Goal: Contribute content: Add original content to the website for others to see

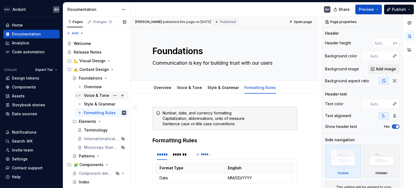
click at [97, 95] on div "Voice & Tone" at bounding box center [96, 95] width 25 height 5
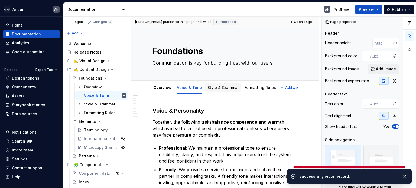
click at [218, 91] on div "Style & Grammar" at bounding box center [223, 87] width 36 height 9
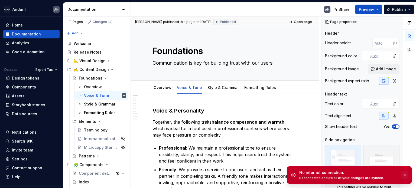
click at [404, 176] on button "button" at bounding box center [404, 175] width 7 height 8
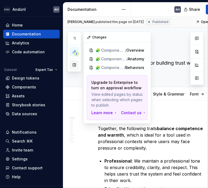
click at [77, 65] on button "button" at bounding box center [74, 65] width 10 height 10
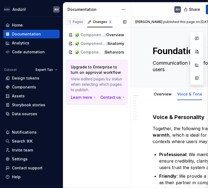
click at [81, 22] on div "Pages" at bounding box center [75, 22] width 16 height 4
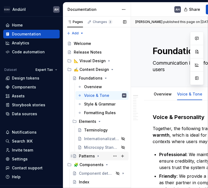
click at [98, 157] on icon "Page tree" at bounding box center [98, 156] width 4 height 4
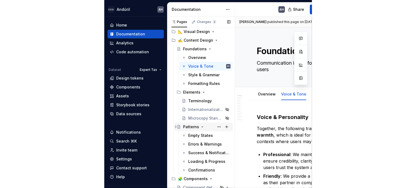
scroll to position [30, 0]
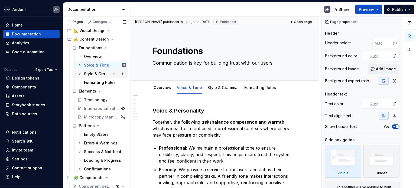
click at [92, 72] on div "Style & Grammar" at bounding box center [97, 73] width 26 height 5
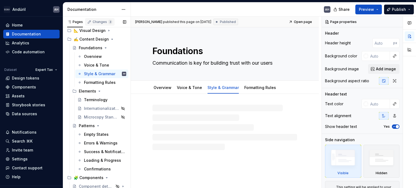
scroll to position [30, 0]
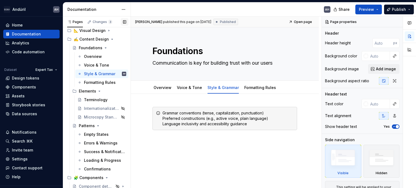
click at [124, 20] on button "button" at bounding box center [125, 22] width 8 height 8
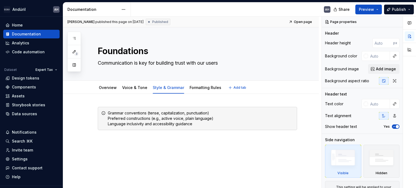
type textarea "*"
click at [130, 149] on div "Grammar conventions (tense, capitalization, punctuation) Preferred construction…" at bounding box center [191, 143] width 256 height 99
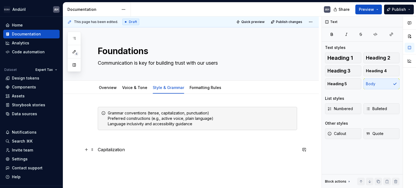
click at [98, 151] on p "Capitalization" at bounding box center [197, 149] width 199 height 6
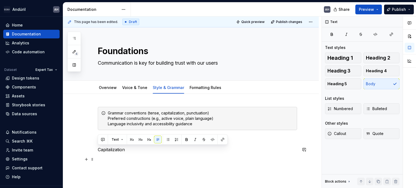
click at [103, 159] on p at bounding box center [197, 159] width 199 height 6
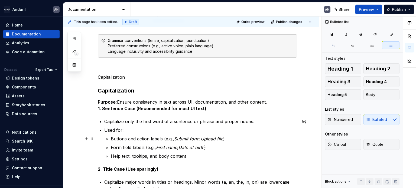
scroll to position [81, 0]
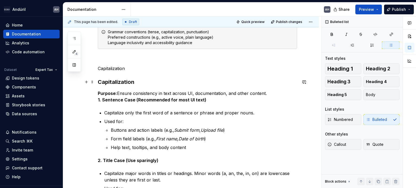
click at [115, 81] on strong "Capitalization" at bounding box center [116, 82] width 37 height 6
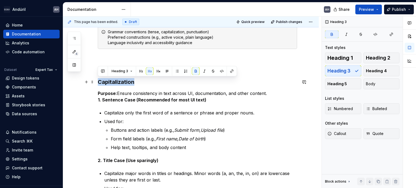
click at [115, 81] on strong "Capitalization" at bounding box center [116, 82] width 37 height 6
click at [115, 91] on strong "Purpose:" at bounding box center [107, 93] width 19 height 5
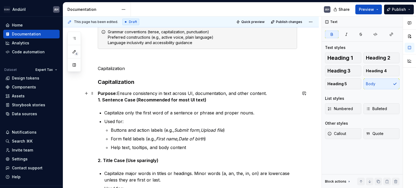
click at [125, 91] on p "Purpose: Ensure consistency in text across UI, documentation, and other content…" at bounding box center [197, 96] width 199 height 13
click at [201, 93] on p "Purpose: Ensure consistency in text across UI, documentation, and other content…" at bounding box center [197, 96] width 199 height 13
click at [227, 93] on p "Purpose: Ensure consistency in text across UI, documentation, and other content…" at bounding box center [197, 96] width 199 height 13
click at [260, 94] on p "Purpose: Ensure consistency in text across UI, documentation, and other content…" at bounding box center [197, 96] width 199 height 13
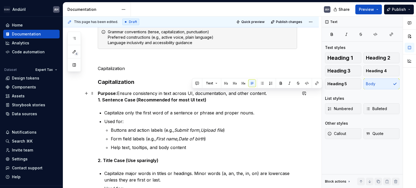
drag, startPoint x: 192, startPoint y: 92, endPoint x: 264, endPoint y: 92, distance: 72.8
click at [264, 92] on p "Purpose: Ensure consistency in text across UI, documentation, and other content…" at bounding box center [197, 96] width 199 height 13
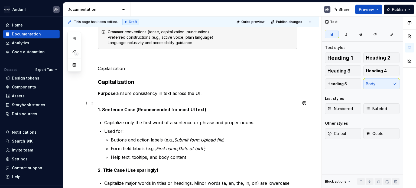
click at [199, 110] on strong "1. Sentence Case (Recommended for most UI text)" at bounding box center [152, 109] width 109 height 5
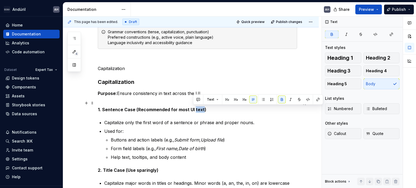
click at [199, 110] on strong "1. Sentence Case (Recommended for most UI text)" at bounding box center [152, 109] width 109 height 5
click at [156, 105] on p "1. Sentence Case (Recommended for most UI text)" at bounding box center [197, 106] width 199 height 13
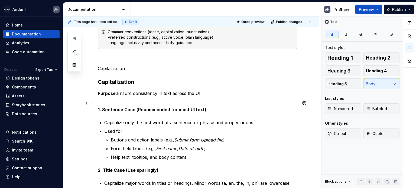
click at [134, 109] on strong "1. Sentence Case (Recommended for most UI text)" at bounding box center [152, 109] width 109 height 5
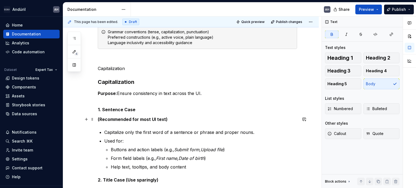
click at [184, 120] on p "(Recommended for most UI text)" at bounding box center [197, 119] width 199 height 6
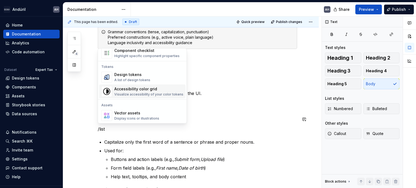
scroll to position [74, 0]
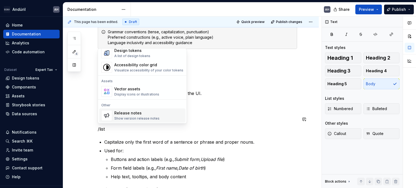
click at [134, 134] on div "Grammar conventions (tense, capitalization, punctuation) Preferred construction…" at bounding box center [197, 191] width 199 height 330
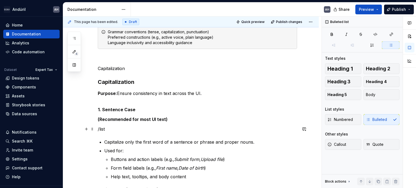
click at [113, 127] on p "/list" at bounding box center [197, 129] width 199 height 6
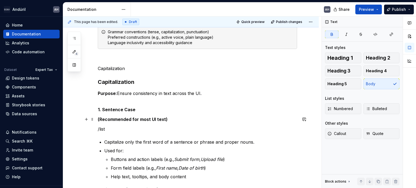
click at [98, 118] on strong "(Recommended for most UI text)" at bounding box center [133, 119] width 70 height 5
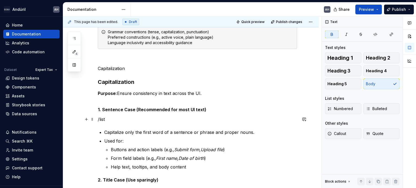
click at [123, 120] on p "/list" at bounding box center [197, 119] width 199 height 6
click at [100, 120] on p "/list" at bounding box center [197, 119] width 199 height 6
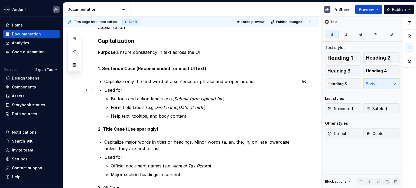
scroll to position [135, 0]
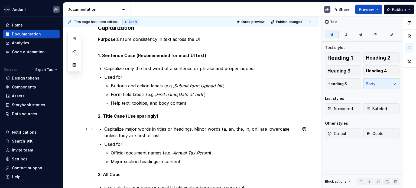
click at [142, 129] on p "Capitalize major words in titles or headings. Minor words (a, an, the, in, on) …" at bounding box center [200, 132] width 193 height 13
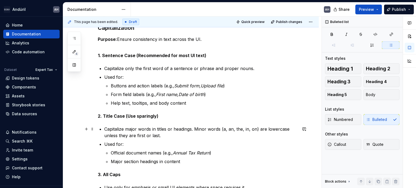
click at [174, 128] on p "Capitalize major words in titles or headings. Minor words (a, an, the, in, on) …" at bounding box center [200, 132] width 193 height 13
click at [192, 129] on p "Capitalize major words in titles or headings. Minor words (a, an, the, in, on) …" at bounding box center [200, 132] width 193 height 13
click at [194, 129] on p "Capitalize major words in titles or headings. Minor words (a, an, the, in, on) …" at bounding box center [200, 132] width 193 height 13
click at [225, 126] on p "Capitalize major words in titles or headings. Minor words (a, an, the, in, on) …" at bounding box center [200, 132] width 193 height 13
click at [263, 128] on p "Capitalize major words in titles or headings. Minor words (a, an, the, in, on) …" at bounding box center [200, 132] width 193 height 13
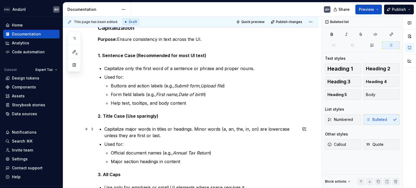
click at [287, 130] on p "Capitalize major words in titles or headings. Minor words (a, an, the, in, on) …" at bounding box center [200, 132] width 193 height 13
click at [154, 134] on p "Capitalize major words in titles or headings. Minor words (a, an, the, in, on) …" at bounding box center [200, 132] width 193 height 13
click at [166, 135] on p "Capitalize major words in titles or headings. Minor words (a, an, the, in, on) …" at bounding box center [200, 132] width 193 height 13
click at [167, 134] on p "Capitalize major words in titles or headings. Minor words (a, an, the, in, on) …" at bounding box center [200, 132] width 193 height 13
click at [142, 143] on p "Used for:" at bounding box center [200, 144] width 193 height 6
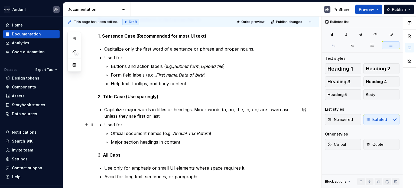
scroll to position [162, 0]
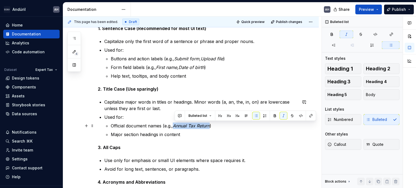
drag, startPoint x: 212, startPoint y: 126, endPoint x: 176, endPoint y: 127, distance: 36.0
click at [176, 127] on em "Annual Tax Return" at bounding box center [191, 125] width 37 height 5
click at [160, 124] on p "Official document names (e.g., Annual Tax Return )" at bounding box center [204, 126] width 186 height 6
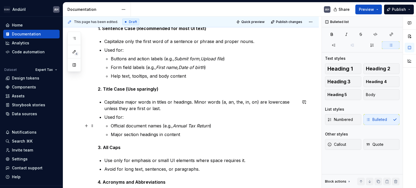
click at [162, 125] on p "Official document names (e.g., Annual Tax Return )" at bounding box center [204, 126] width 186 height 6
click at [126, 115] on p "Used for:" at bounding box center [200, 117] width 193 height 6
click at [191, 130] on ul "Official document names (e.g., Annual Tax Return ) Major section headings in co…" at bounding box center [204, 130] width 186 height 15
click at [194, 137] on p "Major section headings in content" at bounding box center [204, 134] width 186 height 6
click at [123, 116] on p "Used for:" at bounding box center [200, 117] width 193 height 6
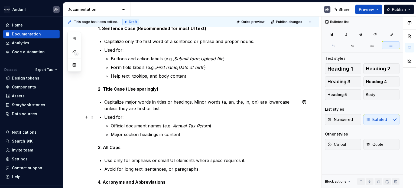
click at [137, 119] on p "Used for:" at bounding box center [200, 117] width 193 height 6
click at [140, 126] on p "Official document names (e.g., Annual Tax Return )" at bounding box center [204, 126] width 186 height 6
click at [235, 124] on p "Official document names (e.g., Annual Tax Return )" at bounding box center [204, 126] width 186 height 6
click at [201, 137] on p "Major section headings in content" at bounding box center [204, 134] width 186 height 6
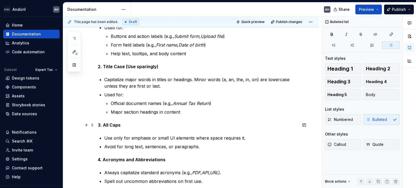
scroll to position [189, 0]
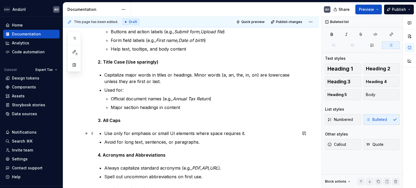
click at [162, 131] on p "Use only for emphasis or small UI elements where space requires it." at bounding box center [200, 133] width 193 height 6
click at [218, 133] on p "Use only for emphasis or small UI elements where space requires it." at bounding box center [200, 133] width 193 height 6
click at [247, 134] on p "Use only for emphasis or small UI elements where space requires it." at bounding box center [200, 133] width 193 height 6
click at [128, 141] on p "Avoid for long text, sentences, or paragraphs." at bounding box center [200, 142] width 193 height 6
click at [197, 142] on p "Avoid for long text, sentences, or paragraphs." at bounding box center [200, 142] width 193 height 6
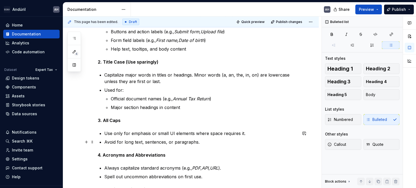
click at [206, 142] on p "Avoid for long text, sentences, or paragraphs." at bounding box center [200, 142] width 193 height 6
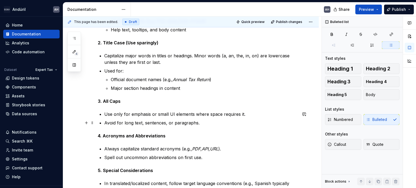
scroll to position [217, 0]
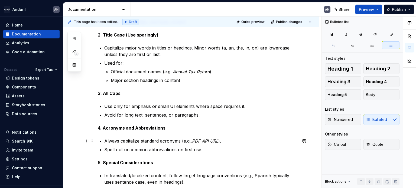
click at [134, 141] on p "Always capitalize standard acronyms (e.g., PDF , API , URL )." at bounding box center [200, 141] width 193 height 6
click at [239, 145] on ul "Always capitalize standard acronyms (e.g., PDF , API , URL ). Spell out uncommo…" at bounding box center [200, 145] width 193 height 15
click at [133, 142] on p "Always capitalize standard acronyms (e.g., PDF , API , URL )." at bounding box center [200, 141] width 193 height 6
click at [130, 151] on p "Spell out uncommon abbreviations on first use." at bounding box center [200, 149] width 193 height 6
click at [208, 149] on p "Spell out uncommon abbreviations on first use." at bounding box center [200, 149] width 193 height 6
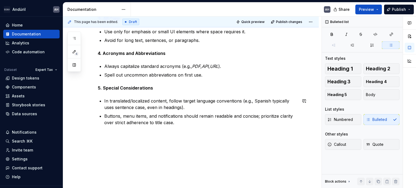
scroll to position [291, 0]
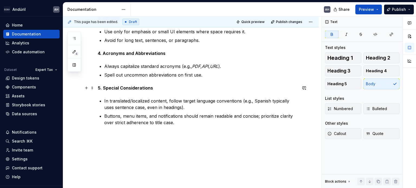
click at [114, 87] on strong "5. Special Considerations" at bounding box center [125, 87] width 55 height 5
click at [161, 86] on p "5. Special Considerations" at bounding box center [197, 88] width 199 height 6
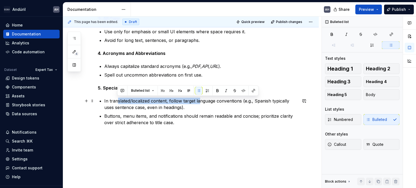
drag, startPoint x: 117, startPoint y: 99, endPoint x: 198, endPoint y: 100, distance: 81.8
click at [198, 100] on p "In translated/localized content, follow target language conventions (e.g., Span…" at bounding box center [200, 104] width 193 height 13
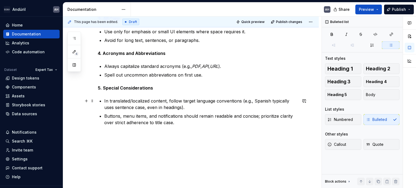
click at [226, 102] on p "In translated/localized content, follow target language conventions (e.g., Span…" at bounding box center [200, 104] width 193 height 13
click at [244, 103] on p "In translated/localized content, follow target language conventions (e.g., Span…" at bounding box center [200, 104] width 193 height 13
click at [143, 106] on p "In translated/localized content, follow target language conventions (e.g., Span…" at bounding box center [200, 104] width 193 height 13
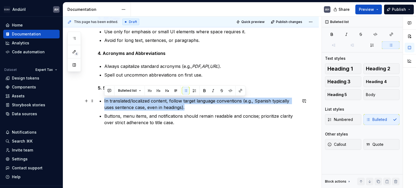
drag, startPoint x: 186, startPoint y: 108, endPoint x: 102, endPoint y: 100, distance: 84.8
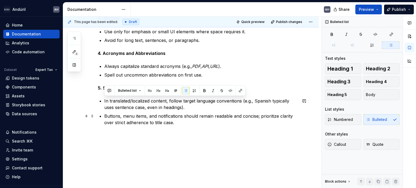
click at [243, 117] on p "Buttons, menu items, and notifications should remain readable and concise; prio…" at bounding box center [200, 119] width 193 height 13
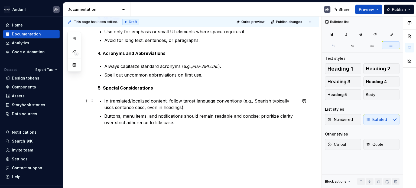
click at [109, 100] on p "In translated/localized content, follow target language conventions (e.g., Span…" at bounding box center [200, 104] width 193 height 13
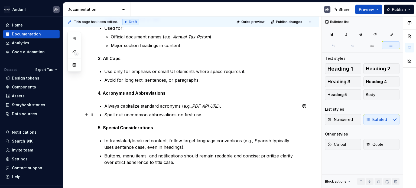
scroll to position [264, 0]
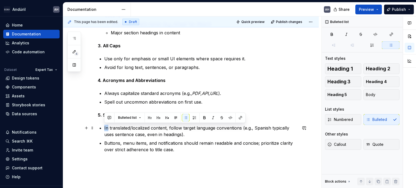
drag, startPoint x: 108, startPoint y: 127, endPoint x: 101, endPoint y: 127, distance: 7.3
click at [104, 127] on li "In translated/localized content, follow target language conventions (e.g., Span…" at bounding box center [200, 131] width 193 height 13
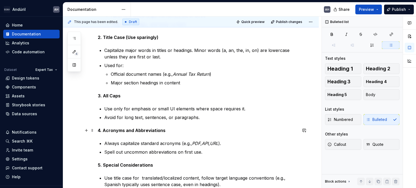
scroll to position [214, 0]
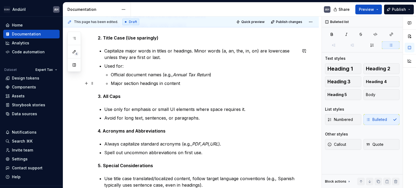
click at [184, 83] on p "Major section headings in content" at bounding box center [204, 83] width 186 height 6
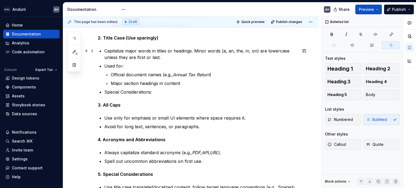
click at [103, 48] on div "Grammar conventions (tense, capitalization, punctuation) Preferred construction…" at bounding box center [197, 52] width 199 height 319
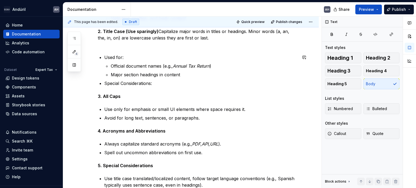
scroll to position [218, 0]
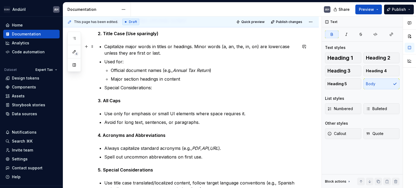
click at [105, 47] on p "Capitalize major words in titles or headings. Minor words (a, an, the, in, on) …" at bounding box center [200, 49] width 193 height 13
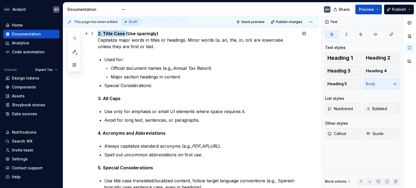
click at [126, 33] on div "Grammar conventions (tense, capitalization, punctuation) Preferred construction…" at bounding box center [197, 47] width 199 height 317
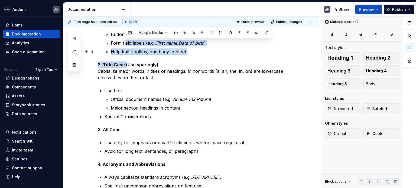
click at [132, 47] on ul "Buttons and action labels (e.g., Submit form , Upload file ) Form field labels …" at bounding box center [204, 43] width 186 height 24
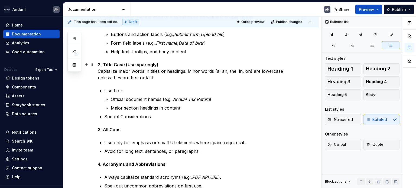
click at [131, 63] on strong "2. Title Case (Use sparingly)" at bounding box center [128, 64] width 61 height 5
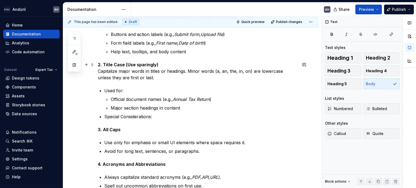
click at [132, 80] on p "2. Title Case (Use sparingly) Capitalize major words in titles or headings. Min…" at bounding box center [197, 70] width 199 height 19
click at [145, 77] on p "2. Title Case (Use sparingly) Capitalize major words in titles or headings. Min…" at bounding box center [197, 70] width 199 height 19
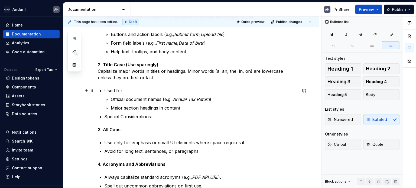
click at [105, 91] on p "Used for:" at bounding box center [200, 90] width 193 height 6
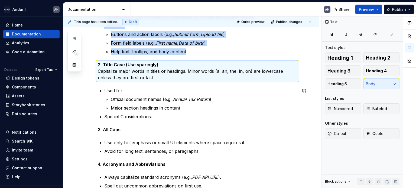
click at [105, 91] on p "Used for:" at bounding box center [200, 90] width 193 height 6
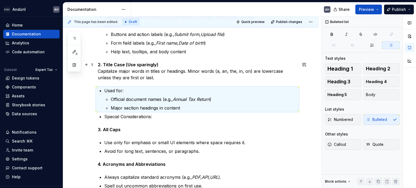
click at [148, 78] on p "2. Title Case (Use sparingly) Capitalize major words in titles or headings. Min…" at bounding box center [197, 70] width 199 height 19
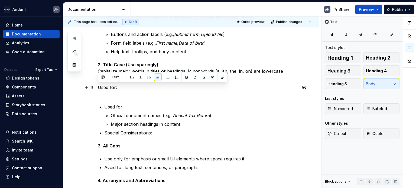
drag, startPoint x: 108, startPoint y: 89, endPoint x: 74, endPoint y: 86, distance: 34.8
click at [74, 86] on div "Grammar conventions (tense, capitalization, punctuation) Preferred construction…" at bounding box center [191, 111] width 256 height 409
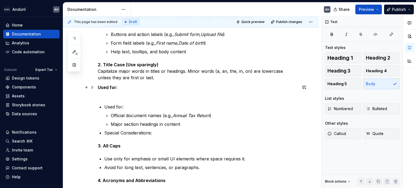
click at [102, 93] on p "Used for:" at bounding box center [197, 90] width 199 height 13
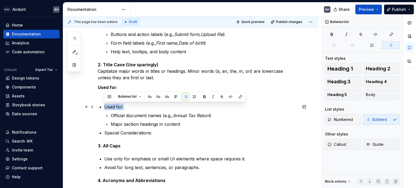
drag, startPoint x: 126, startPoint y: 107, endPoint x: 103, endPoint y: 106, distance: 23.0
click at [103, 106] on div "Grammar conventions (tense, capitalization, punctuation) Preferred construction…" at bounding box center [197, 86] width 199 height 333
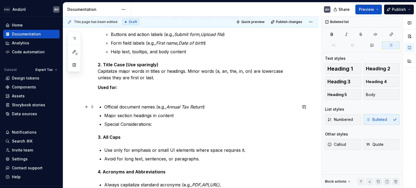
click at [108, 107] on p "Official document names (e.g., Annual Tax Return )" at bounding box center [200, 107] width 193 height 6
click at [104, 115] on p "Major section headings in content" at bounding box center [200, 115] width 193 height 6
click at [104, 103] on div "Grammar conventions (tense, capitalization, punctuation) Preferred construction…" at bounding box center [197, 82] width 199 height 324
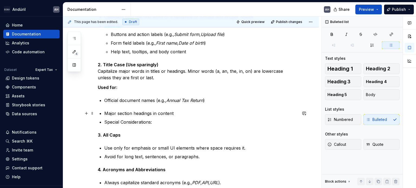
click at [104, 112] on p "Major section headings in content" at bounding box center [200, 113] width 193 height 6
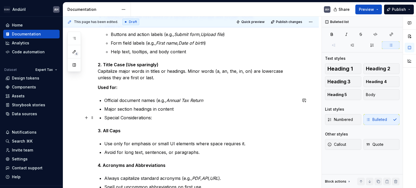
click at [105, 117] on p "Special Considerations:" at bounding box center [200, 117] width 193 height 6
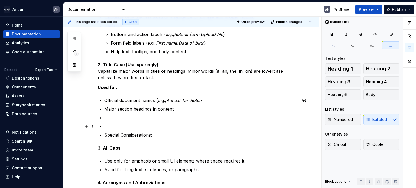
click at [112, 120] on p at bounding box center [200, 117] width 193 height 6
click at [136, 135] on p "Special Considerations:" at bounding box center [200, 135] width 193 height 6
click at [378, 123] on div "Numbered Bulleted" at bounding box center [362, 119] width 74 height 11
click at [355, 45] on button "button" at bounding box center [352, 45] width 18 height 8
click at [328, 47] on button "button" at bounding box center [334, 45] width 18 height 8
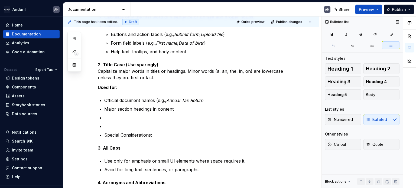
click at [333, 47] on span at bounding box center [334, 45] width 18 height 8
click at [103, 135] on div "Grammar conventions (tense, capitalization, punctuation) Preferred construction…" at bounding box center [197, 87] width 199 height 335
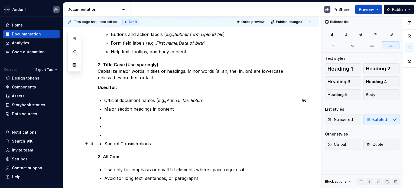
click at [160, 144] on p "Special Considerations:" at bounding box center [200, 143] width 193 height 6
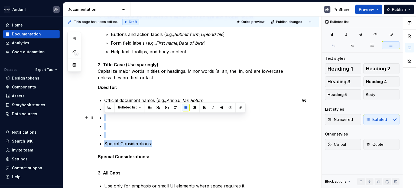
drag, startPoint x: 152, startPoint y: 144, endPoint x: 100, endPoint y: 120, distance: 57.7
click at [100, 120] on div "Grammar conventions (tense, capitalization, punctuation) Preferred construction…" at bounding box center [197, 100] width 199 height 360
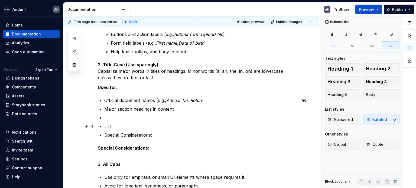
click at [119, 129] on p at bounding box center [200, 126] width 193 height 6
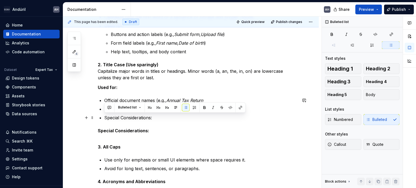
drag, startPoint x: 158, startPoint y: 117, endPoint x: 113, endPoint y: 118, distance: 45.5
click at [102, 118] on div "Grammar conventions (tense, capitalization, punctuation) Preferred construction…" at bounding box center [197, 87] width 199 height 334
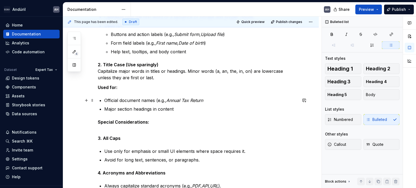
click at [106, 99] on p "Official document names (e.g., Annual Tax Return" at bounding box center [200, 100] width 193 height 6
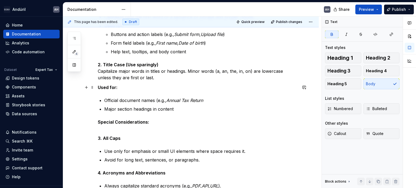
click at [119, 89] on p "Used for:" at bounding box center [197, 87] width 199 height 6
click at [153, 123] on p "Special Considerations:" at bounding box center [197, 125] width 199 height 13
click at [142, 130] on p "Special Considerations:" at bounding box center [197, 125] width 199 height 13
click at [143, 127] on p "Special Considerations: -" at bounding box center [197, 125] width 199 height 13
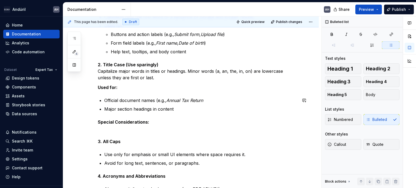
click at [114, 96] on div "Grammar conventions (tense, capitalization, punctuation) Preferred construction…" at bounding box center [197, 84] width 199 height 329
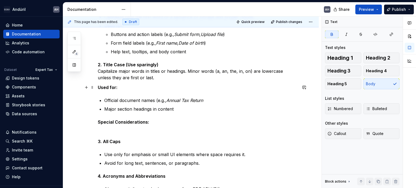
click at [147, 86] on p "Used for:" at bounding box center [197, 87] width 199 height 6
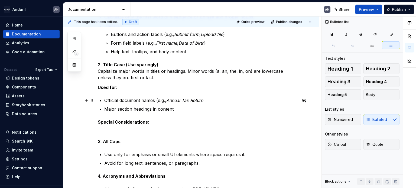
click at [103, 98] on div "Grammar conventions (tense, capitalization, punctuation) Preferred construction…" at bounding box center [197, 84] width 199 height 329
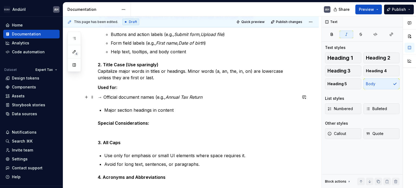
click at [212, 97] on p "→ Official document names (e.g., Annual Tax Return" at bounding box center [197, 97] width 199 height 6
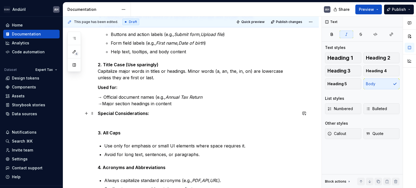
click at [179, 112] on p "Special Considerations:" at bounding box center [197, 113] width 199 height 6
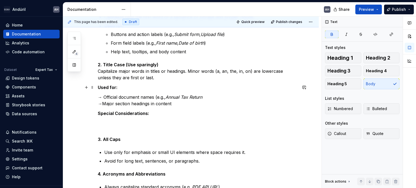
click at [116, 89] on strong "Used for:" at bounding box center [108, 87] width 20 height 5
click at [96, 94] on div "Grammar conventions (tense, capitalization, punctuation) Preferred construction…" at bounding box center [191, 108] width 256 height 402
click at [98, 97] on p "→ Official document names (e.g., Annual Tax Return → Major section headings in …" at bounding box center [197, 100] width 199 height 13
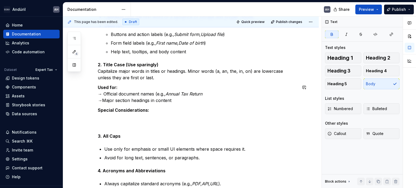
click at [201, 104] on div "Grammar conventions (tense, capitalization, punctuation) Preferred construction…" at bounding box center [197, 81] width 199 height 323
click at [185, 102] on p "Used for: → Official document names (e.g., Annual Tax Return → Major section he…" at bounding box center [197, 93] width 199 height 19
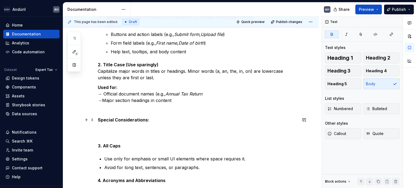
click at [149, 122] on p "Special Considerations:" at bounding box center [197, 123] width 199 height 13
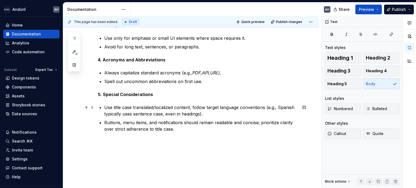
scroll to position [320, 0]
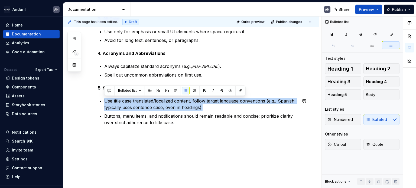
drag, startPoint x: 176, startPoint y: 105, endPoint x: 98, endPoint y: 100, distance: 77.8
copy p "Use title case translated/localized content, follow target language conventions…"
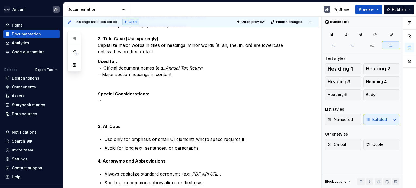
scroll to position [212, 0]
click at [125, 100] on p "Special Considerations: →" at bounding box center [197, 100] width 199 height 19
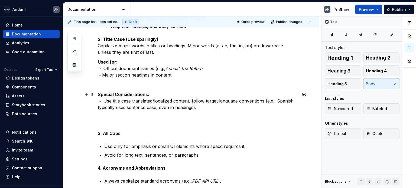
click at [133, 101] on p "Special Considerations: → Use title case translated/localized content, follow t…" at bounding box center [197, 104] width 199 height 26
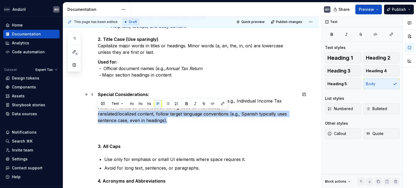
drag, startPoint x: 142, startPoint y: 118, endPoint x: 97, endPoint y: 113, distance: 45.7
click at [97, 113] on div "Grammar conventions (tense, capitalization, punctuation) Preferred construction…" at bounding box center [191, 99] width 256 height 435
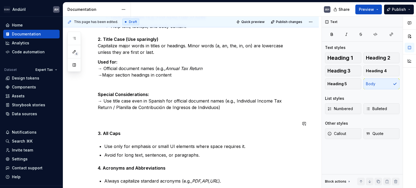
click at [112, 120] on div "Grammar conventions (tense, capitalization, punctuation) Preferred construction…" at bounding box center [197, 68] width 199 height 346
click at [215, 106] on p "Special Considerations: → Use title case even in Spanish for official document …" at bounding box center [197, 104] width 199 height 26
click at [198, 120] on div "Grammar conventions (tense, capitalization, punctuation) Preferred construction…" at bounding box center [197, 68] width 199 height 346
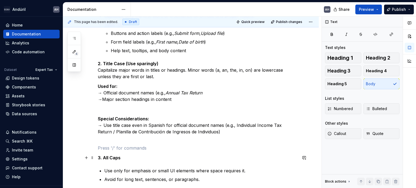
scroll to position [185, 0]
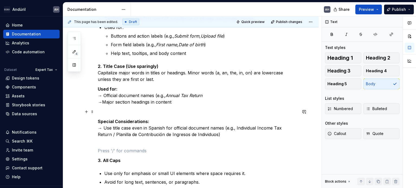
click at [122, 110] on p at bounding box center [197, 112] width 199 height 6
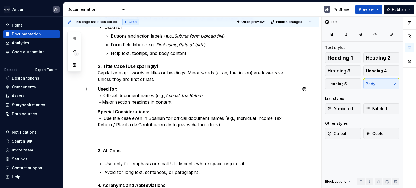
click at [208, 103] on p "Used for: → Official document names (e.g., Annual Tax Return → Major section he…" at bounding box center [197, 95] width 199 height 19
drag, startPoint x: 149, startPoint y: 77, endPoint x: 144, endPoint y: 112, distance: 35.4
click at [149, 78] on p "2. Title Case (Use sparingly) Capitalize major words in titles or headings. Min…" at bounding box center [197, 72] width 199 height 19
click at [110, 136] on div "Grammar conventions (tense, capitalization, punctuation) Preferred construction…" at bounding box center [197, 90] width 199 height 336
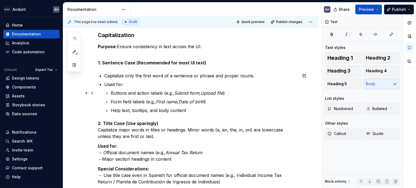
scroll to position [131, 0]
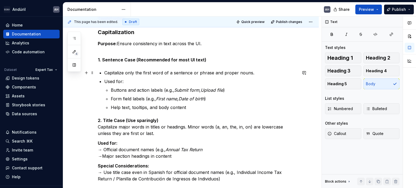
click at [105, 71] on p "Capitalize only the first word of a sentence or phrase and proper nouns." at bounding box center [200, 73] width 193 height 6
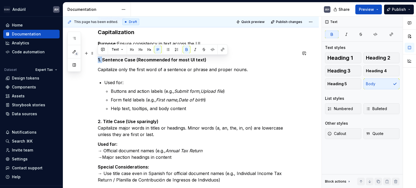
drag, startPoint x: 102, startPoint y: 60, endPoint x: 97, endPoint y: 59, distance: 5.7
click at [97, 59] on div "Grammar conventions (tense, capitalization, punctuation) Preferred construction…" at bounding box center [191, 169] width 256 height 413
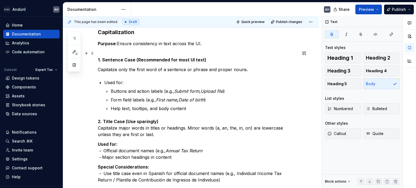
click at [126, 61] on strong "1. Sentence Case (Recommended for most UI text)" at bounding box center [152, 59] width 109 height 5
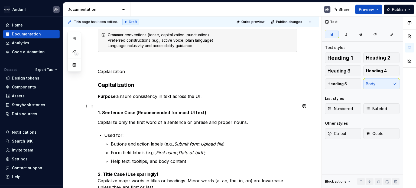
scroll to position [77, 0]
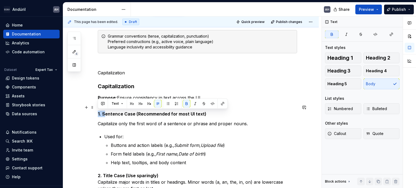
drag, startPoint x: 103, startPoint y: 114, endPoint x: 94, endPoint y: 113, distance: 9.5
click at [108, 114] on strong "1. Sentence Case (Recommended for most UI text)" at bounding box center [152, 113] width 109 height 5
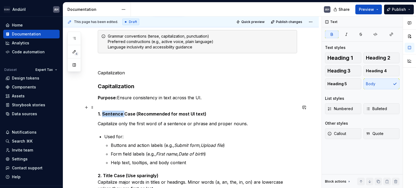
click at [108, 114] on strong "1. Sentence Case (Recommended for most UI text)" at bounding box center [152, 113] width 109 height 5
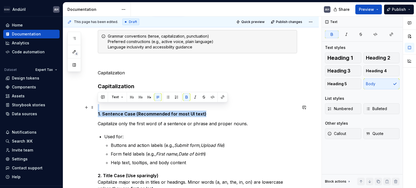
click at [108, 114] on strong "1. Sentence Case (Recommended for most UI text)" at bounding box center [152, 113] width 109 height 5
click at [148, 98] on button "button" at bounding box center [149, 97] width 8 height 8
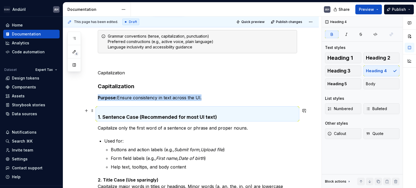
click at [136, 115] on strong "1. Sentence Case (Recommended for most UI text)" at bounding box center [157, 117] width 119 height 6
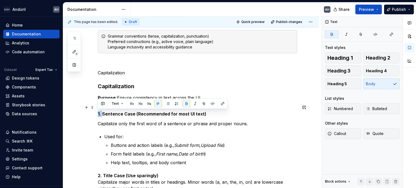
drag, startPoint x: 100, startPoint y: 113, endPoint x: 94, endPoint y: 114, distance: 5.7
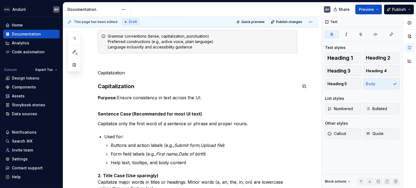
click at [115, 75] on p "Capitalization" at bounding box center [197, 73] width 199 height 6
click at [147, 107] on p "Sentence Case (Recommended for most UI text)" at bounding box center [197, 110] width 199 height 13
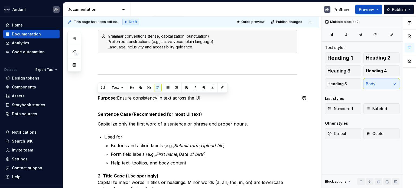
drag, startPoint x: 207, startPoint y: 98, endPoint x: 102, endPoint y: 103, distance: 104.6
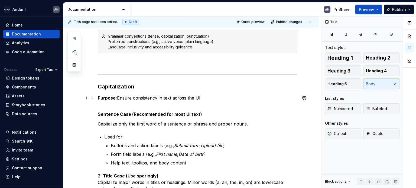
click at [187, 97] on p "Purpose: Ensure consistency in text across the UI." at bounding box center [197, 98] width 199 height 6
click at [130, 113] on strong "Sentence Case (Recommended for most UI text)" at bounding box center [150, 114] width 104 height 5
click at [205, 113] on p "Sentence Case (Recommended for most UI text)" at bounding box center [197, 110] width 199 height 13
click at [100, 97] on strong "Purpose:" at bounding box center [107, 97] width 19 height 5
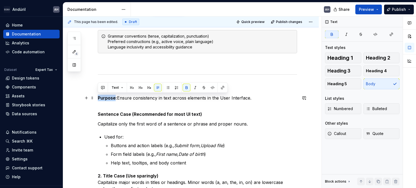
click at [100, 97] on strong "Purpose:" at bounding box center [107, 97] width 19 height 5
click at [126, 96] on p "Purpose: Ensure consistency in text across elements in the User Interface." at bounding box center [197, 98] width 199 height 6
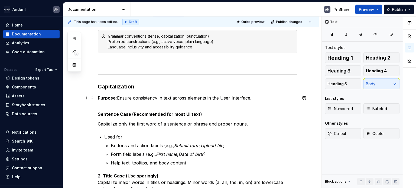
click at [126, 99] on p "Purpose: Ensure consistency in text across elements in the User Interface." at bounding box center [197, 98] width 199 height 6
click at [120, 98] on p "Purpose: Ensure consistency in text across elements in the User Interface." at bounding box center [197, 98] width 199 height 6
click at [117, 98] on p "Purpose: Ensure consistency in text across elements in the User Interface." at bounding box center [197, 98] width 199 height 6
click at [132, 98] on p "Purpose: Ensure consistency in text across elements in the User Interface." at bounding box center [197, 98] width 199 height 6
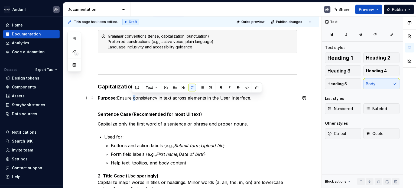
click at [132, 98] on p "Purpose: Ensure consistency in text across elements in the User Interface." at bounding box center [197, 98] width 199 height 6
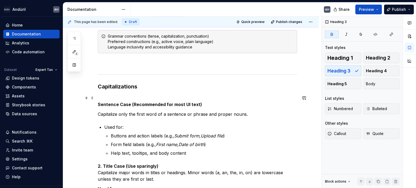
click at [126, 104] on strong "Sentence Case (Recommended for most UI text)" at bounding box center [150, 104] width 104 height 5
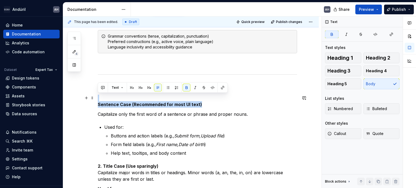
click at [126, 104] on strong "Sentence Case (Recommended for most UI text)" at bounding box center [150, 104] width 104 height 5
click at [344, 86] on span "Heading 5" at bounding box center [336, 83] width 19 height 5
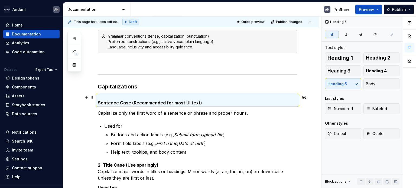
click at [107, 101] on strong "Sentence Case (Recommended for most UI text)" at bounding box center [150, 102] width 104 height 5
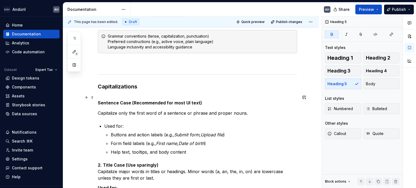
click at [99, 102] on strong "Sentence Case (Recommended for most UI text)" at bounding box center [150, 102] width 104 height 5
click at [107, 96] on h5 "Sentence Case (Recommended for most UI text)" at bounding box center [197, 100] width 199 height 11
click at [110, 95] on h5 "Sentence Case (Recommended for most UI text)" at bounding box center [197, 100] width 199 height 11
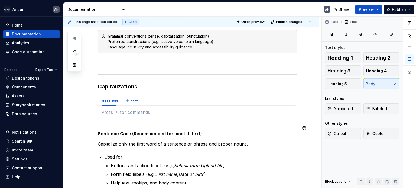
type textarea "*"
click at [109, 98] on div "********" at bounding box center [109, 100] width 14 height 5
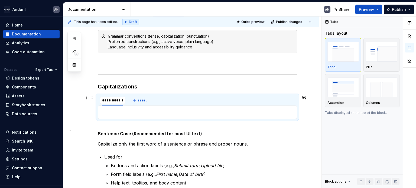
type input "**********"
click at [145, 99] on span "*******" at bounding box center [150, 101] width 12 height 4
type input "**********"
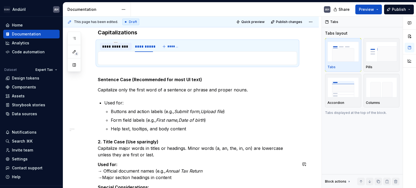
scroll to position [104, 0]
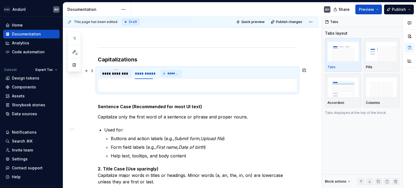
click at [167, 73] on button "*******" at bounding box center [171, 74] width 21 height 8
type input "********"
click at [139, 74] on div "**********" at bounding box center [144, 73] width 18 height 5
click at [113, 70] on div "**********" at bounding box center [116, 74] width 32 height 8
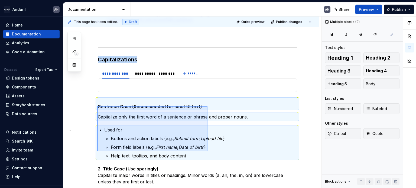
drag, startPoint x: 97, startPoint y: 106, endPoint x: 208, endPoint y: 151, distance: 119.3
click at [208, 151] on div "**********" at bounding box center [192, 103] width 258 height 172
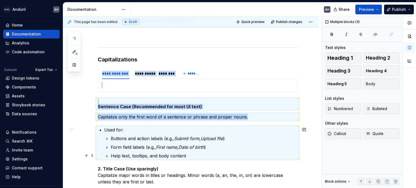
copy div "**********"
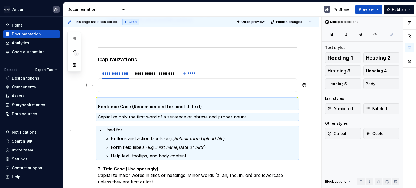
click at [128, 82] on p at bounding box center [197, 85] width 192 height 6
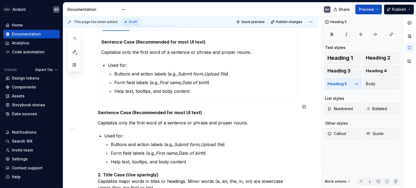
scroll to position [158, 0]
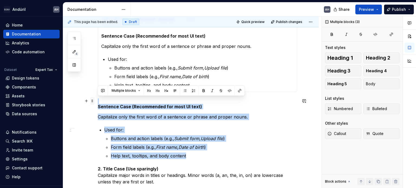
drag, startPoint x: 182, startPoint y: 152, endPoint x: 93, endPoint y: 103, distance: 101.3
click at [98, 103] on div "**********" at bounding box center [197, 158] width 199 height 418
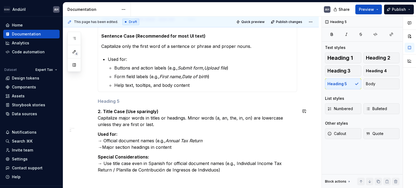
scroll to position [185, 0]
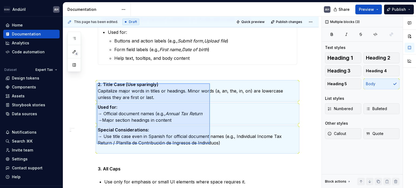
drag, startPoint x: 97, startPoint y: 83, endPoint x: 210, endPoint y: 144, distance: 128.4
click at [210, 144] on div "**********" at bounding box center [192, 103] width 258 height 172
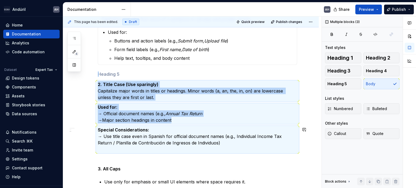
copy div "2. Title Case (Use sparingly) Capitalize major words in titles or headings. Min…"
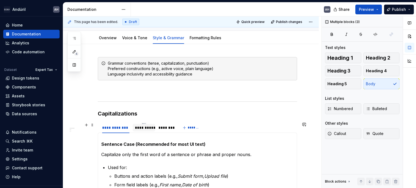
click at [150, 127] on div "**********" at bounding box center [144, 127] width 18 height 5
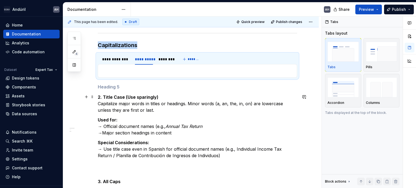
scroll to position [131, 0]
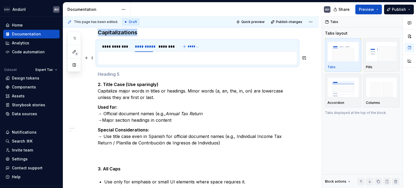
click at [114, 58] on p at bounding box center [197, 58] width 192 height 6
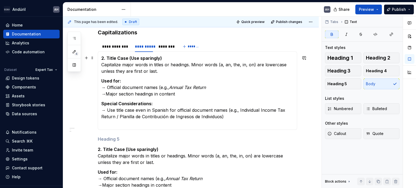
click at [108, 57] on strong "2. Title Case (Use sparingly)" at bounding box center [131, 57] width 61 height 5
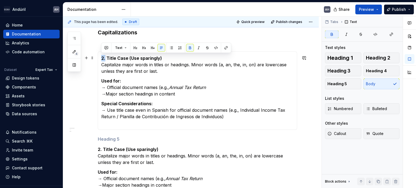
drag, startPoint x: 105, startPoint y: 57, endPoint x: 99, endPoint y: 55, distance: 6.8
click at [99, 55] on div "Sentence Case (Recommended for most UI text) Capitalize only the first word of …" at bounding box center [197, 90] width 199 height 78
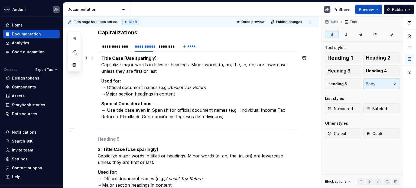
click at [161, 58] on p "Title Case (Use sparingly) Capitalize major words in titles or headings. Minor …" at bounding box center [197, 64] width 192 height 19
click at [102, 58] on strong "Title Case (Use sparingly)" at bounding box center [128, 57] width 55 height 5
click at [99, 64] on div "Sentence Case (Recommended for most UI text) Capitalize only the first word of …" at bounding box center [197, 90] width 199 height 78
click at [161, 56] on p "Title Case (Use sparingly) Capitalize major words in titles or headings. Minor …" at bounding box center [197, 64] width 192 height 19
click at [100, 65] on div "Sentence Case (Recommended for most UI text) Capitalize only the first word of …" at bounding box center [197, 90] width 199 height 78
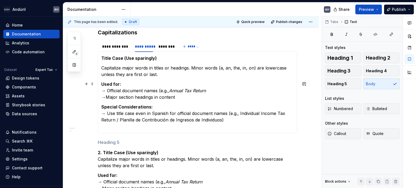
click at [165, 80] on section-item-column "Title Case (Use sparingly) Capitalize major words in titles or headings. Minor …" at bounding box center [197, 92] width 192 height 75
click at [164, 73] on p "Capitalize major words in titles or headings. Minor words (a, an, the, in, on) …" at bounding box center [197, 71] width 192 height 13
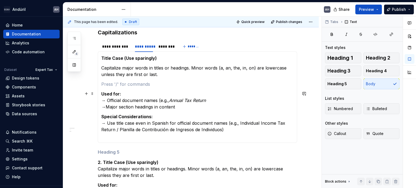
click at [126, 94] on p "Used for: → Official document names (e.g., Annual Tax Return → Major section he…" at bounding box center [197, 100] width 192 height 19
click at [182, 106] on p "Used for: → Official document names (e.g., Annual Tax Return → Major section he…" at bounding box center [197, 100] width 192 height 19
click at [120, 93] on strong "Used for:" at bounding box center [111, 93] width 20 height 5
click at [179, 107] on p "Used for: → Official document names (e.g., Annual Tax Return → Major section he…" at bounding box center [197, 100] width 192 height 19
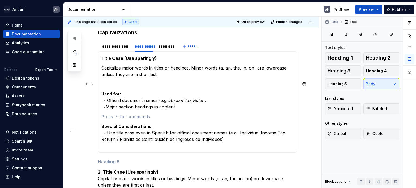
click at [136, 84] on p at bounding box center [197, 84] width 192 height 6
click at [153, 126] on p "Special Considerations: → Use title case even in Spanish for official document …" at bounding box center [197, 136] width 192 height 26
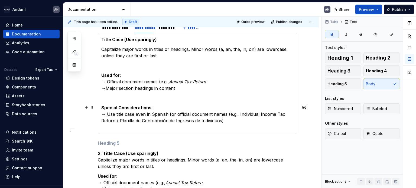
scroll to position [158, 0]
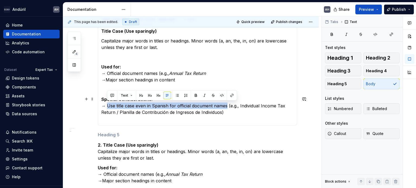
drag, startPoint x: 108, startPoint y: 104, endPoint x: 227, endPoint y: 105, distance: 119.1
click at [227, 105] on p "Special Considerations: → Use title case even in Spanish for official document …" at bounding box center [197, 109] width 192 height 26
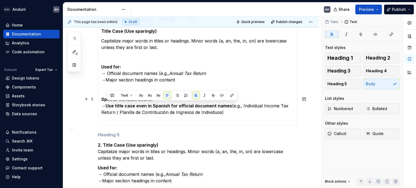
click at [228, 115] on p "Special Considerations: → Use title case even in Spanish for official document …" at bounding box center [197, 109] width 192 height 26
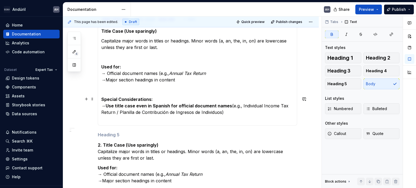
click at [143, 100] on strong "Special Considerations:" at bounding box center [126, 99] width 51 height 5
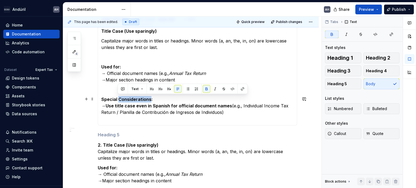
click at [143, 100] on strong "Special Considerations:" at bounding box center [126, 99] width 51 height 5
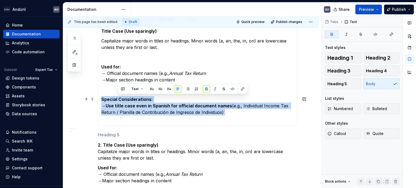
click at [143, 100] on strong "Special Considerations:" at bounding box center [126, 99] width 51 height 5
click at [153, 96] on p "Special Considerations: → Use title case even in Spanish for official document …" at bounding box center [197, 109] width 192 height 26
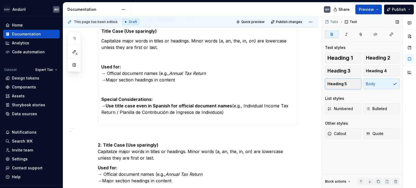
click at [349, 85] on button "Heading 5" at bounding box center [343, 83] width 36 height 11
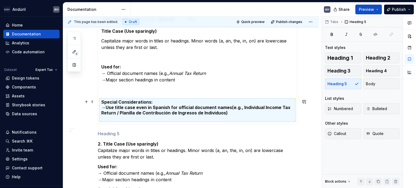
click at [103, 106] on h5 "Special Considerations: → Use title case even in Spanish for official document …" at bounding box center [197, 110] width 192 height 22
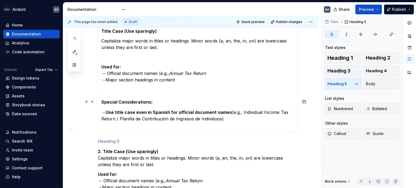
click at [151, 99] on h5 "Special Considerations:" at bounding box center [197, 101] width 192 height 5
click at [101, 73] on p "Used for: → Official document names (e.g., Annual Tax Return → Major section he…" at bounding box center [197, 73] width 192 height 19
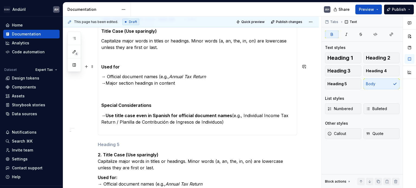
click at [143, 69] on p "Used for" at bounding box center [197, 67] width 192 height 6
click at [341, 84] on span "Heading 5" at bounding box center [336, 83] width 19 height 5
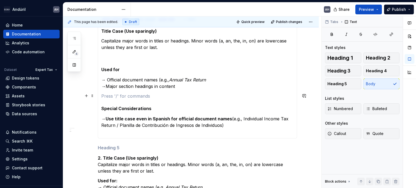
click at [113, 95] on p at bounding box center [197, 96] width 192 height 6
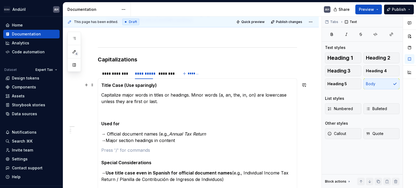
click at [118, 86] on strong "Title Case (Use sparingly)" at bounding box center [128, 85] width 55 height 5
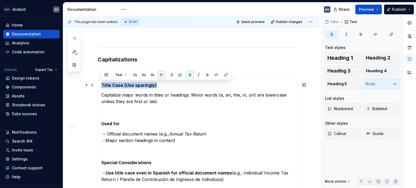
click at [118, 86] on strong "Title Case (Use sparingly)" at bounding box center [128, 85] width 55 height 5
click at [348, 81] on button "Heading 5" at bounding box center [343, 83] width 36 height 11
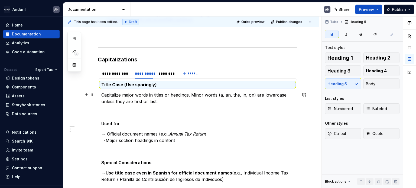
click at [100, 95] on div "Sentence Case (Recommended for most UI text) Capitalize only the first word of …" at bounding box center [197, 135] width 199 height 114
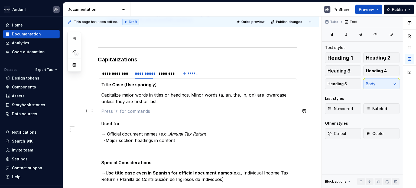
click at [170, 106] on section-item-column "Title Case (Use sparingly) Capitalize major words in titles or headings. Minor …" at bounding box center [197, 135] width 192 height 107
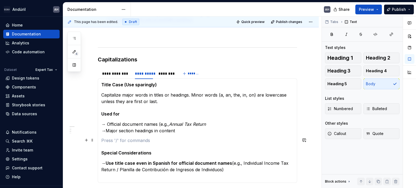
click at [136, 138] on p at bounding box center [197, 140] width 192 height 6
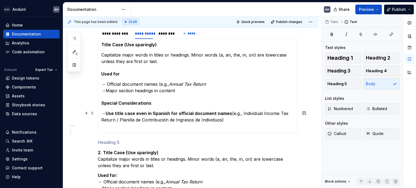
scroll to position [158, 0]
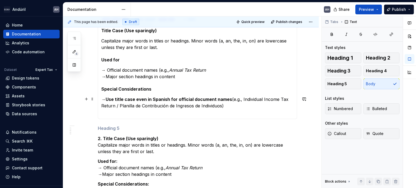
click at [246, 103] on p "→ Use title case even in Spanish for official document names (e.g., Individual …" at bounding box center [197, 105] width 192 height 19
click at [234, 109] on p "→ Use title case even in Spanish for official document names (e.g., Individual …" at bounding box center [197, 105] width 192 height 19
click at [235, 106] on p "→ Use title case even in Spanish for official document names (e.g., Individual …" at bounding box center [197, 105] width 192 height 19
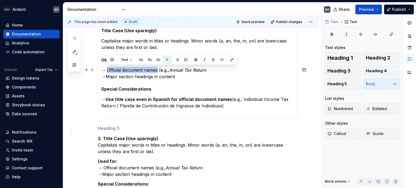
drag, startPoint x: 158, startPoint y: 69, endPoint x: 106, endPoint y: 71, distance: 51.2
click at [106, 71] on p "→ Official document names (e.g., Annual Tax Return → Major section headings in …" at bounding box center [197, 73] width 192 height 13
click at [117, 100] on strong "Use title case even in Spanish for official document names" at bounding box center [169, 99] width 126 height 5
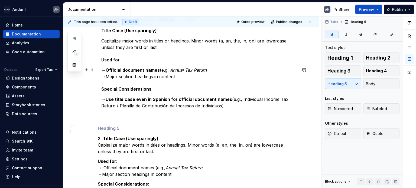
click at [177, 76] on p "→ Official document names (e.g., Annual Tax Return → Major section headings in …" at bounding box center [197, 73] width 192 height 13
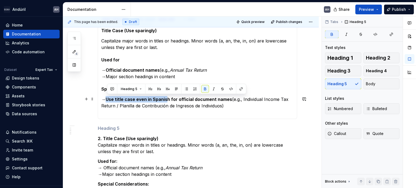
drag, startPoint x: 108, startPoint y: 98, endPoint x: 166, endPoint y: 99, distance: 58.5
click at [166, 99] on strong "Use title case even in Spanish for official document names" at bounding box center [169, 99] width 126 height 5
click at [169, 99] on strong "Use title case even in Spanish for official document names" at bounding box center [169, 99] width 126 height 5
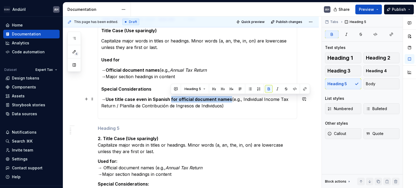
drag, startPoint x: 170, startPoint y: 98, endPoint x: 229, endPoint y: 97, distance: 59.0
click at [229, 97] on strong "Use title case even in Spanish for official document names" at bounding box center [169, 99] width 126 height 5
click at [221, 109] on p "→ Use title case even in Spanish for official document names (e.g., Individual …" at bounding box center [197, 105] width 192 height 19
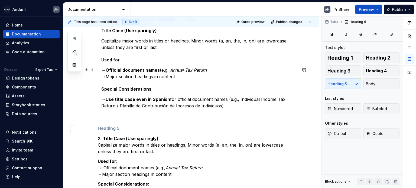
click at [158, 77] on p "→ Official document names (e.g., Annual Tax Return → Major section headings in …" at bounding box center [197, 73] width 192 height 13
click at [175, 76] on p "→ Official document names (e.g., Annual Tax Return → Major section headings in …" at bounding box center [197, 73] width 192 height 13
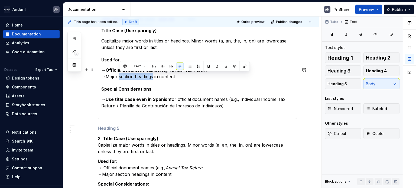
drag, startPoint x: 154, startPoint y: 76, endPoint x: 120, endPoint y: 76, distance: 33.8
click at [120, 76] on p "→ Official document names (e.g., Annual Tax Return → Major section headings in …" at bounding box center [197, 73] width 192 height 13
click at [184, 80] on section-item-column "Title Case (Use sparingly) Capitalize major words in titles or headings. Minor …" at bounding box center [197, 72] width 192 height 88
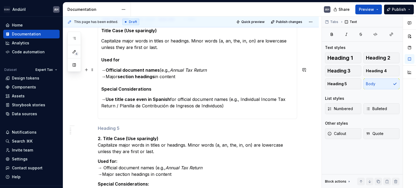
click at [184, 75] on p "→ Official document names (e.g., Annual Tax Return → Major section headings in …" at bounding box center [197, 73] width 192 height 13
drag, startPoint x: 188, startPoint y: 75, endPoint x: 101, endPoint y: 74, distance: 87.2
click at [101, 74] on p "→ Official document names (e.g., Annual Tax Return → Major section headings in …" at bounding box center [197, 73] width 192 height 13
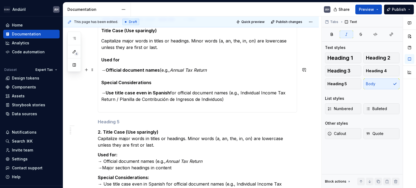
click at [217, 71] on p "→ Official document names (e.g., Annual Tax Return" at bounding box center [197, 70] width 192 height 6
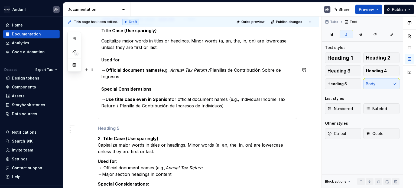
click at [215, 71] on p "→ Official document names (e.g., Annual Tax Return / Planillas de Contribución …" at bounding box center [197, 73] width 192 height 13
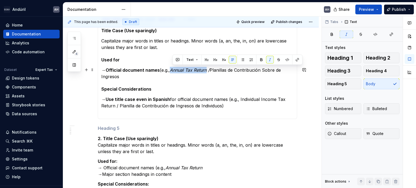
drag, startPoint x: 209, startPoint y: 69, endPoint x: 173, endPoint y: 69, distance: 36.8
click at [173, 69] on em "Annual Tax Return /" at bounding box center [190, 69] width 40 height 5
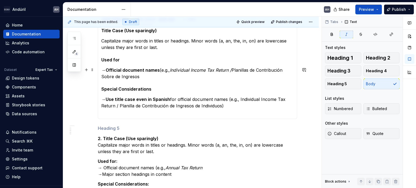
click at [158, 75] on p "→ Official document names (e.g., Individual Income Tax Return / Planillas de Co…" at bounding box center [197, 73] width 192 height 13
click at [219, 107] on p "→ Use title case even in Spanish for official document names (e.g., Individual …" at bounding box center [197, 105] width 192 height 19
click at [233, 105] on p "→ Use title case even in Spanish for official document names (e.g., Individual …" at bounding box center [197, 105] width 192 height 19
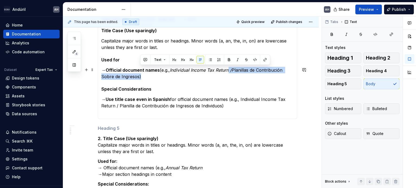
drag, startPoint x: 232, startPoint y: 69, endPoint x: 233, endPoint y: 73, distance: 3.9
click at [233, 73] on p "→ Official document names (e.g., Individual Income Tax Return / Planillas de Co…" at bounding box center [197, 73] width 192 height 13
click at [144, 77] on p "→ Official document names (e.g., Individual Income Tax Return / Planillas de Co…" at bounding box center [197, 73] width 192 height 13
drag, startPoint x: 160, startPoint y: 69, endPoint x: 165, endPoint y: 74, distance: 7.5
click at [165, 74] on p "→ Official document names (e.g., Individual Income Tax Return / Planillas de Co…" at bounding box center [197, 73] width 192 height 13
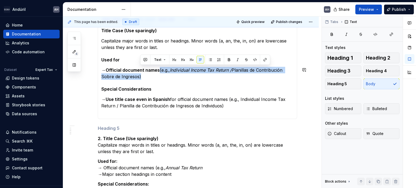
copy p "(e.g., Individual Income Tax Return / Planillas de Contribución Sobre de Ingres…"
click at [164, 69] on p "→ Official document names (e.g., Individual Income Tax Return / Planillas de Co…" at bounding box center [197, 73] width 192 height 13
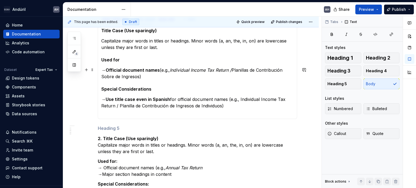
click at [231, 71] on em "Individual Income Tax Return /" at bounding box center [201, 69] width 62 height 5
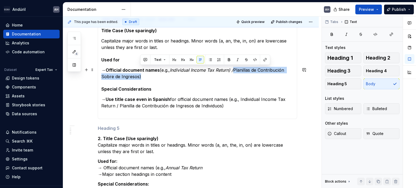
drag, startPoint x: 235, startPoint y: 70, endPoint x: 235, endPoint y: 75, distance: 4.6
click at [235, 75] on p "→ Official document names (e.g., Individual Income Tax Return) / Planillas de C…" at bounding box center [197, 73] width 192 height 13
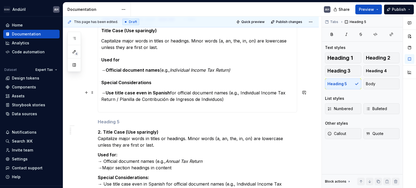
click at [227, 98] on p "→ Use title case even in Spanish for official document names (e.g., Individual …" at bounding box center [197, 99] width 192 height 19
drag, startPoint x: 273, startPoint y: 91, endPoint x: 230, endPoint y: 97, distance: 42.9
click at [271, 91] on p "→ Use title case even in Spanish for official document names (e.g., Individual …" at bounding box center [197, 99] width 192 height 19
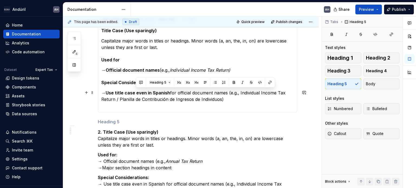
click at [143, 100] on p "→ Use title case even in Spanish for official document names (e.g., Individual …" at bounding box center [197, 99] width 192 height 19
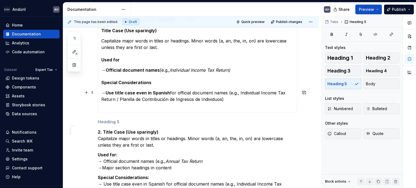
click at [236, 102] on p "→ Use title case even in Spanish for official document names (e.g., Individual …" at bounding box center [197, 99] width 192 height 19
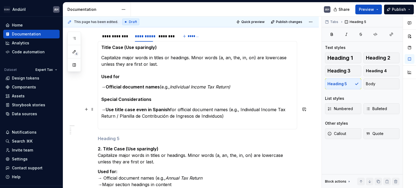
scroll to position [131, 0]
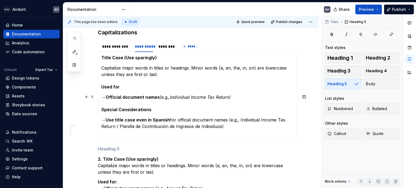
click at [235, 96] on p "→ Official document names (e.g., Individual Income Tax Return)" at bounding box center [197, 97] width 192 height 6
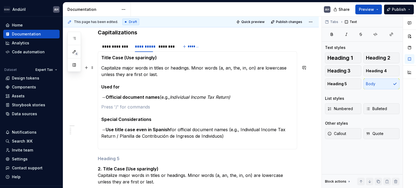
click at [171, 76] on p "Capitalize major words in titles or headings. Minor words (a, an, the, in, on) …" at bounding box center [197, 71] width 192 height 13
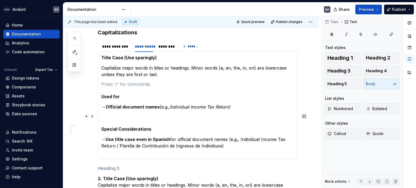
click at [126, 118] on p at bounding box center [197, 116] width 192 height 6
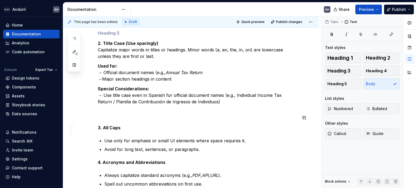
scroll to position [320, 0]
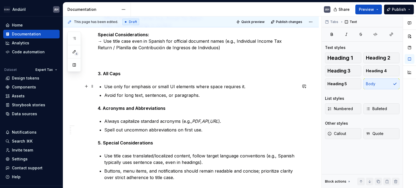
click at [141, 87] on p "Use only for emphasis or small UI elements where space requires it." at bounding box center [200, 86] width 193 height 6
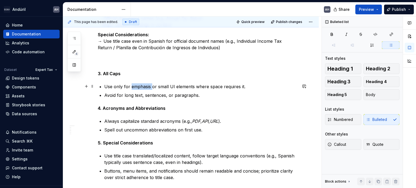
click at [141, 87] on p "Use only for emphasis or small UI elements where space requires it." at bounding box center [200, 86] width 193 height 6
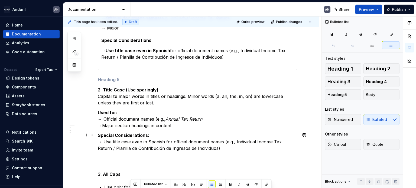
scroll to position [212, 0]
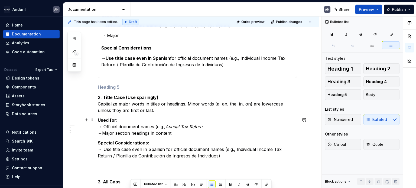
click at [136, 133] on p "Used for: → Official document names (e.g., Annual Tax Return → Major section he…" at bounding box center [197, 126] width 199 height 19
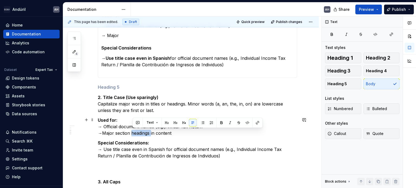
click at [136, 133] on p "Used for: → Official document names (e.g., Annual Tax Return → Major section he…" at bounding box center [197, 126] width 199 height 19
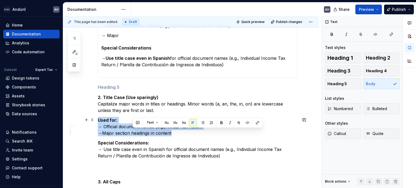
click at [136, 133] on p "Used for: → Official document names (e.g., Annual Tax Return → Major section he…" at bounding box center [197, 126] width 199 height 19
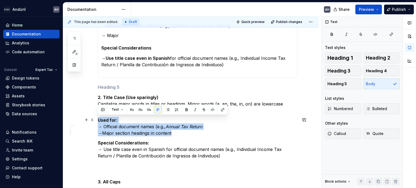
click at [136, 133] on p "Used for: → Official document names (e.g., Annual Tax Return → Major section he…" at bounding box center [197, 126] width 199 height 19
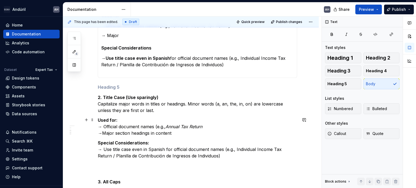
click at [175, 131] on p "Used for: → Official document names (e.g., Annual Tax Return → Major section he…" at bounding box center [197, 126] width 199 height 19
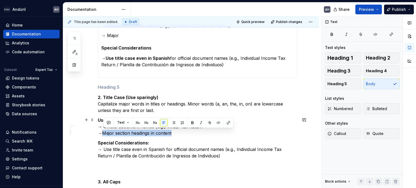
drag, startPoint x: 177, startPoint y: 132, endPoint x: 103, endPoint y: 133, distance: 74.4
click at [103, 133] on p "Used for: → Official document names (e.g., Annual Tax Return → Major section he…" at bounding box center [197, 126] width 199 height 19
copy p "Major section headings in content"
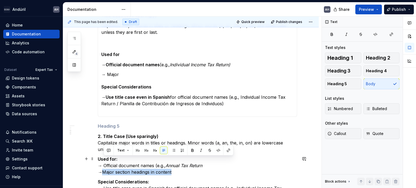
scroll to position [104, 0]
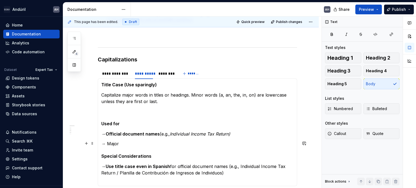
click at [125, 142] on p "→ Major" at bounding box center [197, 143] width 192 height 6
click at [115, 142] on p "→ Major" at bounding box center [197, 143] width 192 height 6
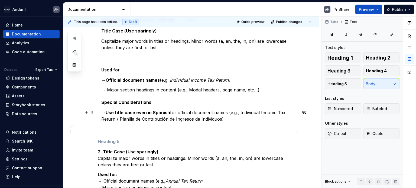
scroll to position [158, 0]
click at [222, 89] on p "→ Major section headings in content (e.g., Modal headers, page name, etc…)" at bounding box center [197, 89] width 192 height 6
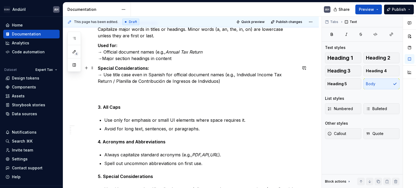
scroll to position [293, 0]
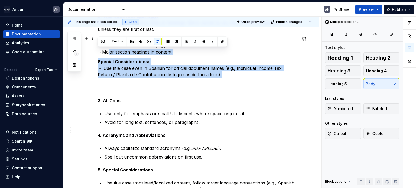
drag, startPoint x: 208, startPoint y: 79, endPoint x: 110, endPoint y: 51, distance: 101.9
click at [110, 51] on div "**********" at bounding box center [197, 11] width 199 height 394
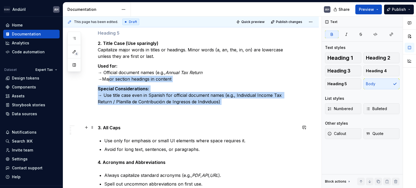
click at [206, 129] on p "3. All Caps" at bounding box center [197, 128] width 199 height 6
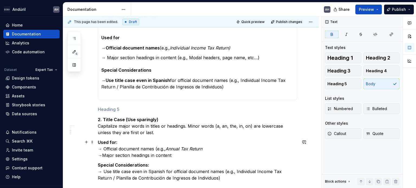
scroll to position [185, 0]
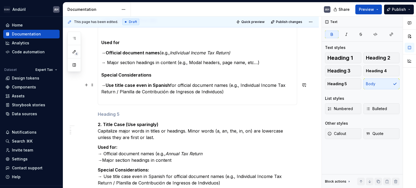
click at [225, 94] on p "→ Use title case even in Spanish for official document names (e.g., Individual …" at bounding box center [197, 91] width 192 height 19
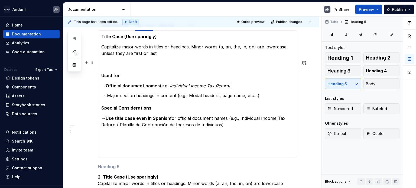
scroll to position [158, 0]
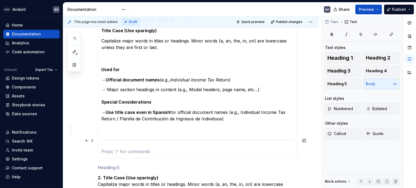
click at [201, 134] on section-item-column "Title Case (Use sparingly) Capitalize major words in titles or headings. Minor …" at bounding box center [197, 91] width 192 height 127
click at [188, 129] on p at bounding box center [197, 128] width 192 height 6
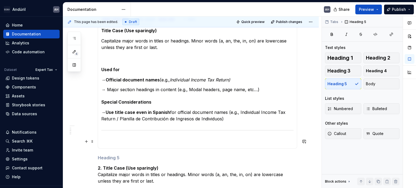
click at [156, 139] on p at bounding box center [197, 142] width 192 height 6
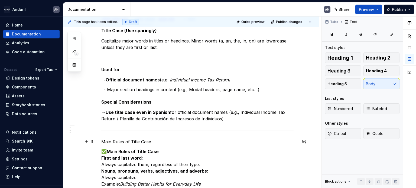
click at [119, 142] on p "Main Rules of Title Case" at bounding box center [197, 142] width 192 height 6
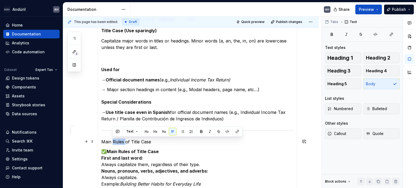
click at [119, 142] on p "Main Rules of Title Case" at bounding box center [197, 142] width 192 height 6
click at [151, 130] on button "button" at bounding box center [153, 132] width 8 height 8
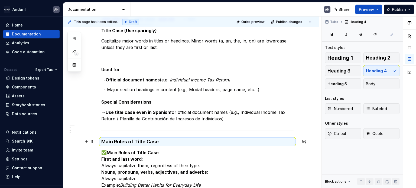
click at [160, 140] on h4 "Main Rules of Title Case" at bounding box center [197, 142] width 192 height 6
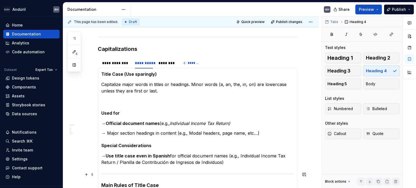
scroll to position [104, 0]
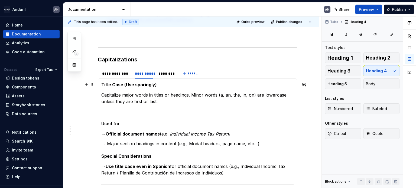
click at [126, 84] on strong "Title Case (Use sparingly)" at bounding box center [128, 84] width 55 height 5
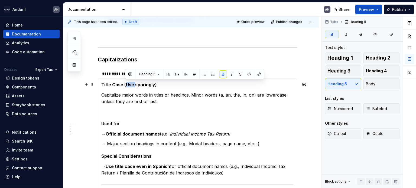
click at [126, 84] on strong "Title Case (Use sparingly)" at bounding box center [128, 84] width 55 height 5
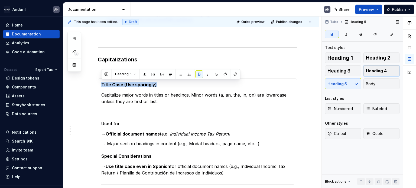
click at [384, 70] on span "Heading 4" at bounding box center [376, 70] width 21 height 5
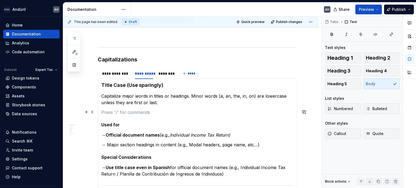
click at [149, 110] on p at bounding box center [197, 112] width 192 height 6
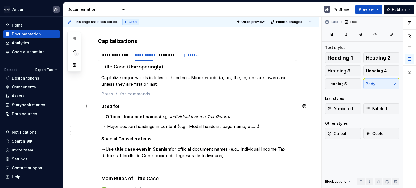
scroll to position [131, 0]
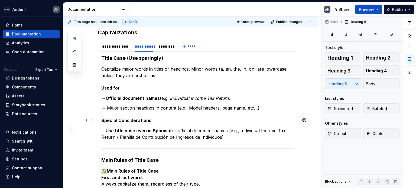
click at [159, 122] on h5 "Special Considerations" at bounding box center [197, 120] width 192 height 5
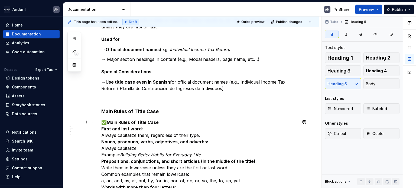
scroll to position [185, 0]
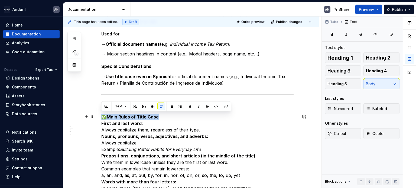
drag, startPoint x: 146, startPoint y: 118, endPoint x: 103, endPoint y: 115, distance: 43.7
click at [101, 115] on p "✅ Main Rules of Title Case First and last word: Always capitalize them, regardl…" at bounding box center [197, 182] width 192 height 136
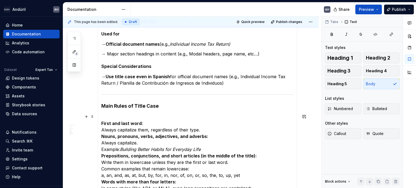
click at [101, 123] on strong "First and last word:" at bounding box center [122, 123] width 42 height 5
click at [218, 127] on p "First and last word: Always capitalize them, regardless of their type. Nouns, p…" at bounding box center [197, 182] width 192 height 136
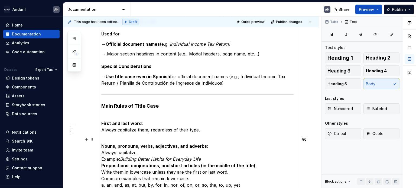
scroll to position [212, 0]
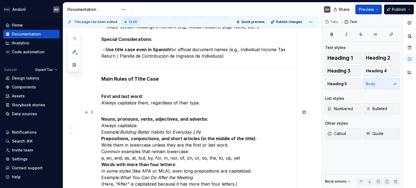
click at [211, 131] on p "Nouns, pronouns, verbs, adjectives, and adverbs: Always capitalize. Example: Bu…" at bounding box center [197, 170] width 192 height 123
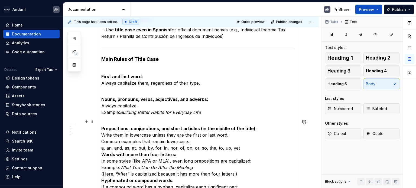
scroll to position [239, 0]
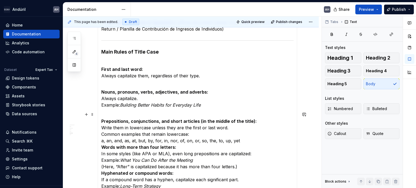
click at [239, 139] on p "Prepositions, conjunctions, and short articles (in the middle of the title): Wr…" at bounding box center [197, 164] width 192 height 104
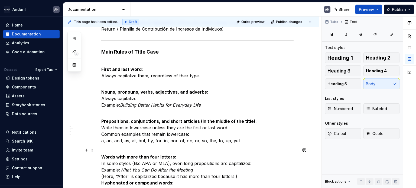
scroll to position [266, 0]
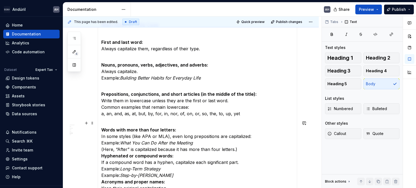
click at [240, 149] on p "Words with more than four letters: In some styles (like APA or MLA), even long …" at bounding box center [197, 159] width 192 height 78
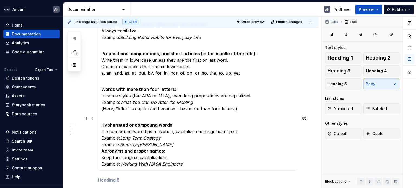
scroll to position [320, 0]
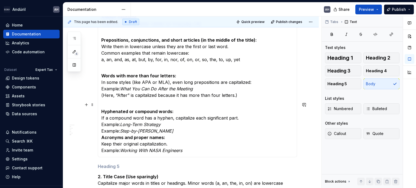
click at [168, 131] on p "Hyphenated or compound words: If a compound word has a hyphen, capitalize each …" at bounding box center [197, 128] width 192 height 52
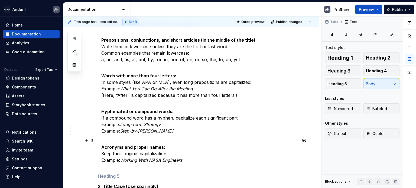
click at [173, 146] on p "Acronyms and proper names: Keep their original capitalization. Example: Working…" at bounding box center [197, 151] width 192 height 26
click at [193, 155] on p "Acronyms and proper names: Keep their original capitalization. Example: Working…" at bounding box center [197, 151] width 192 height 26
click at [189, 161] on p "Acronyms and proper names: Keep their original capitalization. Example: Working…" at bounding box center [197, 151] width 192 height 26
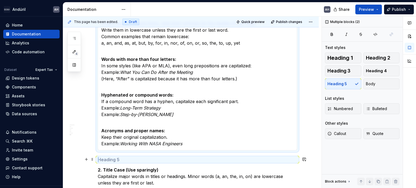
scroll to position [338, 0]
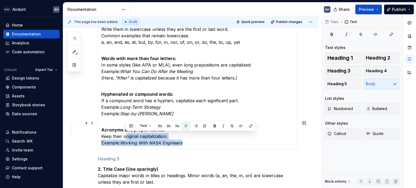
drag, startPoint x: 185, startPoint y: 161, endPoint x: 126, endPoint y: 139, distance: 63.3
click at [126, 139] on p "Acronyms and proper names: Keep their original capitalization. Example: Working…" at bounding box center [197, 133] width 192 height 26
click at [121, 142] on em "Working With NASA Engineers" at bounding box center [151, 142] width 62 height 5
click at [121, 143] on em "Working With NASA Engineers" at bounding box center [151, 142] width 62 height 5
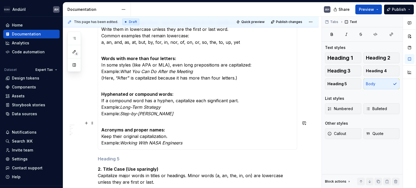
click at [166, 140] on em "Working With NASA Engineers" at bounding box center [151, 142] width 62 height 5
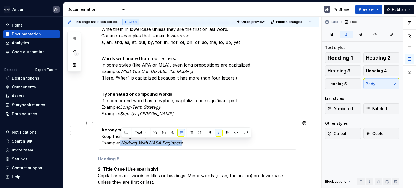
drag, startPoint x: 185, startPoint y: 141, endPoint x: 122, endPoint y: 143, distance: 63.1
click at [122, 143] on p "Acronyms and proper names: Keep their original capitalization. Example: Working…" at bounding box center [197, 133] width 192 height 26
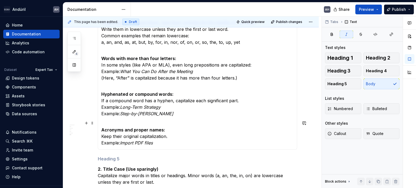
click at [145, 140] on em "Import PDF files" at bounding box center [136, 142] width 33 height 5
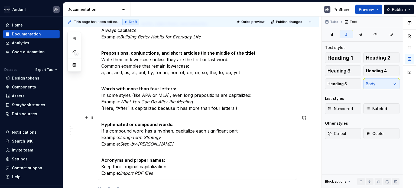
scroll to position [311, 0]
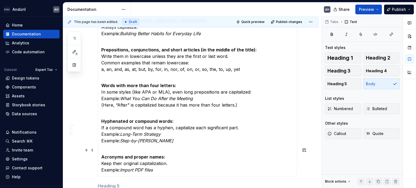
click at [174, 147] on p "Acronyms and proper names: Keep their original capitalization. Example: Import …" at bounding box center [197, 160] width 192 height 26
click at [171, 140] on p "Hyphenated or compound words: If a compound word has a hyphen, capitalize each …" at bounding box center [197, 128] width 192 height 32
click at [166, 143] on p "Hyphenated or compound words: If a compound word has a hyphen, capitalize each …" at bounding box center [197, 128] width 192 height 32
click at [254, 92] on p "Words with more than four letters: In some styles (like APA or MLA), even long …" at bounding box center [197, 92] width 192 height 32
click at [120, 97] on p "Words with more than four letters: In some styles (like APA or MLA), even long …" at bounding box center [197, 92] width 192 height 32
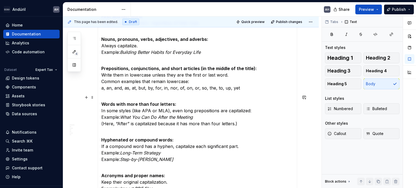
scroll to position [284, 0]
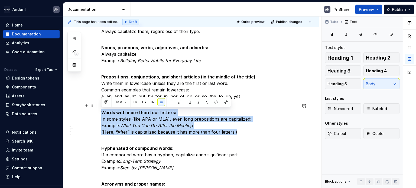
drag, startPoint x: 244, startPoint y: 135, endPoint x: 98, endPoint y: 112, distance: 147.2
click at [98, 112] on div "Sentence Case (Recommended for most UI text) Capitalize only the first word of …" at bounding box center [197, 51] width 199 height 305
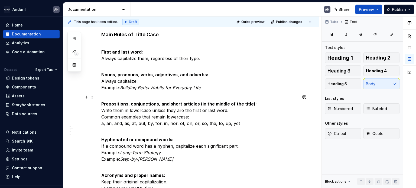
scroll to position [230, 0]
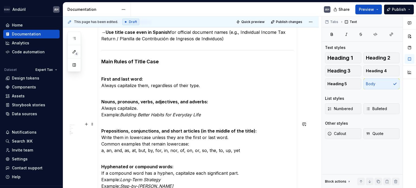
click at [129, 139] on p "Prepositions, conjunctions, and short articles (in the middle of the title): Wr…" at bounding box center [197, 137] width 192 height 32
click at [223, 136] on p "Prepositions, conjunctions, and short articles (in the middle of the title): Wr…" at bounding box center [197, 137] width 192 height 32
click at [142, 136] on p "Prepositions, conjunctions, and short articles (in the middle of the title): Wr…" at bounding box center [197, 137] width 192 height 32
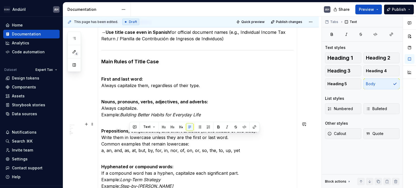
click at [208, 137] on p "Prepositions, conjunctions, and short articles (in the middle of the title): Wr…" at bounding box center [197, 137] width 192 height 32
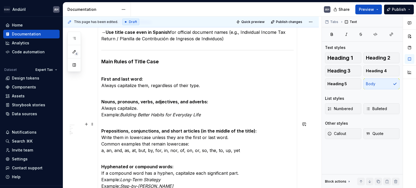
click at [237, 136] on p "Prepositions, conjunctions, and short articles (in the middle of the title): Wr…" at bounding box center [197, 137] width 192 height 32
click at [192, 146] on p "Prepositions, conjunctions, and short articles (in the middle of the title): Wr…" at bounding box center [197, 137] width 192 height 32
click at [120, 156] on section-item-column "Title Case (Use sparingly) Capitalize major words in titles or headings. Minor …" at bounding box center [197, 87] width 192 height 262
click at [236, 148] on p "Prepositions, conjunctions, and short articles (in the middle of the title): Wr…" at bounding box center [197, 137] width 192 height 32
click at [120, 123] on p "Prepositions, conjunctions, and short articles (in the middle of the title): Wr…" at bounding box center [197, 137] width 192 height 32
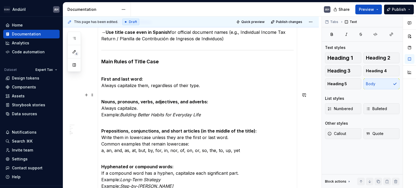
click at [124, 110] on p "Nouns, pronouns, verbs, adjectives, and adverbs: Always capitalize. Example: Bu…" at bounding box center [197, 105] width 192 height 26
click at [130, 103] on strong "Nouns, pronouns, verbs, adjectives, and adverbs:" at bounding box center [154, 101] width 107 height 5
click at [153, 112] on em "Building Better Habits for Everyday Life" at bounding box center [160, 114] width 81 height 5
click at [208, 114] on p "Nouns, pronouns, verbs, adjectives, and adverbs: Always capitalize. Example: Bu…" at bounding box center [197, 105] width 192 height 26
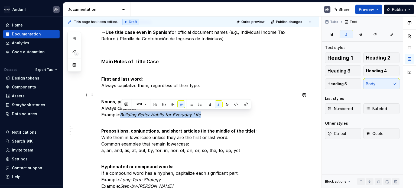
drag, startPoint x: 212, startPoint y: 113, endPoint x: 122, endPoint y: 116, distance: 89.9
click at [122, 116] on p "Nouns, pronouns, verbs, adjectives, and adverbs: Always capitalize. Example: Bu…" at bounding box center [197, 105] width 192 height 26
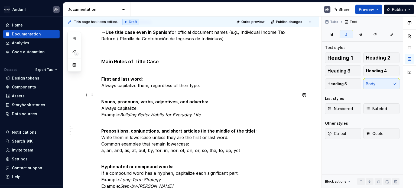
click at [127, 113] on em "Building Better Habits for Everyday Life" at bounding box center [160, 114] width 81 height 5
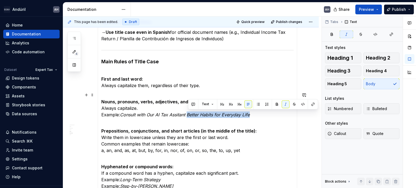
drag, startPoint x: 188, startPoint y: 114, endPoint x: 272, endPoint y: 116, distance: 83.9
click at [272, 116] on p "Nouns, pronouns, verbs, adjectives, and adverbs: Always capitalize. Example: Co…" at bounding box center [197, 105] width 192 height 26
click at [241, 116] on em "Consult with Our AI Tax Assitant Better Habits for Everyday Life" at bounding box center [185, 114] width 130 height 5
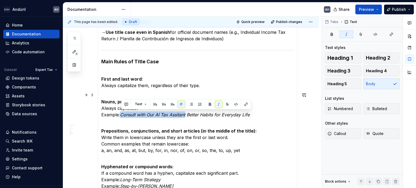
drag, startPoint x: 186, startPoint y: 114, endPoint x: 122, endPoint y: 114, distance: 64.4
click at [122, 114] on em "Consult with Our AI Tax Assitant Better Habits for Everyday Life" at bounding box center [185, 114] width 130 height 5
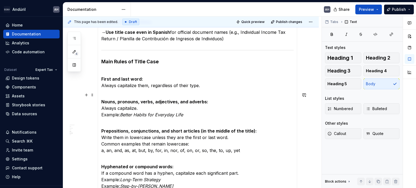
click at [136, 89] on section-item-column "Title Case (Use sparingly) Capitalize major words in titles or headings. Minor …" at bounding box center [197, 87] width 192 height 262
click at [208, 83] on p "First and last word: Always capitalize them, regardless of their type." at bounding box center [197, 78] width 192 height 19
click at [207, 86] on p "First and last word: Always capitalize them, regardless of their type." at bounding box center [197, 78] width 192 height 19
click at [151, 71] on p "First and last word: Always capitalize them, regardless of their type." at bounding box center [197, 78] width 192 height 19
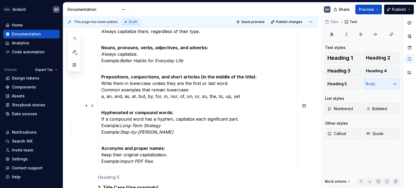
scroll to position [311, 0]
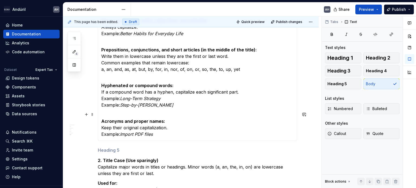
click at [191, 136] on p "Acronyms and proper names: Keep their original capitalization. Example: Import …" at bounding box center [197, 125] width 192 height 26
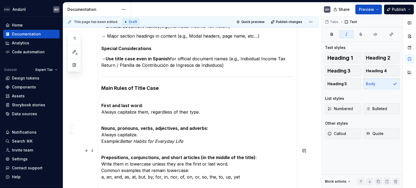
scroll to position [202, 0]
click at [204, 111] on p "First and last word: Always capitalize them, regardless of their type." at bounding box center [197, 105] width 192 height 19
click at [141, 119] on p "Nouns, pronouns, verbs, adjectives, and adverbs: Always capitalize. Example: Be…" at bounding box center [197, 132] width 192 height 26
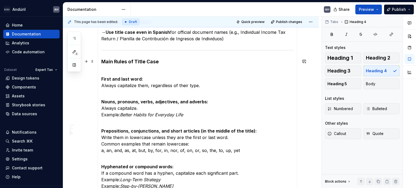
click at [102, 61] on h4 "Main Rules of Title Case" at bounding box center [197, 61] width 192 height 6
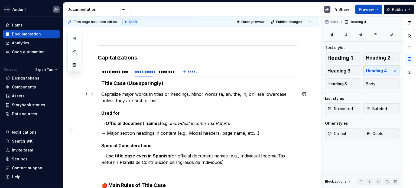
scroll to position [94, 0]
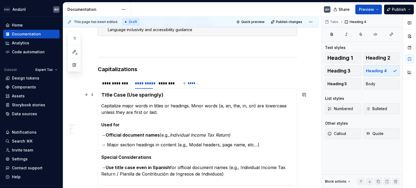
click at [140, 96] on strong "🔠Title Case (Use sparingly)" at bounding box center [135, 95] width 68 height 6
click at [107, 96] on strong "🔠Title Case (Use sparingly)" at bounding box center [135, 95] width 68 height 6
click at [127, 83] on div "**********" at bounding box center [115, 83] width 27 height 5
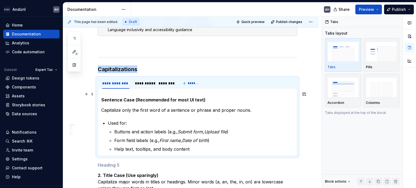
click at [103, 99] on strong "Sentence Case (Recommended for most UI text)" at bounding box center [153, 99] width 104 height 5
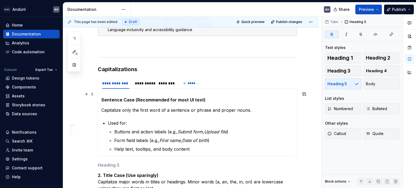
click at [102, 100] on strong "Sentence Case (Recommended for most UI text)" at bounding box center [153, 99] width 104 height 5
click at [161, 84] on div "********" at bounding box center [165, 83] width 15 height 5
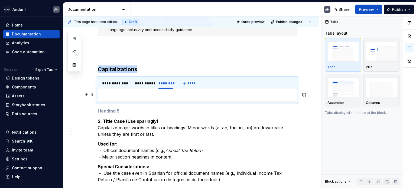
click at [106, 94] on p at bounding box center [197, 95] width 192 height 6
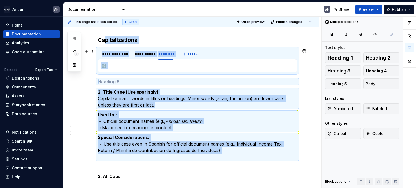
scroll to position [112, 0]
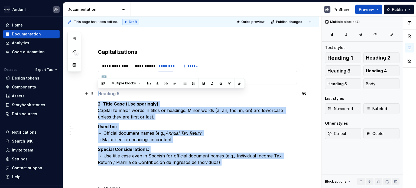
drag, startPoint x: 234, startPoint y: 104, endPoint x: 99, endPoint y: 95, distance: 135.4
click at [99, 95] on div "**********" at bounding box center [197, 145] width 199 height 300
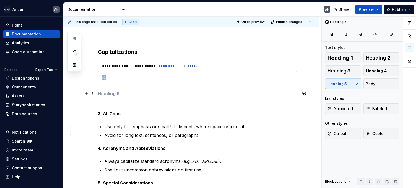
click at [112, 96] on h5 at bounding box center [197, 93] width 199 height 5
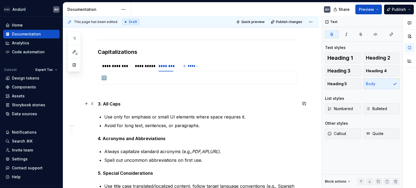
click at [125, 105] on p "3. All Caps" at bounding box center [197, 104] width 199 height 6
click at [117, 64] on div "**********" at bounding box center [115, 65] width 27 height 5
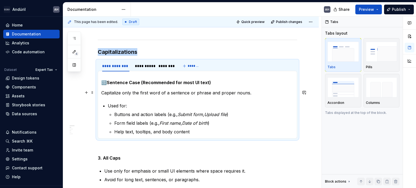
click at [110, 93] on p "Capitalize only the first word of a sentence or phrase and proper nouns." at bounding box center [197, 93] width 192 height 6
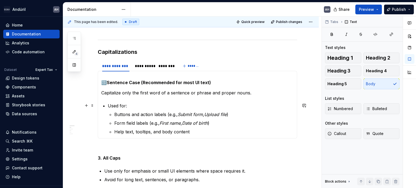
click at [124, 105] on p "Used for:" at bounding box center [201, 106] width 186 height 6
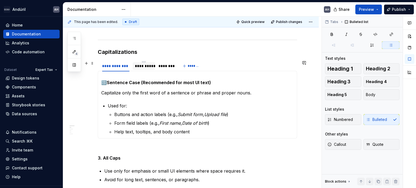
click at [137, 68] on div "**********" at bounding box center [144, 65] width 18 height 5
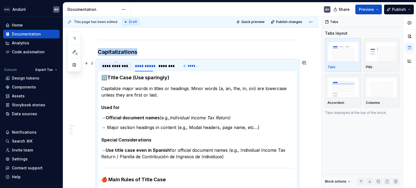
click at [116, 67] on div "**********" at bounding box center [115, 65] width 27 height 5
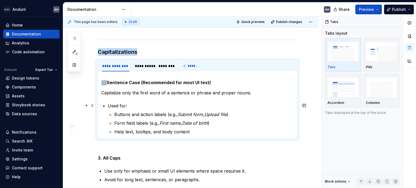
click at [130, 104] on p "Used for:" at bounding box center [201, 106] width 186 height 6
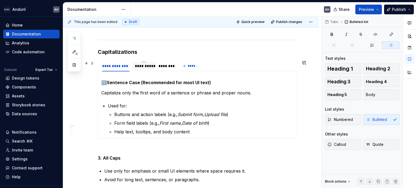
click at [145, 68] on div "**********" at bounding box center [144, 65] width 18 height 5
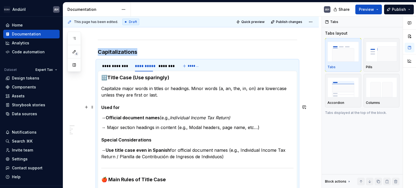
click at [123, 109] on h5 "Used for" at bounding box center [197, 107] width 192 height 5
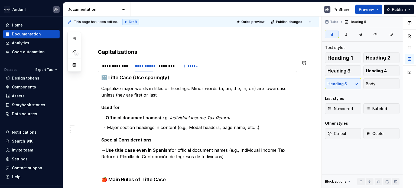
click at [117, 67] on div "**********" at bounding box center [115, 65] width 27 height 5
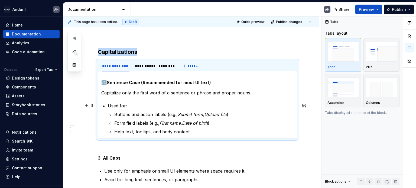
click at [108, 105] on p "Used for:" at bounding box center [201, 106] width 186 height 6
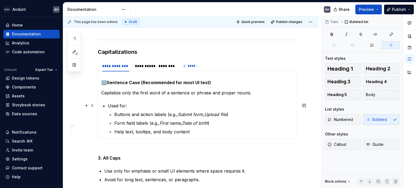
click at [135, 106] on p "Used for:" at bounding box center [201, 106] width 186 height 6
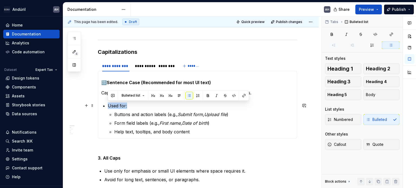
drag, startPoint x: 131, startPoint y: 105, endPoint x: 105, endPoint y: 106, distance: 26.0
click at [105, 106] on section-item-column "🔠 Sentence Case (Recommended for most UI text) Capitalize only the first word o…" at bounding box center [197, 104] width 192 height 61
click at [125, 104] on strong "Used for:" at bounding box center [118, 105] width 20 height 5
click at [144, 68] on div "**********" at bounding box center [144, 65] width 18 height 5
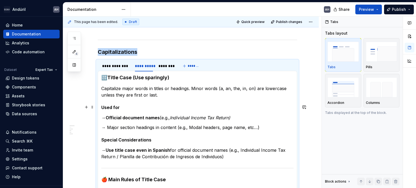
click at [102, 107] on strong "Used for" at bounding box center [110, 107] width 18 height 5
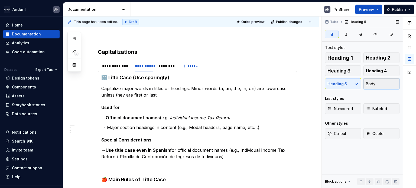
click at [387, 85] on button "Body" at bounding box center [381, 83] width 36 height 11
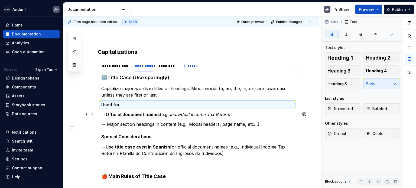
click at [109, 104] on strong "Used for" at bounding box center [110, 104] width 18 height 5
click at [122, 105] on p "Used for" at bounding box center [197, 105] width 192 height 6
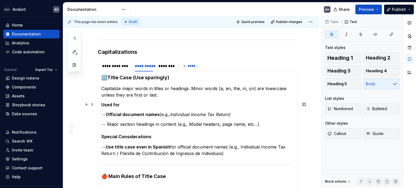
click at [120, 106] on p "Used for" at bounding box center [197, 105] width 192 height 6
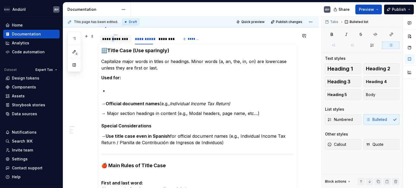
click at [114, 42] on div "**********" at bounding box center [116, 39] width 32 height 8
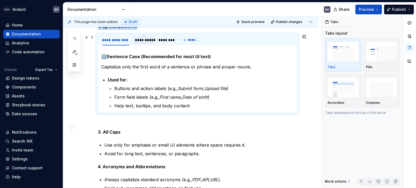
click at [145, 38] on div "**********" at bounding box center [144, 39] width 18 height 5
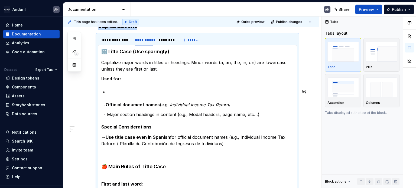
click at [116, 85] on section-item-column "🔠Title Case (Use sparingly) Capitalize major words in titles or headings. Minor…" at bounding box center [197, 185] width 192 height 275
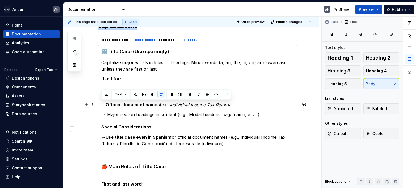
drag, startPoint x: 106, startPoint y: 106, endPoint x: 100, endPoint y: 106, distance: 6.0
click at [100, 106] on div "🔠 Sentence Case (Recommended for most UI text) Capitalize only the first word o…" at bounding box center [197, 186] width 199 height 282
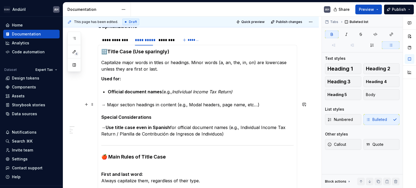
click at [107, 103] on p "→ Major section headings in content (e.g., Modal headers, page name, etc…)" at bounding box center [197, 105] width 192 height 6
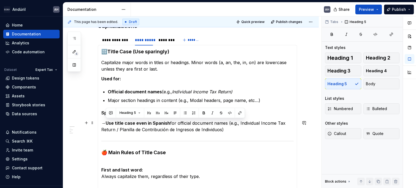
drag, startPoint x: 108, startPoint y: 124, endPoint x: 99, endPoint y: 123, distance: 9.3
click at [99, 123] on div "🔠 Sentence Case (Recommended for most UI text) Capitalize only the first word o…" at bounding box center [197, 179] width 199 height 268
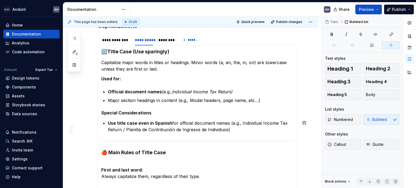
click at [154, 112] on h5 "Special Considerations" at bounding box center [197, 112] width 192 height 5
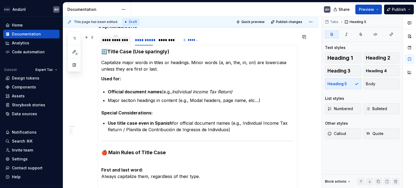
click at [119, 42] on div "**********" at bounding box center [115, 39] width 27 height 5
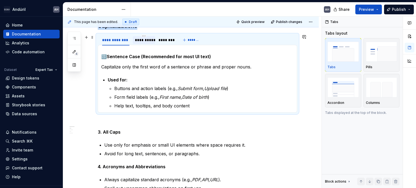
click at [140, 41] on div "**********" at bounding box center [144, 39] width 18 height 5
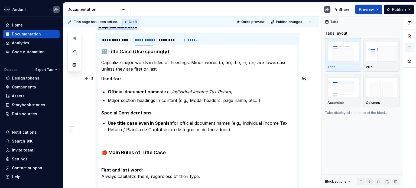
click at [122, 77] on p "Used for:" at bounding box center [197, 79] width 192 height 6
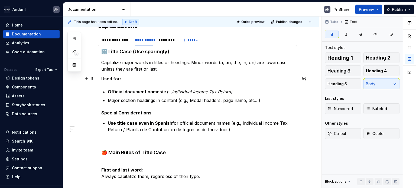
click at [102, 79] on strong "Used for:" at bounding box center [111, 78] width 20 height 5
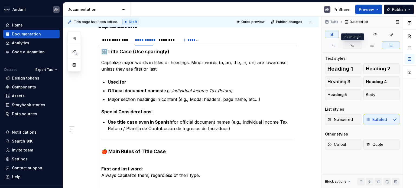
click at [351, 43] on icon "button" at bounding box center [352, 45] width 4 height 4
click at [105, 99] on section-item-column "🔠Title Case (Use sparingly) Capitalize major words in titles or headings. Minor…" at bounding box center [197, 178] width 192 height 260
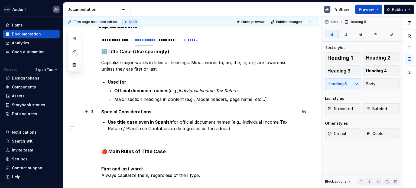
click at [101, 113] on div "🔠 Sentence Case (Recommended for most UI text) Capitalize only the first word o…" at bounding box center [197, 178] width 199 height 267
click at [371, 107] on span "Bulleted" at bounding box center [376, 108] width 21 height 5
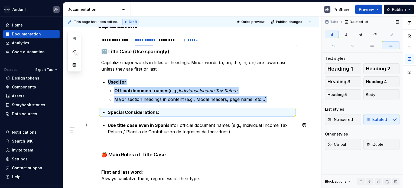
click at [108, 124] on strong "Use title case even in Spanish" at bounding box center [140, 125] width 64 height 5
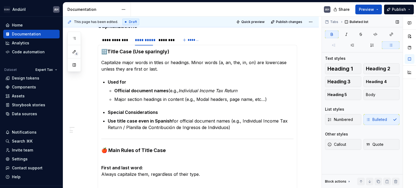
click at [353, 49] on div "Tabs Bulleted list Text styles Heading 1 Heading 2 Heading 3 Heading 4 Heading …" at bounding box center [362, 103] width 81 height 172
click at [354, 48] on button "button" at bounding box center [352, 45] width 18 height 8
click at [125, 40] on div "**********" at bounding box center [115, 39] width 27 height 5
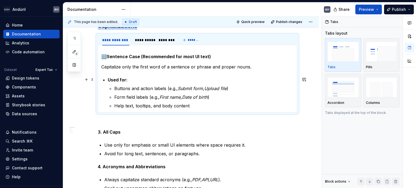
click at [128, 80] on p "Used for:" at bounding box center [201, 80] width 186 height 6
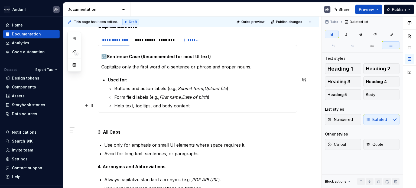
click at [133, 103] on p "Help text, tooltips, and body content" at bounding box center [203, 106] width 179 height 6
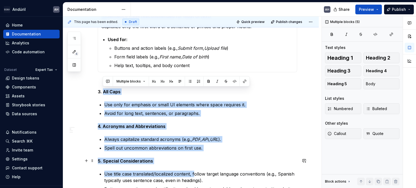
scroll to position [203, 0]
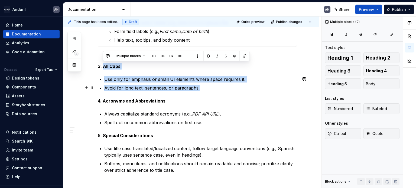
drag, startPoint x: 103, startPoint y: 105, endPoint x: 201, endPoint y: 88, distance: 99.8
click at [201, 88] on div "**********" at bounding box center [197, 39] width 199 height 270
copy div "All Caps Use only for emphasis or small UI elements where space requires it. Av…"
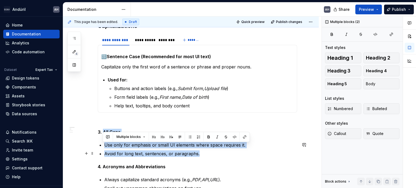
scroll to position [122, 0]
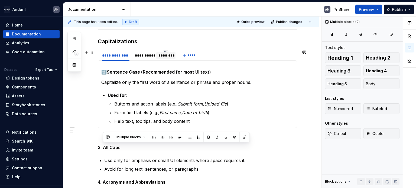
click at [166, 55] on div "********" at bounding box center [165, 55] width 15 height 5
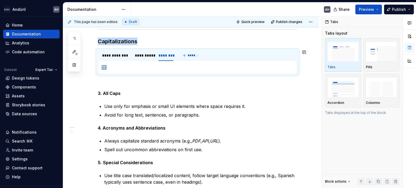
click at [121, 72] on div "🔠 Sentence Case (Recommended for most UI text) Capitalize only the first word o…" at bounding box center [197, 67] width 199 height 14
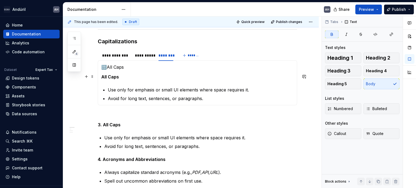
click at [104, 77] on strong "All Caps" at bounding box center [110, 76] width 18 height 5
click at [120, 67] on p "🔠All Caps" at bounding box center [197, 67] width 192 height 6
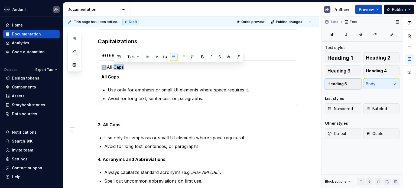
click at [354, 84] on button "Heading 5" at bounding box center [343, 83] width 36 height 11
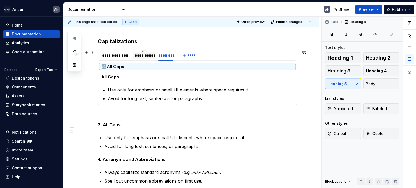
click at [146, 56] on div "**********" at bounding box center [144, 55] width 18 height 5
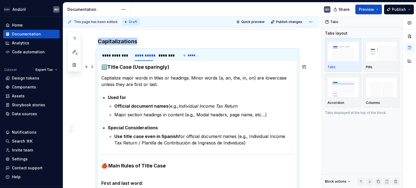
click at [122, 68] on strong "🔠Title Case (Use sparingly)" at bounding box center [135, 67] width 68 height 6
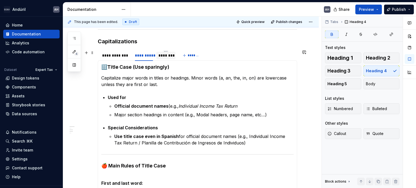
click at [165, 57] on div "********" at bounding box center [165, 55] width 15 height 5
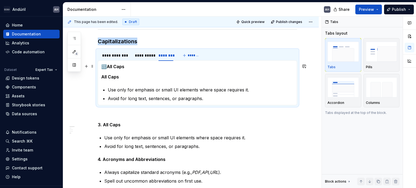
click at [125, 66] on h5 "🔠All Caps" at bounding box center [197, 66] width 192 height 5
click at [114, 66] on h5 "🔠All Caps" at bounding box center [197, 66] width 192 height 5
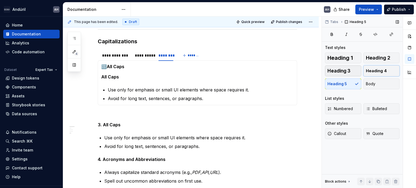
drag, startPoint x: 374, startPoint y: 69, endPoint x: 343, endPoint y: 69, distance: 30.6
click at [374, 69] on span "Heading 4" at bounding box center [376, 70] width 21 height 5
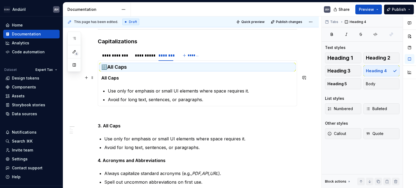
drag, startPoint x: 126, startPoint y: 75, endPoint x: 120, endPoint y: 77, distance: 5.8
click at [125, 75] on p "All Caps" at bounding box center [197, 78] width 192 height 6
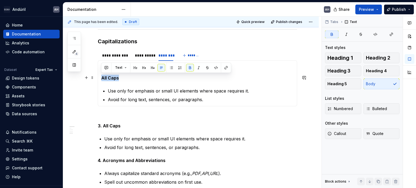
drag, startPoint x: 121, startPoint y: 78, endPoint x: 100, endPoint y: 77, distance: 20.9
click at [100, 77] on div "🔠 Sentence Case (Recommended for most UI text) Capitalize only the first word o…" at bounding box center [197, 83] width 199 height 46
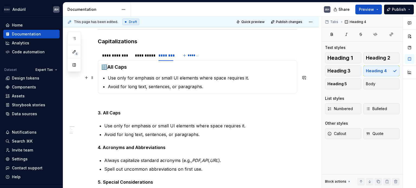
click at [116, 80] on p "Use only for emphasis or small UI elements where space requires it." at bounding box center [201, 78] width 186 height 6
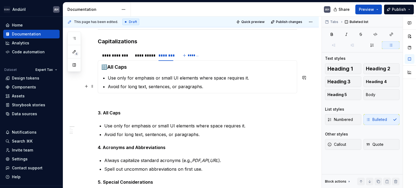
click at [214, 82] on ul "Use only for emphasis or small UI elements where space requires it. Avoid for l…" at bounding box center [201, 82] width 186 height 15
click at [213, 85] on p "Avoid for long text, sentences, or paragraphs." at bounding box center [201, 86] width 186 height 6
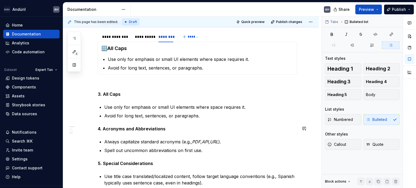
scroll to position [149, 0]
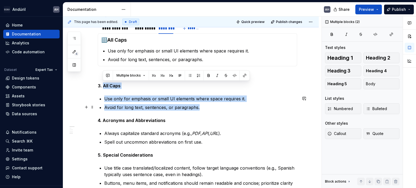
drag, startPoint x: 103, startPoint y: 84, endPoint x: 234, endPoint y: 108, distance: 133.6
click at [234, 108] on div "**********" at bounding box center [197, 75] width 199 height 235
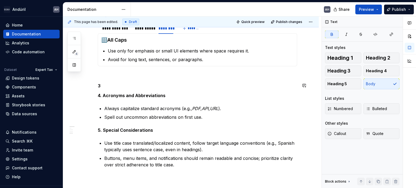
click at [107, 84] on p "3" at bounding box center [197, 86] width 199 height 6
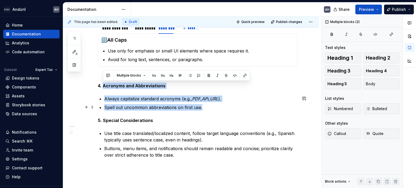
drag, startPoint x: 104, startPoint y: 85, endPoint x: 204, endPoint y: 109, distance: 103.1
click at [204, 109] on div "**********" at bounding box center [197, 58] width 199 height 201
click at [215, 110] on p "Spell out uncommon abbreviations on first use." at bounding box center [200, 107] width 193 height 6
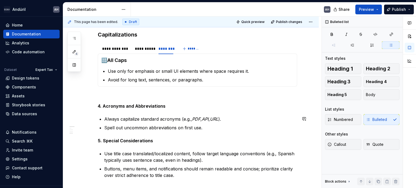
scroll to position [122, 0]
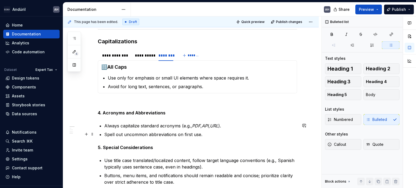
type textarea "*"
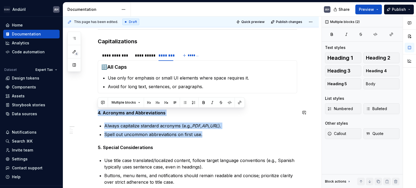
drag, startPoint x: 205, startPoint y: 134, endPoint x: 95, endPoint y: 107, distance: 112.8
click at [95, 107] on div "**********" at bounding box center [191, 110] width 256 height 277
copy div "4. Acronyms and Abbreviations Always capitalize standard acronyms (e.g., PDF , …"
click at [176, 133] on p "Spell out uncommon abbreviations on first use." at bounding box center [200, 134] width 193 height 6
click at [189, 57] on button "*******" at bounding box center [191, 56] width 21 height 8
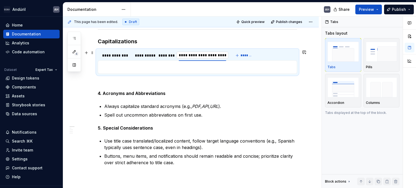
scroll to position [0, 0]
type input "**********"
click at [125, 67] on p at bounding box center [197, 67] width 192 height 6
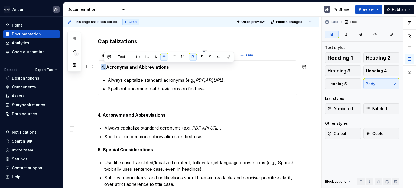
click at [102, 66] on strong "4. Acronyms and Abbreviations" at bounding box center [135, 66] width 68 height 5
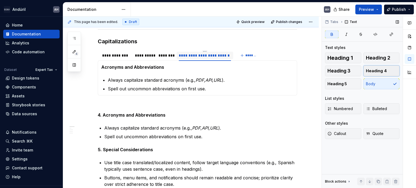
click at [366, 71] on span "Heading 4" at bounding box center [376, 70] width 21 height 5
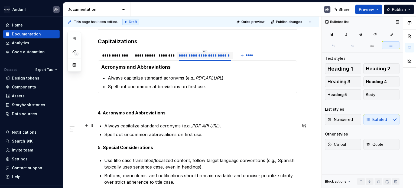
click at [142, 124] on p "Always capitalize standard acronyms (e.g., PDF , API , URL )." at bounding box center [200, 126] width 193 height 6
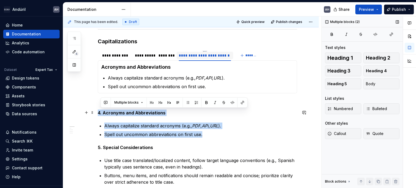
drag, startPoint x: 212, startPoint y: 131, endPoint x: 99, endPoint y: 111, distance: 114.9
click at [99, 111] on div "**********" at bounding box center [197, 85] width 199 height 201
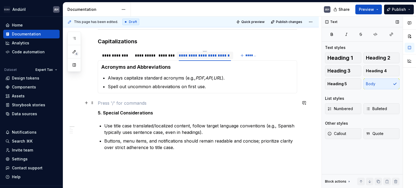
click at [165, 105] on p at bounding box center [197, 103] width 199 height 6
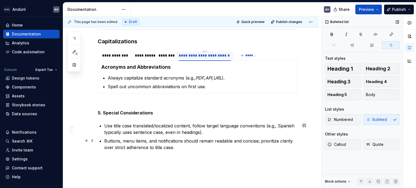
click at [182, 148] on p "Buttons, menu items, and notifications should remain readable and concise; prio…" at bounding box center [200, 144] width 193 height 13
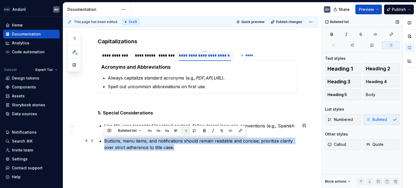
drag, startPoint x: 177, startPoint y: 148, endPoint x: 110, endPoint y: 136, distance: 67.9
click at [110, 136] on ul "Use title case translated/localized content, follow target language conventions…" at bounding box center [200, 137] width 193 height 28
copy p "Buttons, menu items, and notifications should remain readable and concise; prio…"
click at [198, 149] on p "Buttons, menu items, and notifications should remain readable and concise; prio…" at bounding box center [200, 144] width 193 height 13
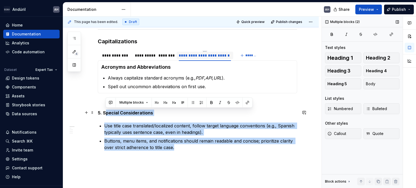
drag, startPoint x: 174, startPoint y: 147, endPoint x: 104, endPoint y: 111, distance: 78.2
click at [104, 111] on div "**********" at bounding box center [197, 68] width 199 height 166
click at [155, 138] on p "Buttons, menu items, and notifications should remain readable and concise; prio…" at bounding box center [200, 144] width 193 height 13
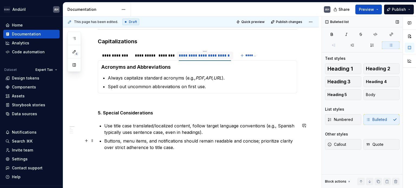
click at [187, 149] on p "Buttons, menu items, and notifications should remain readable and concise; prio…" at bounding box center [200, 144] width 193 height 13
click at [207, 136] on ul "Use title case translated/localized content, follow target language conventions…" at bounding box center [200, 137] width 193 height 28
click at [208, 132] on p "Use title case translated/localized content, follow target language conventions…" at bounding box center [200, 129] width 193 height 13
click at [211, 142] on p "Buttons, menu items, and notifications should remain readable and concise; prio…" at bounding box center [200, 144] width 193 height 13
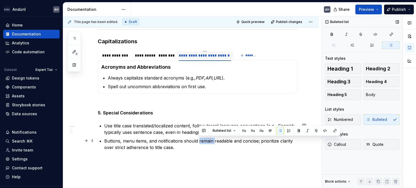
click at [211, 142] on p "Buttons, menu items, and notifications should remain readable and concise; prio…" at bounding box center [200, 144] width 193 height 13
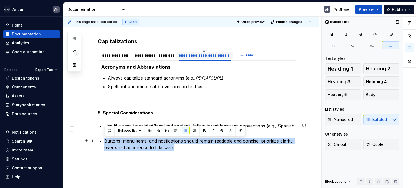
click at [211, 142] on p "Buttons, menu items, and notifications should remain readable and concise; prio…" at bounding box center [200, 144] width 193 height 13
click at [202, 146] on p "Buttons, menu items, and notifications should remain readable and concise; prio…" at bounding box center [200, 144] width 193 height 13
drag, startPoint x: 186, startPoint y: 148, endPoint x: 105, endPoint y: 141, distance: 81.0
click at [105, 141] on p "Buttons, menu items, and notifications should remain readable and concise; prio…" at bounding box center [200, 144] width 193 height 13
click at [156, 148] on p "Buttons, menu items, and notifications should remain readable and concise; prio…" at bounding box center [200, 144] width 193 height 13
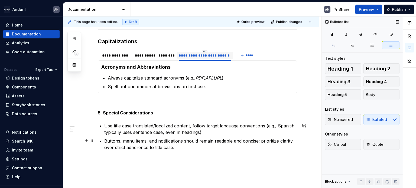
click at [179, 149] on p "Buttons, menu items, and notifications should remain readable and concise; prio…" at bounding box center [200, 144] width 193 height 13
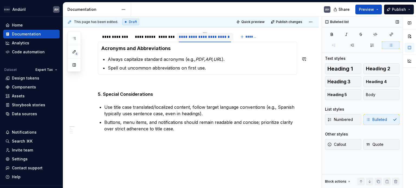
scroll to position [147, 0]
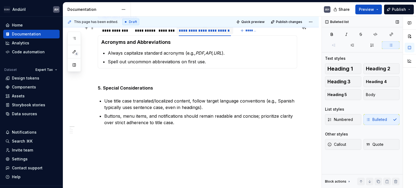
click at [249, 34] on div "**********" at bounding box center [179, 30] width 162 height 11
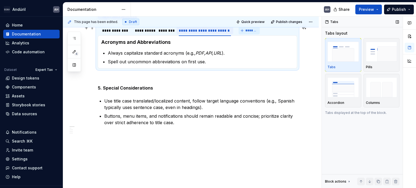
click at [248, 31] on span "*******" at bounding box center [251, 30] width 12 height 4
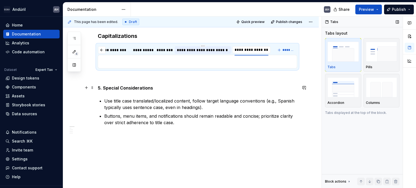
scroll to position [0, 0]
type input "**********"
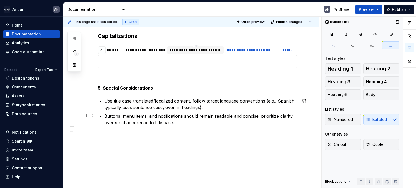
click at [193, 117] on p "Buttons, menu items, and notifications should remain readable and concise; prio…" at bounding box center [200, 119] width 193 height 13
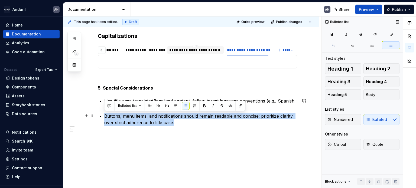
drag, startPoint x: 183, startPoint y: 123, endPoint x: 103, endPoint y: 113, distance: 80.9
click at [103, 113] on div "**********" at bounding box center [197, 52] width 199 height 146
copy p "Buttons, menu items, and notifications should remain readable and concise; prio…"
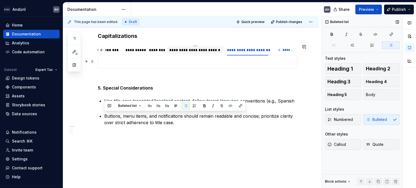
click at [123, 64] on p at bounding box center [197, 61] width 192 height 6
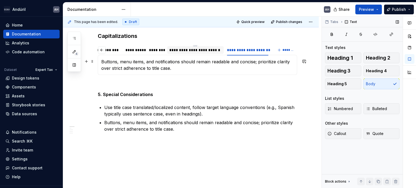
click at [101, 61] on div "🔠 Sentence Case (Recommended for most UI text) Capitalize only the first word o…" at bounding box center [197, 65] width 199 height 20
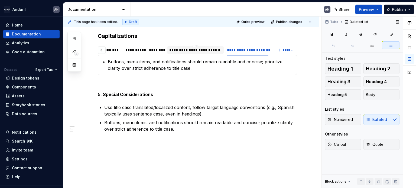
click at [415, 167] on div at bounding box center [409, 103] width 13 height 172
click at [108, 60] on p "Buttons, menu items, and notifications should remain readable and concise; prio…" at bounding box center [201, 64] width 186 height 13
click at [108, 61] on p "Buttons, menu items, and notifications should remain readable and concise; prio…" at bounding box center [201, 64] width 186 height 13
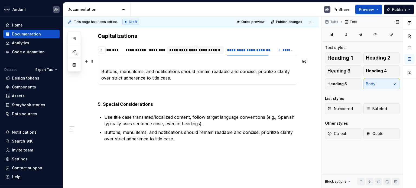
click at [104, 60] on p at bounding box center [197, 61] width 192 height 6
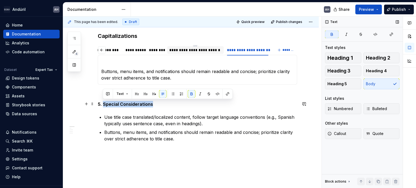
drag, startPoint x: 155, startPoint y: 103, endPoint x: 103, endPoint y: 105, distance: 51.7
click at [103, 105] on p "5. Special Considerations" at bounding box center [197, 104] width 199 height 6
copy strong "Special Considerations"
click at [112, 60] on p at bounding box center [197, 61] width 192 height 6
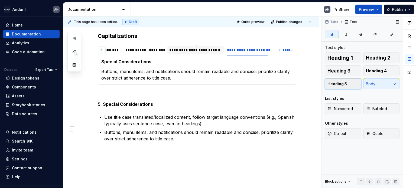
click at [340, 84] on span "Heading 5" at bounding box center [336, 83] width 19 height 5
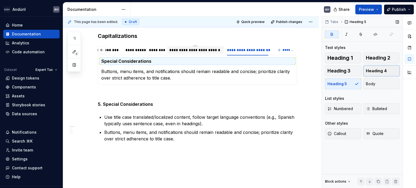
click at [378, 73] on span "Heading 4" at bounding box center [376, 70] width 21 height 5
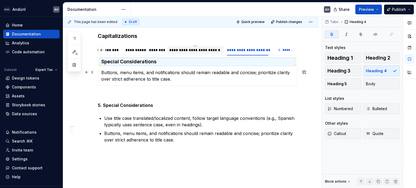
click at [102, 73] on p "Buttons, menu items, and notifications should remain readable and concise; prio…" at bounding box center [197, 75] width 192 height 13
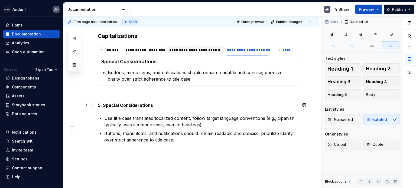
click at [166, 111] on div "**********" at bounding box center [197, 61] width 199 height 164
click at [234, 76] on p "Buttons, menu items, and notifications should remain readable and concise; prio…" at bounding box center [201, 75] width 186 height 13
click at [178, 117] on p "Use title case translated/localized content, follow target language conventions…" at bounding box center [200, 121] width 193 height 13
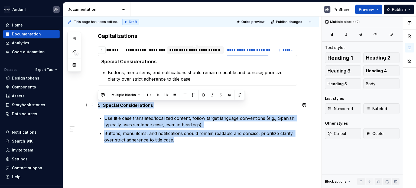
drag, startPoint x: 191, startPoint y: 146, endPoint x: 96, endPoint y: 103, distance: 103.7
click at [96, 103] on div "**********" at bounding box center [191, 86] width 256 height 240
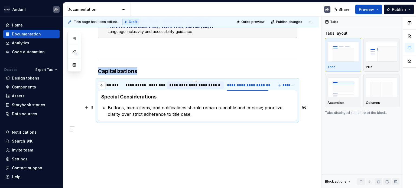
scroll to position [92, 0]
click at [190, 86] on div "**********" at bounding box center [195, 85] width 52 height 5
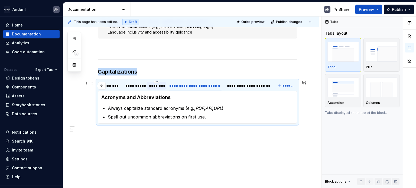
click at [153, 85] on div "********" at bounding box center [156, 85] width 15 height 5
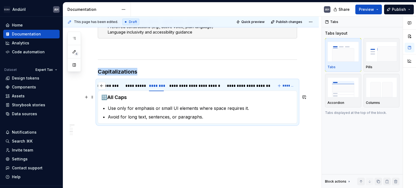
click at [132, 100] on h4 "🔠All Caps" at bounding box center [197, 97] width 192 height 6
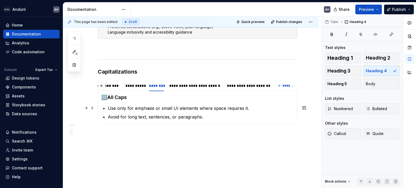
click at [193, 107] on p "Use only for emphasis or small UI elements where space requires it." at bounding box center [201, 108] width 186 height 6
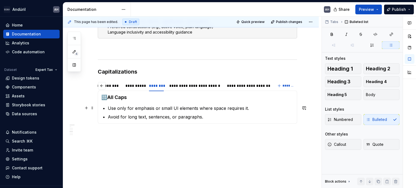
click at [238, 108] on p "Use only for emphasis or small UI elements where space requires it." at bounding box center [201, 108] width 186 height 6
click at [253, 107] on p "Use only for emphasis or small UI elements where space requires it." at bounding box center [201, 108] width 186 height 6
click at [146, 118] on p "Avoid for long text, sentences, or paragraphs." at bounding box center [201, 117] width 186 height 6
click at [217, 117] on p "Avoid for long text, sentences, or paragraphs." at bounding box center [201, 117] width 186 height 6
click at [158, 118] on p "Avoid for long text, sentences, or paragraphs." at bounding box center [201, 117] width 186 height 6
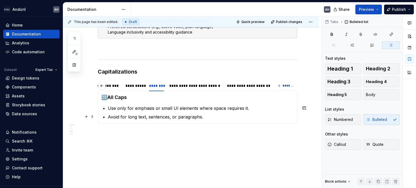
click at [204, 117] on p "Avoid for long text, sentences, or paragraphs." at bounding box center [201, 117] width 186 height 6
click at [138, 86] on div "**********" at bounding box center [134, 85] width 18 height 5
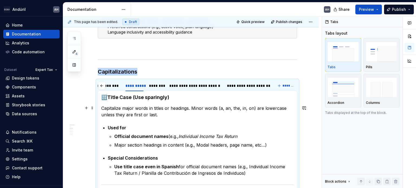
click at [154, 111] on p "Capitalize major words in titles or headings. Minor words (a, an, the, in, on) …" at bounding box center [197, 111] width 192 height 13
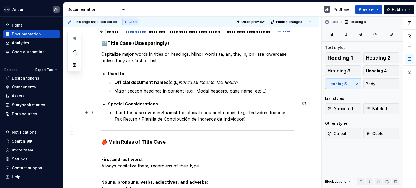
scroll to position [119, 0]
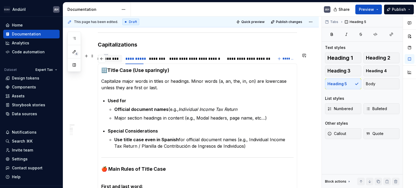
click at [115, 60] on div "**********" at bounding box center [106, 58] width 27 height 5
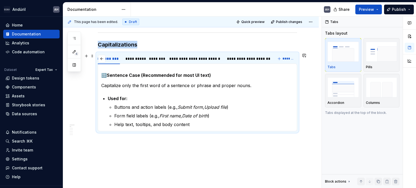
click at [145, 59] on div "**********" at bounding box center [185, 60] width 175 height 14
click at [154, 59] on div "********" at bounding box center [156, 58] width 15 height 5
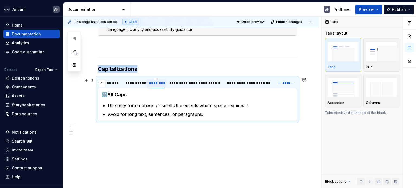
scroll to position [94, 0]
click at [182, 83] on div "**********" at bounding box center [195, 83] width 52 height 5
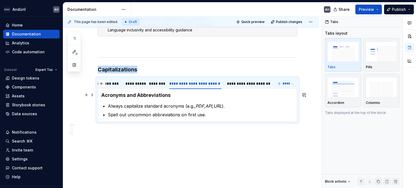
click at [101, 94] on div "🔠 Sentence Case (Recommended for most UI text) Capitalize only the first word o…" at bounding box center [197, 105] width 199 height 33
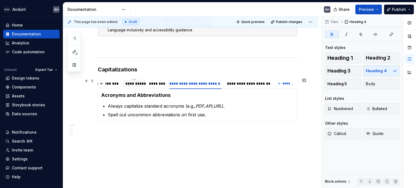
click at [140, 87] on div "**********" at bounding box center [134, 84] width 22 height 8
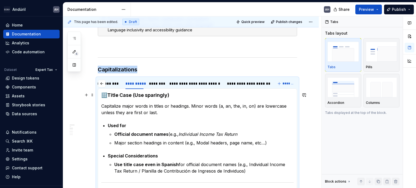
click at [115, 95] on strong "🔠Title Case (Use sparingly)" at bounding box center [135, 95] width 68 height 6
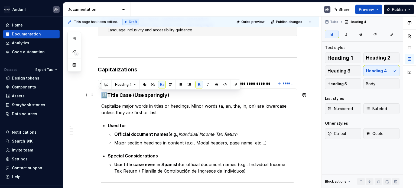
drag, startPoint x: 106, startPoint y: 96, endPoint x: 103, endPoint y: 95, distance: 3.3
click at [103, 95] on strong "🔠Title Case (Use sparingly)" at bounding box center [135, 95] width 68 height 6
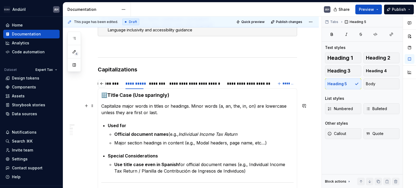
click at [175, 103] on p "Capitalize major words in titles or headings. Minor words (a, an, the, in, on) …" at bounding box center [197, 109] width 192 height 13
click at [185, 84] on div "**********" at bounding box center [195, 83] width 52 height 5
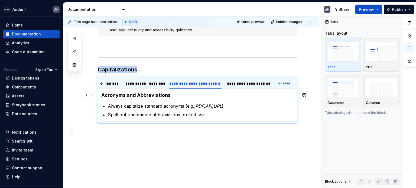
click at [103, 96] on strong "Acronyms and Abbreviations" at bounding box center [135, 95] width 69 height 6
click at [102, 93] on strong "Acronyms and Abbreviations" at bounding box center [135, 95] width 69 height 6
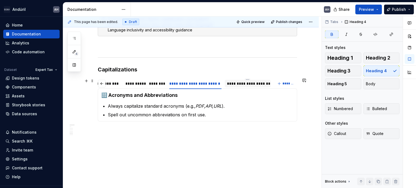
click at [242, 81] on div "**********" at bounding box center [248, 83] width 42 height 5
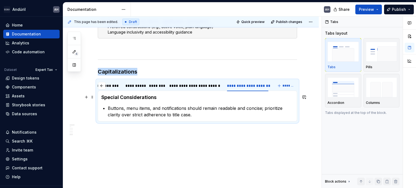
click at [99, 97] on div "🔠 Sentence Case (Recommended for most UI text) Capitalize only the first word o…" at bounding box center [197, 106] width 199 height 31
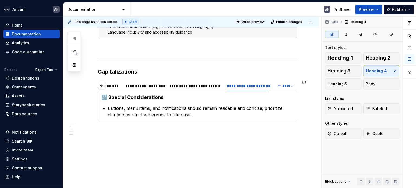
click at [122, 136] on div "**********" at bounding box center [191, 95] width 256 height 187
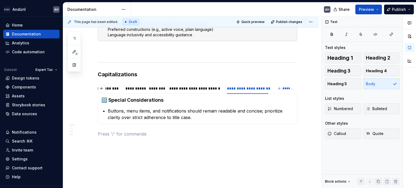
scroll to position [15, 0]
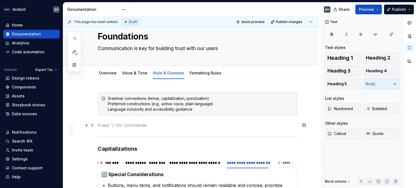
click at [115, 126] on p at bounding box center [197, 125] width 199 height 6
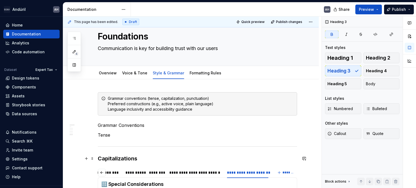
click at [122, 157] on strong "Capitalizations" at bounding box center [118, 158] width 40 height 6
click at [104, 126] on p "Grammar Conventions" at bounding box center [197, 125] width 199 height 6
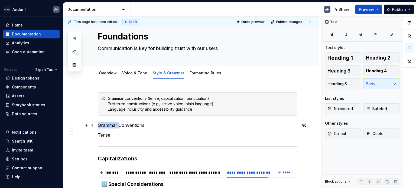
click at [104, 126] on p "Grammar Conventions" at bounding box center [197, 125] width 199 height 6
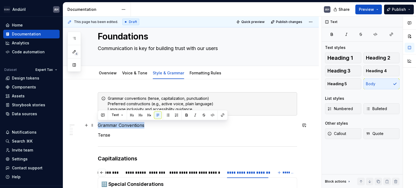
click at [104, 126] on p "Grammar Conventions" at bounding box center [197, 125] width 199 height 6
click at [148, 113] on button "button" at bounding box center [149, 115] width 8 height 8
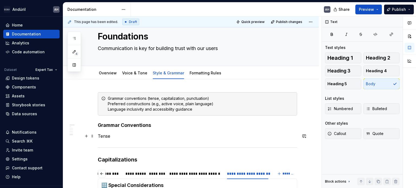
click at [106, 135] on p "Tense" at bounding box center [197, 136] width 199 height 6
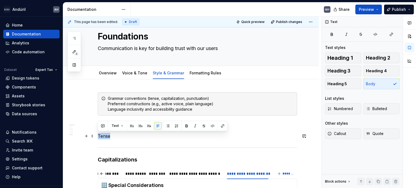
click at [106, 135] on p "Tense" at bounding box center [197, 136] width 199 height 6
click at [350, 71] on button "Heading 3" at bounding box center [343, 71] width 36 height 11
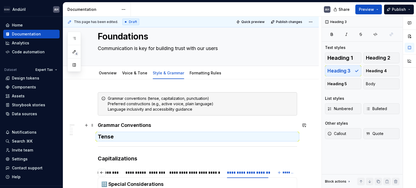
click at [117, 124] on h4 "Grammar Conventions" at bounding box center [197, 125] width 199 height 6
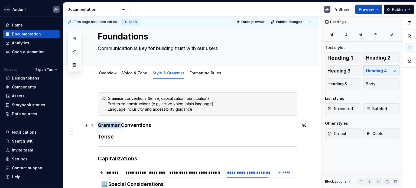
click at [117, 124] on h4 "Grammar Conventions" at bounding box center [197, 125] width 199 height 6
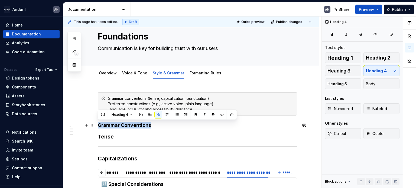
click at [117, 124] on h4 "Grammar Conventions" at bounding box center [197, 125] width 199 height 6
click at [390, 58] on button "Heading 2" at bounding box center [381, 58] width 36 height 11
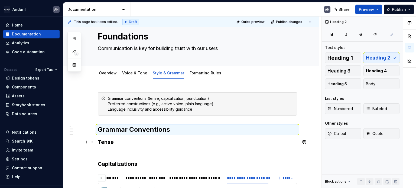
click at [121, 144] on h3 "Tense" at bounding box center [197, 142] width 199 height 8
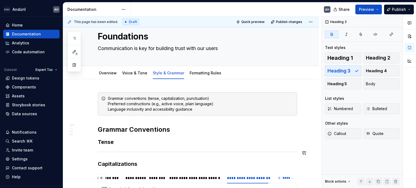
click at [120, 153] on div "**********" at bounding box center [197, 159] width 199 height 135
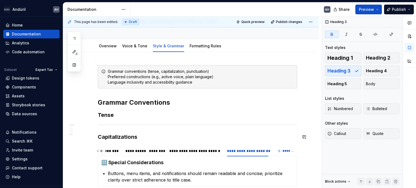
click at [130, 126] on div "**********" at bounding box center [197, 132] width 199 height 135
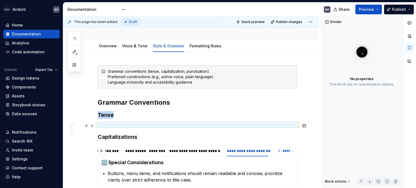
click at [130, 124] on div at bounding box center [197, 125] width 199 height 4
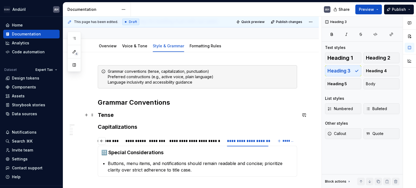
click at [122, 114] on h3 "Tense" at bounding box center [197, 115] width 199 height 8
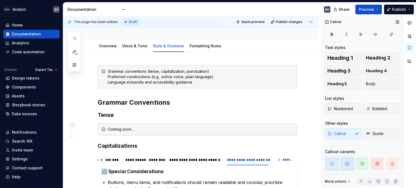
click at [345, 164] on span "button" at bounding box center [346, 163] width 11 height 11
click at [329, 164] on span "button" at bounding box center [331, 163] width 11 height 11
click at [205, 81] on div "Grammar conventions (tense, capitalization, punctuation) Preferred construction…" at bounding box center [201, 77] width 186 height 16
click at [200, 71] on div "Grammar conventions (tense, capitalization, punctuation) Preferred construction…" at bounding box center [201, 77] width 186 height 16
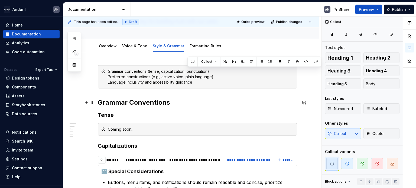
click at [136, 112] on h3 "Tense" at bounding box center [197, 115] width 199 height 8
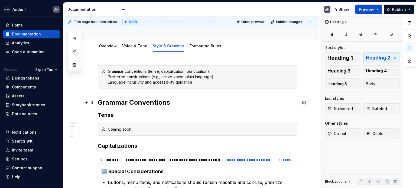
click at [136, 99] on h2 "Grammar Conventions" at bounding box center [197, 102] width 199 height 9
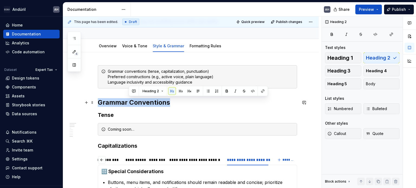
click at [136, 99] on h2 "Grammar Conventions" at bounding box center [197, 102] width 199 height 9
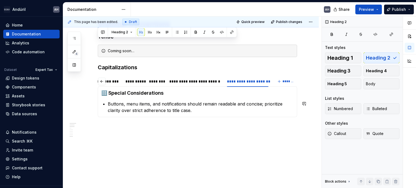
scroll to position [123, 0]
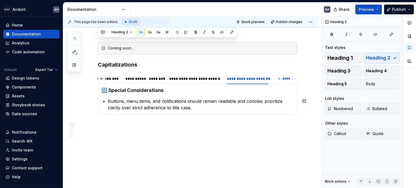
click at [122, 138] on div "**********" at bounding box center [191, 81] width 256 height 220
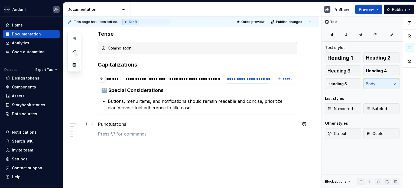
click at [119, 126] on p "Punctutations" at bounding box center [197, 124] width 199 height 6
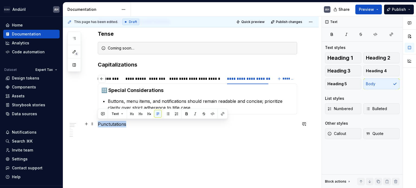
click at [119, 126] on p "Punctutations" at bounding box center [197, 124] width 199 height 6
click at [349, 70] on span "Heading 3" at bounding box center [338, 70] width 23 height 5
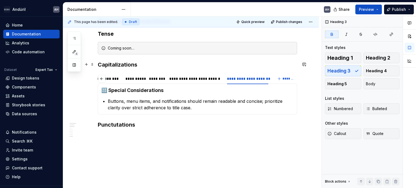
click at [120, 64] on strong "Capitalizations" at bounding box center [118, 64] width 40 height 6
click at [110, 125] on h3 "Punctutations" at bounding box center [197, 125] width 199 height 8
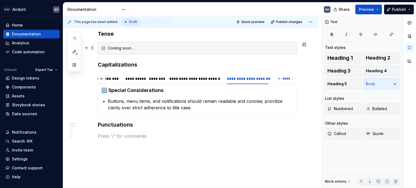
click at [94, 47] on span at bounding box center [92, 48] width 4 height 8
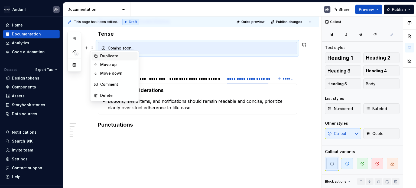
click at [108, 57] on div "Duplicate" at bounding box center [117, 55] width 35 height 5
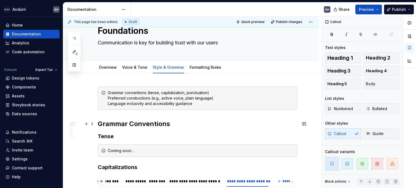
scroll to position [27, 0]
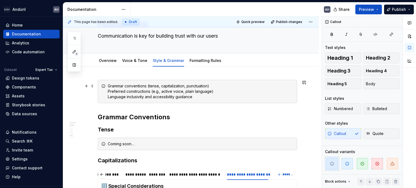
click at [161, 94] on div "Grammar conventions (tense, capitalization, punctuation) Preferred construction…" at bounding box center [201, 91] width 186 height 16
click at [132, 96] on div "Grammar conventions (tense, capitalization, punctuation) Preferred construction…" at bounding box center [201, 91] width 186 height 16
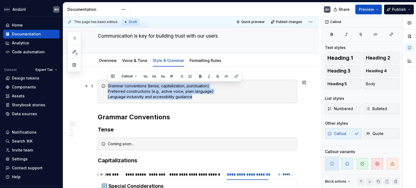
click at [132, 96] on div "Grammar conventions (tense, capitalization, punctuation) Preferred construction…" at bounding box center [201, 91] width 186 height 16
click at [211, 91] on div "Grammar conventions (tense, capitalization, punctuation) Preferred construction…" at bounding box center [201, 91] width 186 height 16
click at [210, 93] on div "Grammar conventions (tense, capitalization, punctuation) Preferred construction…" at bounding box center [201, 91] width 186 height 16
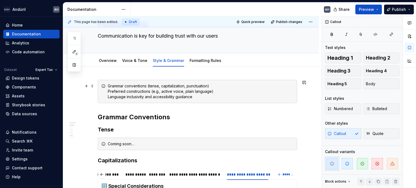
click at [152, 90] on div "Grammar conventions (tense, capitalization, punctuation) Preferred construction…" at bounding box center [201, 91] width 186 height 16
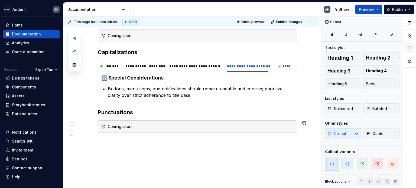
scroll to position [162, 0]
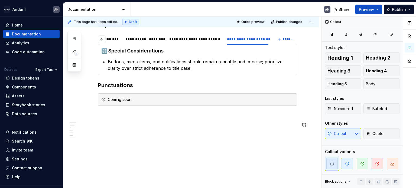
click at [121, 135] on div "**********" at bounding box center [191, 62] width 256 height 260
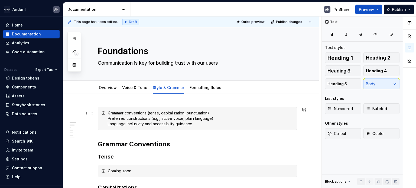
scroll to position [0, 0]
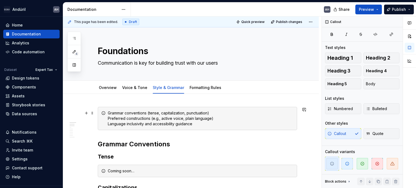
click at [214, 120] on div "Grammar conventions (tense, capitalization, punctuation) Preferred construction…" at bounding box center [201, 118] width 186 height 16
click at [212, 125] on div "Grammar conventions (tense, capitalization, punctuation) Preferred construction…" at bounding box center [201, 118] width 186 height 16
click at [143, 113] on div "Grammar conventions (tense, capitalization, punctuation) Preferred construction…" at bounding box center [201, 118] width 186 height 16
click at [142, 119] on div "Grammar conventions (tense, capitalization, punctuation) Preferred construction…" at bounding box center [201, 118] width 186 height 16
click at [138, 121] on div "Grammar conventions (tense, capitalization, punctuation) Preferred construction…" at bounding box center [201, 118] width 186 height 16
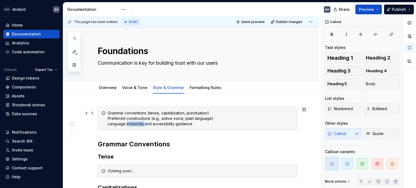
click at [138, 121] on div "Grammar conventions (tense, capitalization, punctuation) Preferred construction…" at bounding box center [201, 118] width 186 height 16
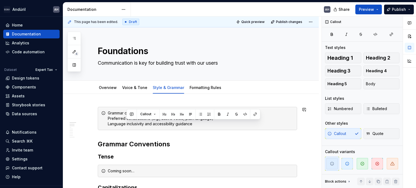
click at [138, 118] on div "Callout" at bounding box center [193, 114] width 134 height 10
click at [119, 119] on div "Grammar conventions (tense, capitalization, punctuation) Preferred construction…" at bounding box center [201, 118] width 186 height 16
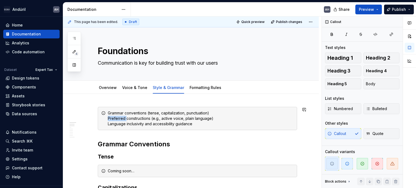
click at [119, 119] on div "Grammar conventions (tense, capitalization, punctuation) Preferred construction…" at bounding box center [201, 118] width 186 height 16
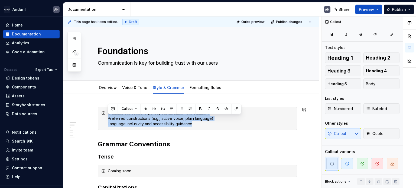
click at [119, 119] on div "Grammar conventions (tense, capitalization, punctuation) Preferred construction…" at bounding box center [201, 118] width 186 height 16
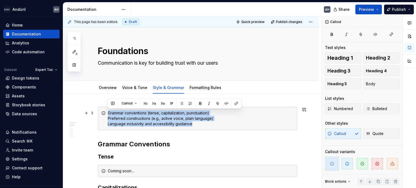
click at [202, 120] on div "Grammar conventions (tense, capitalization, punctuation) Preferred construction…" at bounding box center [201, 118] width 186 height 16
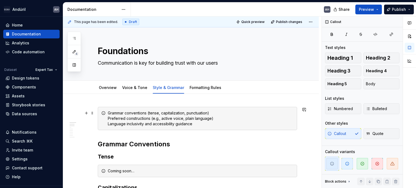
click at [211, 119] on div "Grammar conventions (tense, capitalization, punctuation) Preferred construction…" at bounding box center [201, 118] width 186 height 16
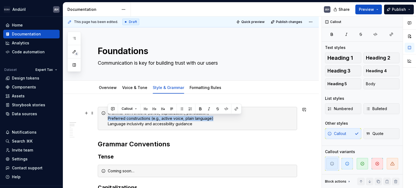
drag, startPoint x: 214, startPoint y: 117, endPoint x: 105, endPoint y: 120, distance: 109.4
click at [105, 120] on div "Grammar conventions (tense, capitalization, punctuation) Preferred construction…" at bounding box center [197, 118] width 199 height 23
click at [123, 126] on div "Grammar conventions (tense, capitalization, punctuation) Preferred construction…" at bounding box center [201, 118] width 186 height 16
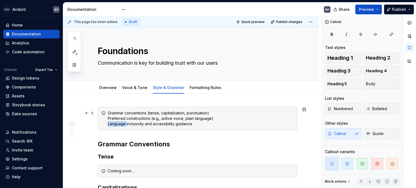
click at [123, 126] on div "Grammar conventions (tense, capitalization, punctuation) Preferred construction…" at bounding box center [201, 118] width 186 height 16
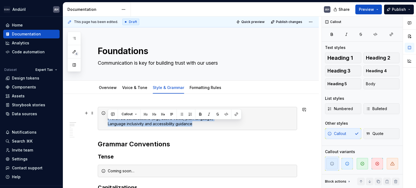
click at [123, 126] on div "Grammar conventions (tense, capitalization, punctuation) Preferred construction…" at bounding box center [201, 118] width 186 height 16
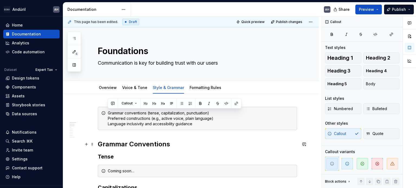
click at [125, 140] on h2 "Grammar Conventions" at bounding box center [197, 144] width 199 height 9
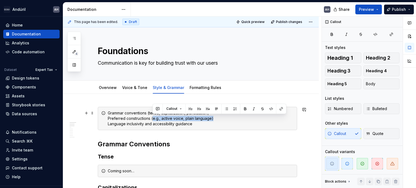
drag, startPoint x: 152, startPoint y: 117, endPoint x: 221, endPoint y: 117, distance: 69.6
click at [221, 117] on div "Grammar conventions (tense, capitalization, punctuation) Preferred construction…" at bounding box center [201, 118] width 186 height 16
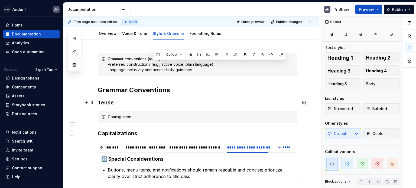
click at [160, 100] on h3 "Tense" at bounding box center [197, 103] width 199 height 8
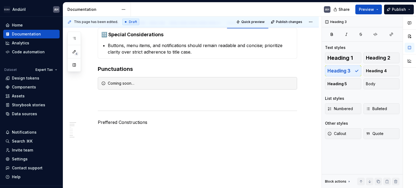
scroll to position [188, 0]
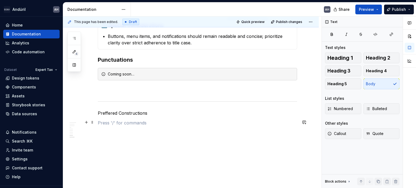
click at [139, 121] on p at bounding box center [197, 123] width 199 height 6
click at [116, 115] on p "Preffered Constructions" at bounding box center [197, 113] width 199 height 6
click at [133, 125] on p at bounding box center [197, 123] width 199 height 6
click at [134, 112] on p "Preffered Constructions" at bounding box center [197, 113] width 199 height 6
click at [375, 58] on span "Heading 2" at bounding box center [378, 57] width 24 height 5
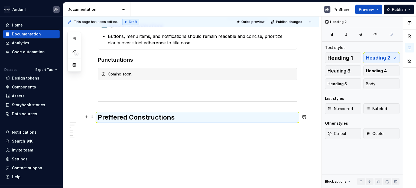
click at [114, 117] on h2 "Preffered Constructions" at bounding box center [197, 117] width 199 height 9
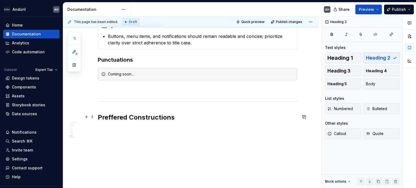
click at [111, 116] on h2 "Preffered Constructions" at bounding box center [197, 117] width 199 height 9
click at [112, 116] on h2 "Preffered Constructions" at bounding box center [197, 117] width 199 height 9
click at [116, 116] on h2 "Prefered Constructions" at bounding box center [197, 117] width 199 height 9
click at [118, 131] on p at bounding box center [197, 129] width 199 height 6
click at [118, 119] on h2 "Preferred Constructions" at bounding box center [197, 117] width 199 height 9
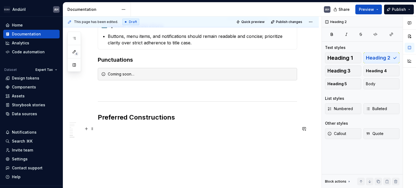
click at [115, 134] on div "**********" at bounding box center [197, 29] width 199 height 220
click at [99, 132] on div "**********" at bounding box center [197, 29] width 199 height 220
click at [100, 125] on div "**********" at bounding box center [197, 26] width 199 height 214
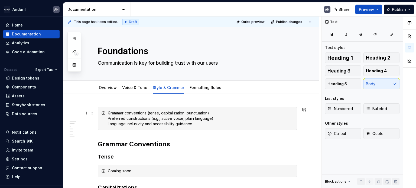
scroll to position [27, 0]
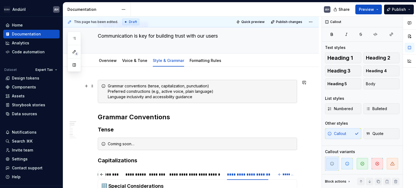
click at [214, 92] on div "Grammar conventions (tense, capitalization, punctuation) Preferred construction…" at bounding box center [201, 91] width 186 height 16
click at [212, 94] on div "Grammar conventions (tense, capitalization, punctuation) Preferred construction…" at bounding box center [201, 91] width 186 height 16
click at [214, 91] on div "Grammar conventions (tense, capitalization, punctuation) Preferred construction…" at bounding box center [201, 91] width 186 height 16
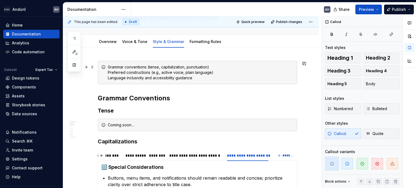
scroll to position [54, 0]
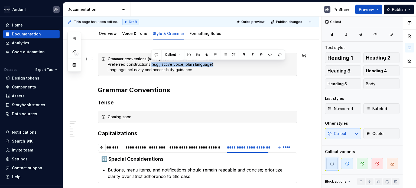
drag, startPoint x: 218, startPoint y: 65, endPoint x: 152, endPoint y: 65, distance: 66.6
click at [152, 65] on div "Grammar conventions (tense, capitalization, punctuation) Preferred construction…" at bounding box center [201, 64] width 186 height 16
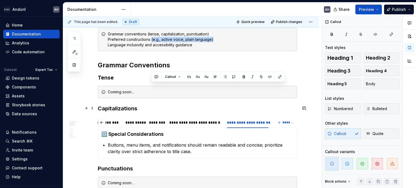
scroll to position [32, 0]
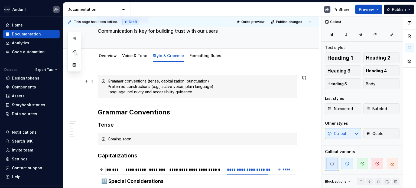
click at [161, 92] on div "Grammar conventions (tense, capitalization, punctuation) Preferred construction…" at bounding box center [201, 86] width 186 height 16
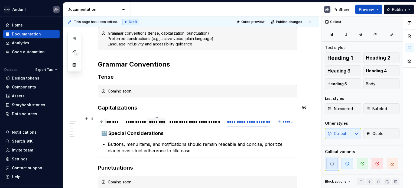
scroll to position [86, 0]
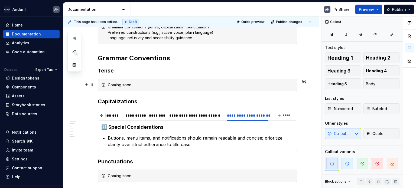
click at [140, 89] on div "Coming soon…" at bounding box center [197, 85] width 199 height 12
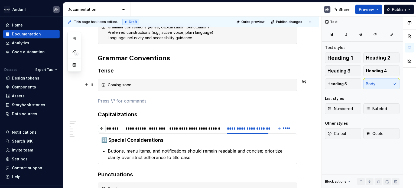
scroll to position [59, 0]
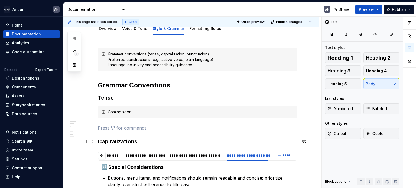
click at [152, 142] on h3 "Capitalizations" at bounding box center [197, 142] width 199 height 8
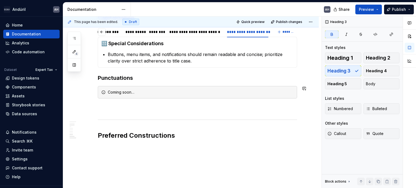
scroll to position [194, 0]
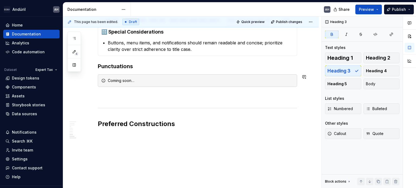
click at [143, 68] on h3 "Punctuations" at bounding box center [197, 67] width 199 height 8
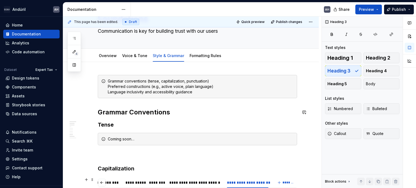
scroll to position [167, 0]
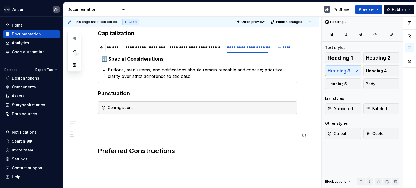
click at [155, 144] on div "**********" at bounding box center [197, 53] width 199 height 227
click at [172, 126] on div "**********" at bounding box center [197, 53] width 199 height 227
click at [177, 153] on h2 "Preferred Constructions" at bounding box center [197, 151] width 199 height 9
click at [95, 108] on div "**********" at bounding box center [191, 83] width 256 height 312
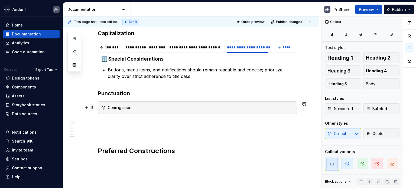
click at [94, 105] on span at bounding box center [92, 108] width 4 height 8
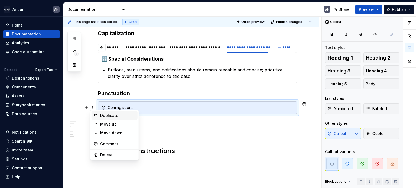
click at [119, 116] on div "Duplicate" at bounding box center [117, 115] width 35 height 5
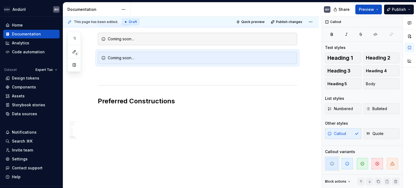
scroll to position [236, 0]
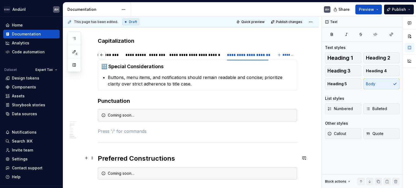
scroll to position [155, 0]
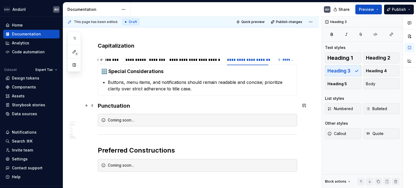
click at [98, 105] on h3 "Punctuation" at bounding box center [197, 106] width 199 height 8
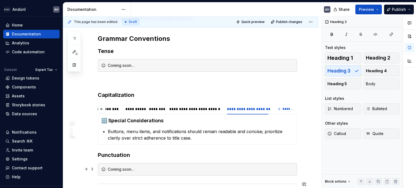
scroll to position [101, 0]
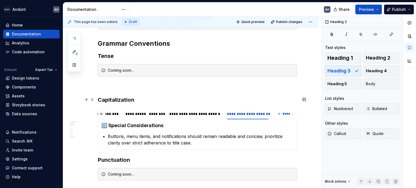
click at [122, 99] on strong "Capitalization" at bounding box center [116, 100] width 37 height 6
click at [158, 111] on div "********" at bounding box center [156, 113] width 15 height 5
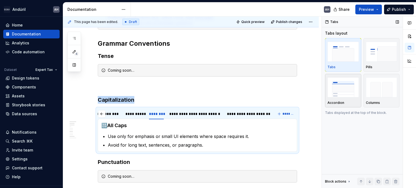
click at [334, 96] on img "button" at bounding box center [342, 87] width 31 height 20
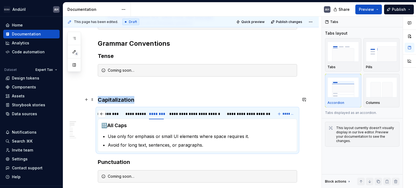
click at [145, 98] on h3 "Capitalization" at bounding box center [197, 100] width 199 height 8
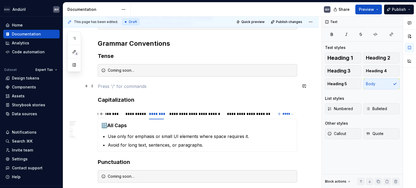
click at [137, 83] on p at bounding box center [197, 86] width 199 height 6
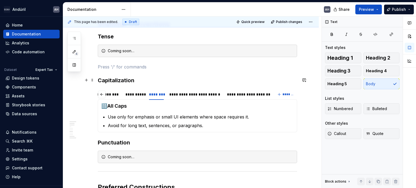
scroll to position [128, 0]
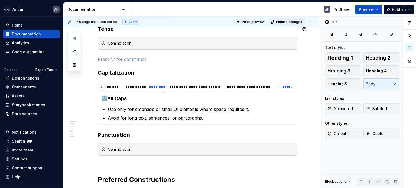
click at [276, 24] on button "Publish changes" at bounding box center [286, 22] width 35 height 8
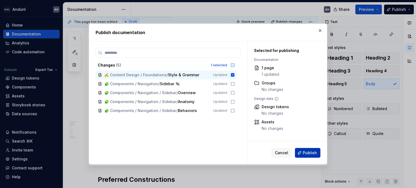
click at [309, 153] on span "Publish" at bounding box center [310, 152] width 14 height 5
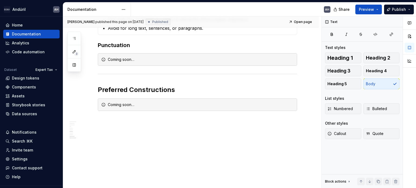
scroll to position [225, 0]
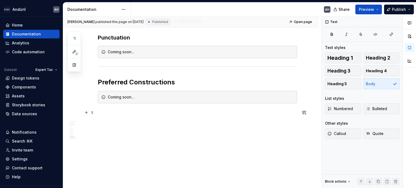
click at [160, 114] on p at bounding box center [197, 113] width 199 height 6
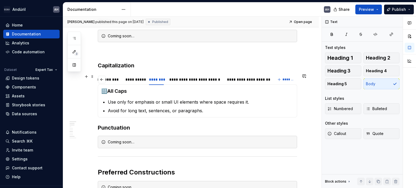
scroll to position [135, 0]
click at [300, 23] on span "Open page" at bounding box center [303, 22] width 18 height 4
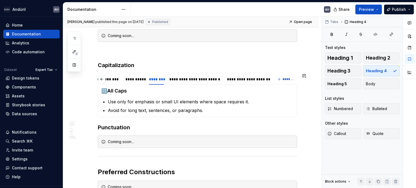
click at [163, 87] on div "🔠 Sentence Case (Recommended for most UI text) Capitalize only the first word o…" at bounding box center [197, 100] width 199 height 33
click at [92, 85] on div "**********" at bounding box center [191, 119] width 256 height 320
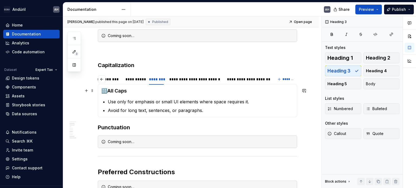
click at [99, 92] on div "🔠 Sentence Case (Recommended for most UI text) Capitalize only the first word o…" at bounding box center [197, 100] width 199 height 33
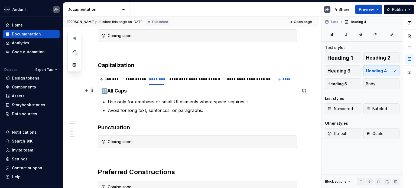
click at [93, 90] on span at bounding box center [92, 91] width 4 height 8
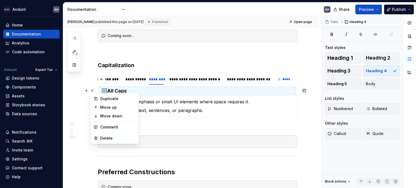
click at [176, 94] on h4 "🔠All Caps" at bounding box center [197, 91] width 192 height 6
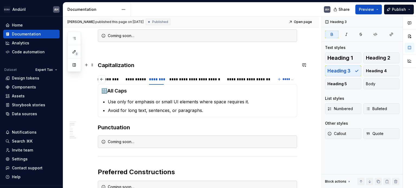
click at [176, 63] on h3 "Capitalization" at bounding box center [197, 65] width 199 height 8
click at [92, 74] on span at bounding box center [92, 77] width 4 height 8
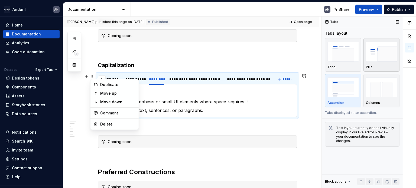
click at [376, 55] on img "button" at bounding box center [381, 52] width 31 height 20
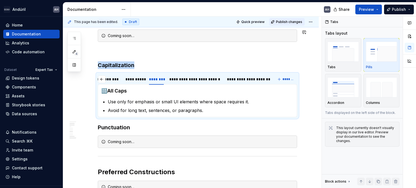
click at [287, 21] on span "Publish changes" at bounding box center [289, 22] width 26 height 4
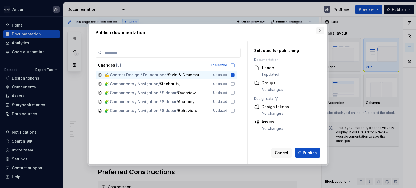
click at [321, 29] on button "button" at bounding box center [320, 31] width 8 height 8
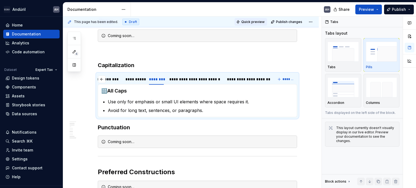
click at [257, 20] on span "Quick preview" at bounding box center [252, 22] width 23 height 4
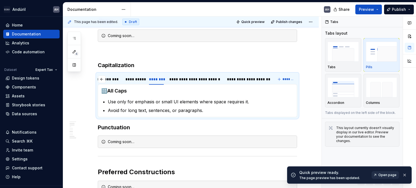
click at [388, 177] on span "Open page" at bounding box center [387, 175] width 18 height 4
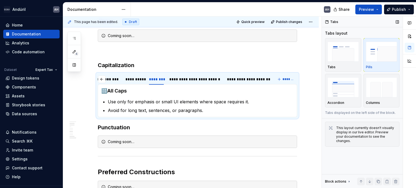
click at [378, 64] on div "Pills" at bounding box center [381, 55] width 31 height 29
click at [353, 63] on div "Tabs" at bounding box center [342, 55] width 31 height 29
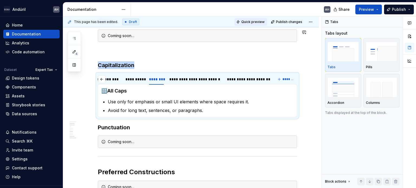
click at [255, 21] on span "Quick preview" at bounding box center [252, 22] width 23 height 4
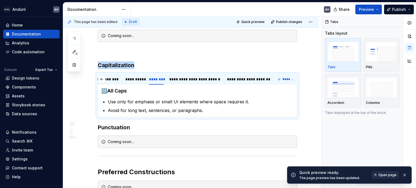
click at [384, 174] on span "Open page" at bounding box center [387, 175] width 18 height 4
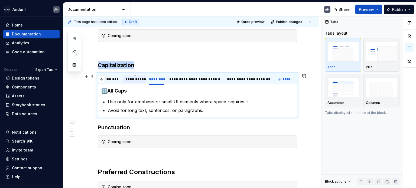
click at [134, 77] on div "**********" at bounding box center [134, 79] width 18 height 5
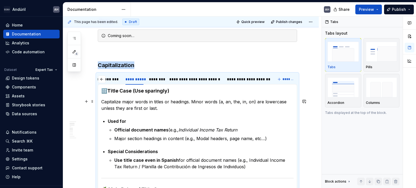
click at [108, 104] on p "Capitalize major words in titles or headings. Minor words (a, an, the, in, on) …" at bounding box center [197, 105] width 192 height 13
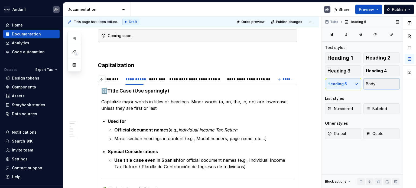
click at [388, 85] on button "Body" at bounding box center [381, 83] width 36 height 11
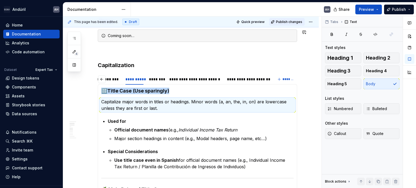
click at [277, 22] on button "Publish changes" at bounding box center [286, 22] width 35 height 8
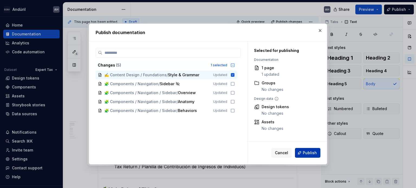
click at [312, 150] on button "Publish" at bounding box center [307, 153] width 25 height 10
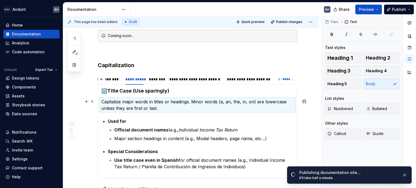
click at [160, 109] on p "Capitalize major words in titles or headings. Minor words (a, an, the, in, on) …" at bounding box center [197, 105] width 192 height 13
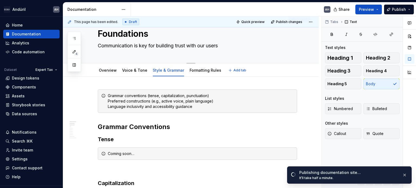
scroll to position [27, 0]
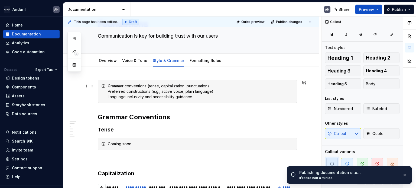
click at [197, 87] on div "Grammar conventions (tense, capitalization, punctuation) Preferred construction…" at bounding box center [201, 91] width 186 height 16
click at [201, 97] on div "Grammar conventions (tense, capitalization, punctuation) Preferred construction…" at bounding box center [201, 91] width 186 height 16
click at [93, 85] on span at bounding box center [92, 86] width 4 height 8
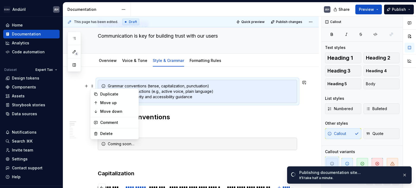
click at [198, 90] on div "Grammar conventions (tense, capitalization, punctuation) Preferred construction…" at bounding box center [201, 91] width 186 height 16
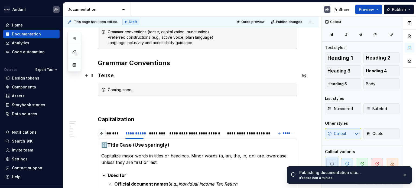
scroll to position [54, 0]
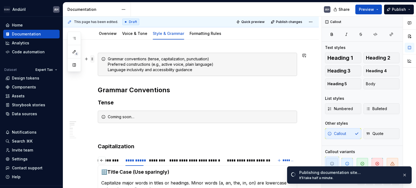
click at [93, 59] on span at bounding box center [92, 59] width 4 height 8
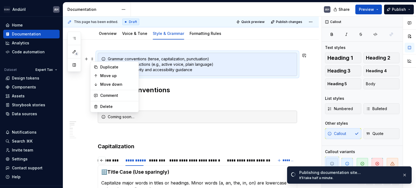
click at [201, 69] on div "Grammar conventions (tense, capitalization, punctuation) Preferred construction…" at bounding box center [201, 64] width 186 height 16
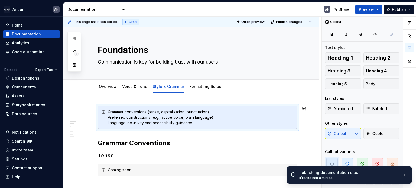
scroll to position [0, 0]
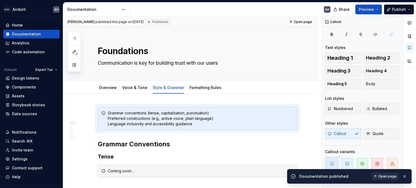
click at [384, 176] on span "Open page" at bounding box center [387, 176] width 18 height 4
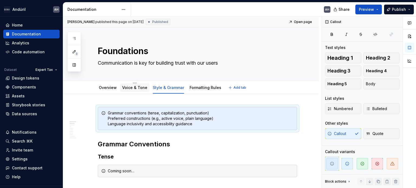
click at [132, 88] on link "Voice & Tone" at bounding box center [134, 87] width 25 height 5
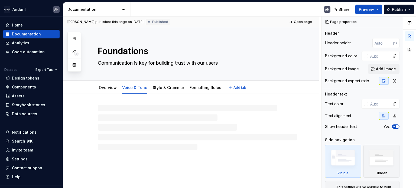
click at [134, 81] on div "Overview Voice & Tone Style & Grammar Formatting Rules Add tab" at bounding box center [191, 87] width 256 height 13
click at [133, 86] on link "Voice & Tone" at bounding box center [134, 87] width 25 height 5
click at [132, 81] on div "Overview Voice & Tone Style & Grammar Formatting Rules Add tab" at bounding box center [191, 87] width 256 height 13
click at [132, 83] on html "Andúril AH Home Documentation Analytics Code automation Dataset Expert Tax Desi…" at bounding box center [208, 94] width 416 height 188
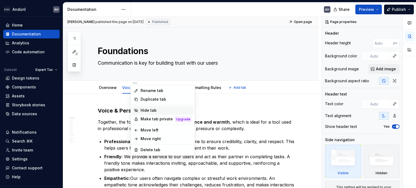
click at [153, 110] on div "Hide tab" at bounding box center [165, 110] width 51 height 5
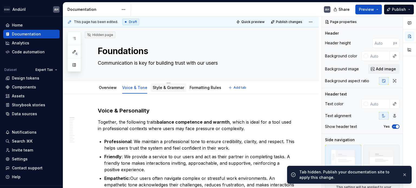
click at [175, 86] on link "Style & Grammar" at bounding box center [168, 87] width 31 height 5
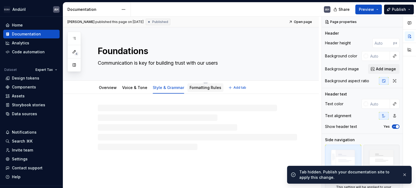
click at [197, 87] on link "Formatting Rules" at bounding box center [205, 87] width 32 height 5
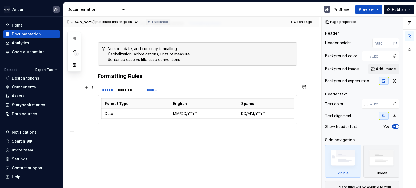
scroll to position [80, 0]
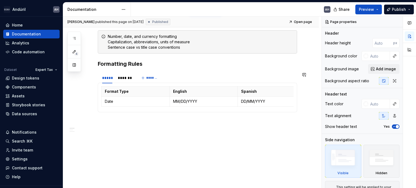
click at [143, 138] on div "Number, date, and currency formatting Capitalization, abbreviations, units of m…" at bounding box center [191, 102] width 256 height 171
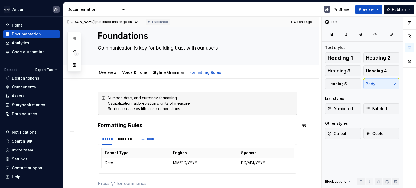
scroll to position [0, 0]
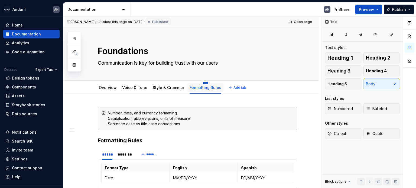
click at [202, 83] on html "Andúril AH Home Documentation Analytics Code automation Dataset Expert Tax Desi…" at bounding box center [208, 94] width 416 height 188
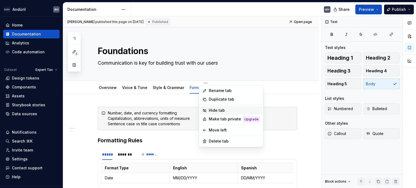
click at [219, 110] on div "Hide tab" at bounding box center [234, 110] width 51 height 5
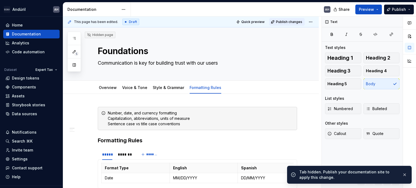
click at [293, 24] on span "Publish changes" at bounding box center [289, 22] width 26 height 4
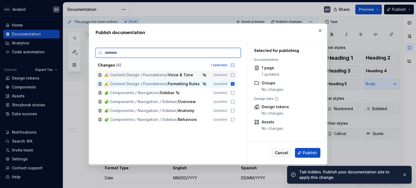
click at [231, 72] on div "✍️ Content Design / Foundations / Voice & Tone Updated" at bounding box center [166, 75] width 141 height 9
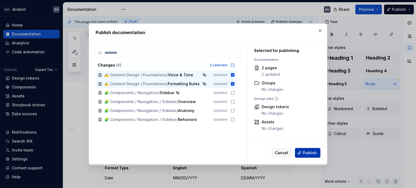
click at [303, 157] on button "Publish" at bounding box center [307, 153] width 25 height 10
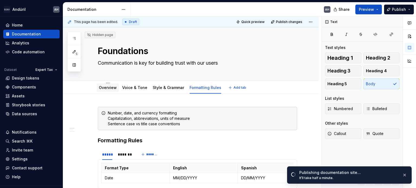
click at [107, 89] on link "Overview" at bounding box center [108, 87] width 18 height 5
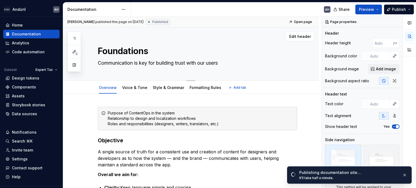
click at [178, 64] on textarea "Communication is key for building trust with our users" at bounding box center [196, 63] width 199 height 9
click at [187, 64] on textarea "Communication is key for building trust with our users" at bounding box center [196, 63] width 199 height 9
click at [188, 63] on textarea "Communication is key for building trust with our users" at bounding box center [196, 63] width 199 height 9
drag, startPoint x: 189, startPoint y: 63, endPoint x: 234, endPoint y: 63, distance: 45.2
click at [234, 63] on textarea "Communication is key for building trust with our users" at bounding box center [196, 63] width 199 height 9
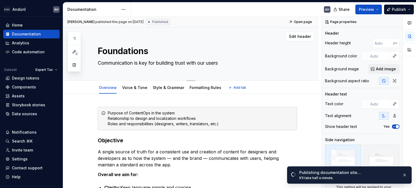
type textarea "*"
type textarea "Communication is key for building trust"
type textarea "*"
type textarea "Communication is key for building trust"
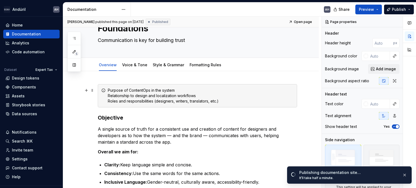
scroll to position [54, 0]
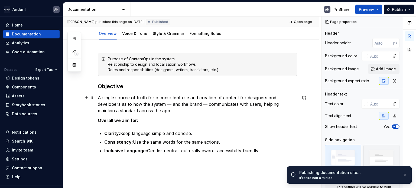
type textarea "*"
type textarea "Communication is key for building trust"
click at [183, 56] on div "Purpose of ContentOps in the system Relationship to design and localization wor…" at bounding box center [197, 64] width 199 height 23
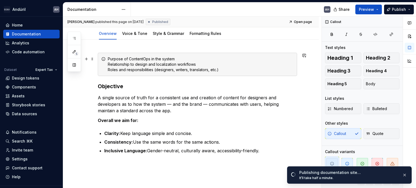
click at [134, 62] on div "Purpose of ContentOps in the system Relationship to design and localization wor…" at bounding box center [201, 64] width 186 height 16
click at [133, 83] on h3 "Objective" at bounding box center [197, 87] width 199 height 8
click at [133, 58] on div "Purpose of ContentOps in the system Relationship to design and localization wor…" at bounding box center [201, 64] width 186 height 16
click at [135, 63] on div "Purpose of ContentOps in the system Relationship to design and localization wor…" at bounding box center [201, 64] width 186 height 16
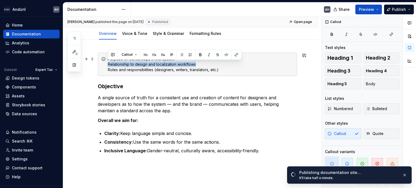
drag, startPoint x: 206, startPoint y: 64, endPoint x: 106, endPoint y: 66, distance: 99.6
click at [106, 66] on div "Purpose of ContentOps in the system Relationship to design and localization wor…" at bounding box center [197, 64] width 199 height 23
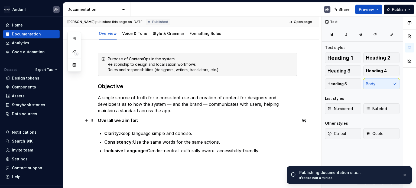
click at [139, 119] on p "Overall we aim for:" at bounding box center [197, 120] width 199 height 6
click at [132, 161] on div "Purpose of ContentOps in the system Relationship to design and localization wor…" at bounding box center [191, 128] width 256 height 177
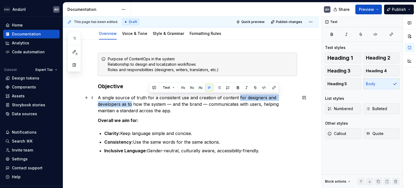
type textarea "*"
drag, startPoint x: 237, startPoint y: 97, endPoint x: 121, endPoint y: 105, distance: 116.1
click at [121, 105] on p "A single source of truth for a consistent use and creation of content for desig…" at bounding box center [197, 103] width 199 height 19
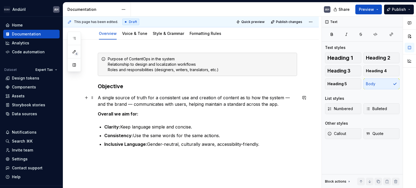
click at [121, 103] on p "A single source of truth for a consistent use and creation of content as to how…" at bounding box center [197, 100] width 199 height 13
click at [155, 107] on p "A single source of truth for a consistent use and creation of content as to how…" at bounding box center [197, 100] width 199 height 13
click at [181, 104] on p "A single source of truth for a consistent use and creation of content as to how…" at bounding box center [197, 100] width 199 height 13
click at [213, 104] on p "A single source of truth for a consistent use and creation of content as to how…" at bounding box center [197, 100] width 199 height 13
click at [269, 103] on p "A single source of truth for a consistent use and creation of content as to how…" at bounding box center [197, 100] width 199 height 13
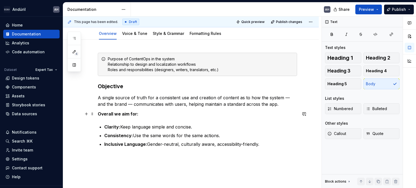
click at [140, 114] on p "Overall we aim for:" at bounding box center [197, 114] width 199 height 6
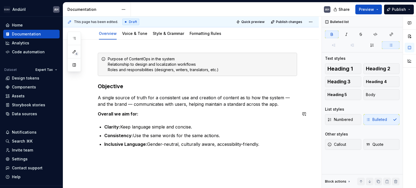
click at [127, 119] on div "Purpose of ContentOps in the system Relationship to design and localization wor…" at bounding box center [197, 107] width 199 height 108
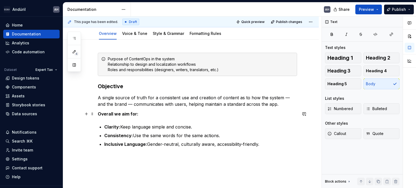
click at [140, 111] on p "Overall we aim for:" at bounding box center [197, 114] width 199 height 6
click at [139, 137] on p "Consistency: Use the same words for the same actions." at bounding box center [200, 135] width 193 height 6
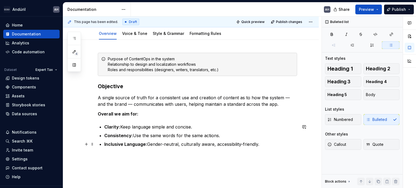
click at [147, 144] on p "Inclusive Language: Gender-neutral, culturally aware, accessibility-friendly." at bounding box center [200, 144] width 193 height 6
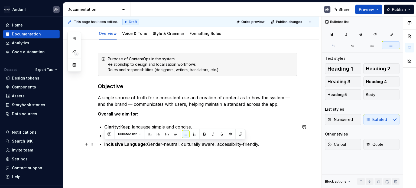
drag, startPoint x: 259, startPoint y: 143, endPoint x: 96, endPoint y: 145, distance: 162.7
click at [96, 145] on div "Purpose of ContentOps in the system Relationship to design and localization wor…" at bounding box center [191, 132] width 256 height 184
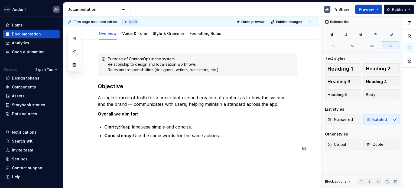
click at [113, 154] on div "Purpose of ContentOps in the system Relationship to design and localization wor…" at bounding box center [197, 106] width 199 height 106
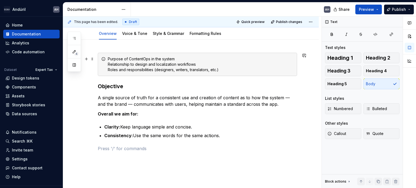
click at [136, 64] on div "Purpose of ContentOps in the system Relationship to design and localization wor…" at bounding box center [201, 64] width 186 height 16
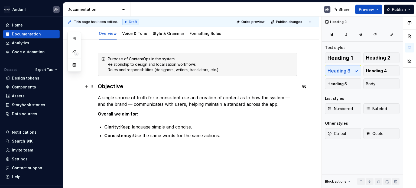
click at [104, 86] on h3 "Objective" at bounding box center [197, 87] width 199 height 8
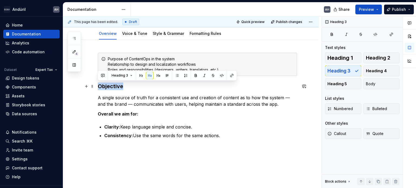
click at [104, 86] on h3 "Objective" at bounding box center [197, 87] width 199 height 8
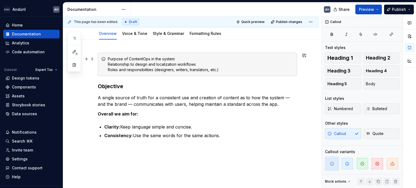
click at [119, 66] on div "Purpose of ContentOps in the system Relationship to design and localization wor…" at bounding box center [201, 64] width 186 height 16
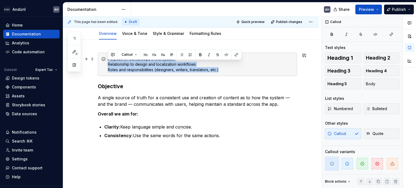
click at [119, 65] on div "Purpose of ContentOps in the system Relationship to design and localization wor…" at bounding box center [201, 64] width 186 height 16
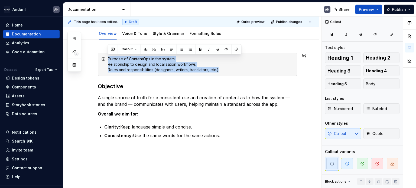
click at [119, 65] on div "Purpose of ContentOps in the system Relationship to design and localization wor…" at bounding box center [201, 64] width 186 height 16
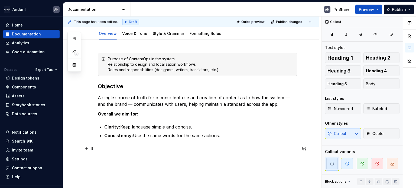
click at [121, 147] on p at bounding box center [197, 148] width 199 height 6
click at [188, 69] on div "Purpose of ContentOps in the system Relationship to design and localization wor…" at bounding box center [201, 64] width 186 height 16
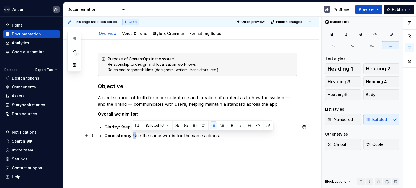
click at [132, 138] on p "Consistency: Use the same words for the same actions." at bounding box center [200, 135] width 193 height 6
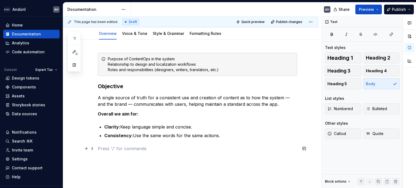
click at [120, 146] on p at bounding box center [197, 148] width 199 height 6
click at [105, 113] on strong "Overall we aim for:" at bounding box center [118, 113] width 41 height 5
click at [109, 153] on div "Purpose of ContentOps in the system Relationship to design and localization wor…" at bounding box center [197, 106] width 199 height 106
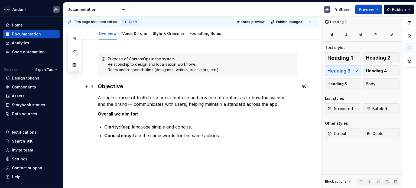
click at [109, 89] on h3 "Objective" at bounding box center [197, 87] width 199 height 8
click at [104, 149] on p at bounding box center [197, 148] width 199 height 6
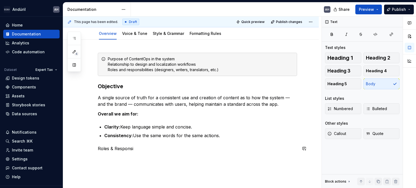
click at [104, 149] on p "Roles & Responsi" at bounding box center [197, 148] width 199 height 6
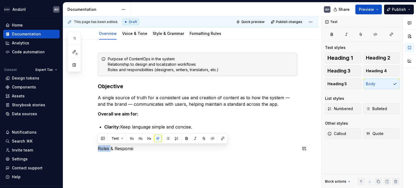
click at [104, 149] on p "Roles & Responsi" at bounding box center [197, 148] width 199 height 6
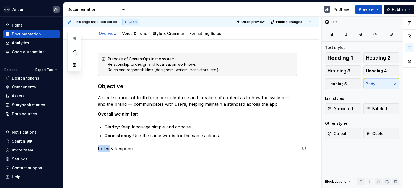
click at [104, 149] on p "Roles & Responsi" at bounding box center [197, 148] width 199 height 6
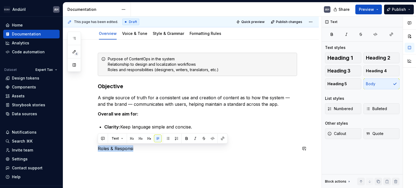
click at [104, 149] on p "Roles & Responsi" at bounding box center [197, 148] width 199 height 6
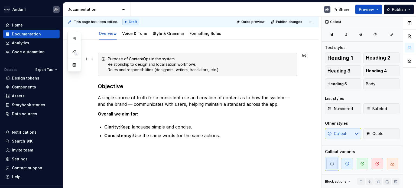
click at [149, 64] on div "Purpose of ContentOps in the system Relationship to design and localization wor…" at bounding box center [201, 64] width 186 height 16
click at [92, 60] on span at bounding box center [92, 59] width 4 height 8
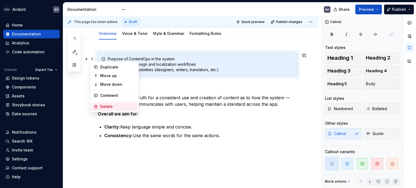
click at [115, 105] on div "Delete" at bounding box center [117, 106] width 35 height 5
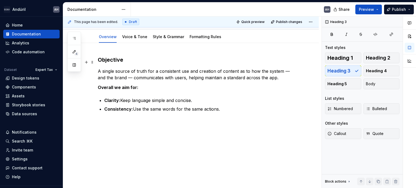
scroll to position [51, 0]
click at [121, 135] on div "Objective A single source of truth for a consistent use and creation of content…" at bounding box center [191, 115] width 256 height 145
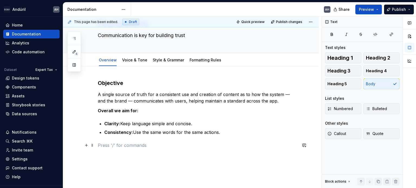
scroll to position [0, 0]
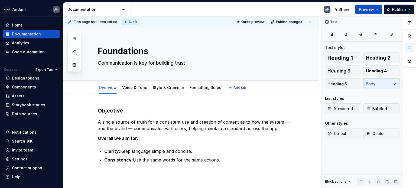
click at [136, 87] on link "Voice & Tone" at bounding box center [134, 87] width 25 height 5
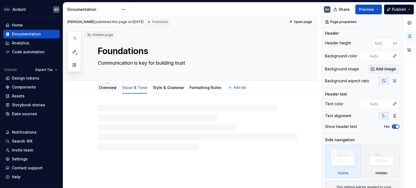
click at [108, 87] on link "Overview" at bounding box center [108, 87] width 18 height 5
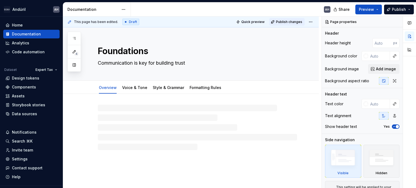
click at [286, 21] on span "Publish changes" at bounding box center [289, 22] width 26 height 4
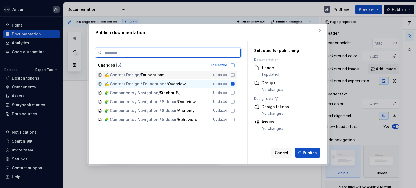
click at [230, 74] on icon at bounding box center [232, 75] width 4 height 4
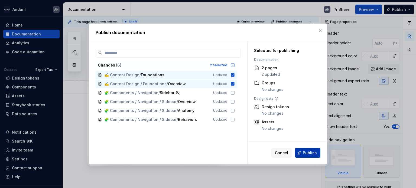
click at [306, 153] on span "Publish" at bounding box center [310, 152] width 14 height 5
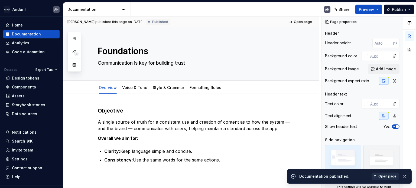
click at [389, 177] on span "Open page" at bounding box center [387, 176] width 18 height 4
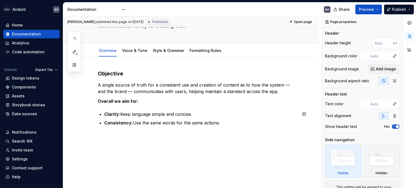
scroll to position [51, 0]
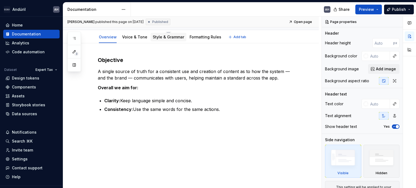
click at [157, 40] on div "Style & Grammar" at bounding box center [168, 37] width 36 height 9
click at [162, 38] on link "Style & Grammar" at bounding box center [168, 37] width 31 height 5
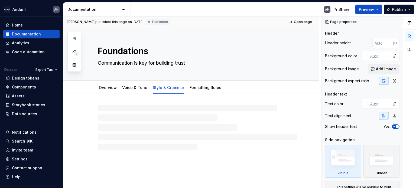
type textarea "*"
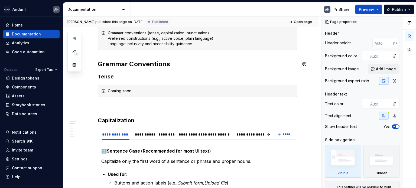
scroll to position [81, 0]
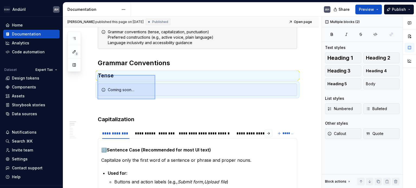
drag, startPoint x: 97, startPoint y: 75, endPoint x: 155, endPoint y: 99, distance: 62.6
click at [155, 99] on div "**********" at bounding box center [192, 103] width 258 height 172
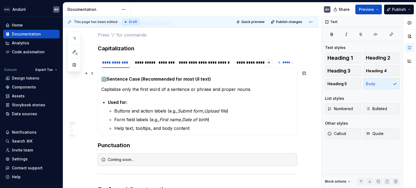
scroll to position [229, 0]
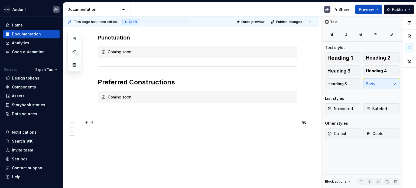
click at [122, 120] on p at bounding box center [197, 123] width 199 height 6
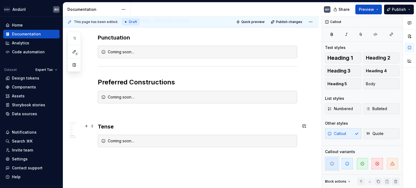
click at [110, 127] on h3 "Tense" at bounding box center [197, 127] width 199 height 8
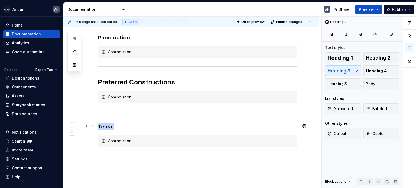
click at [110, 127] on h3 "Tense" at bounding box center [197, 127] width 199 height 8
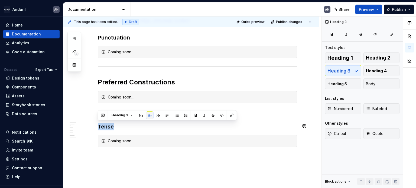
click at [150, 117] on button "button" at bounding box center [150, 116] width 8 height 8
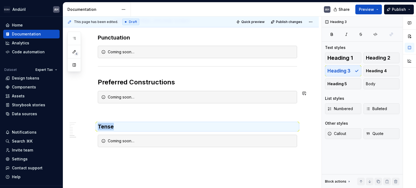
click at [133, 86] on div "**********" at bounding box center [197, 12] width 199 height 269
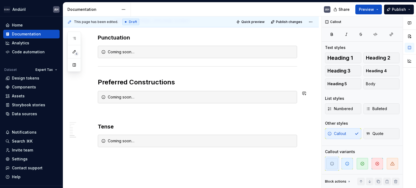
click at [133, 81] on h2 "Preferred Constructions" at bounding box center [197, 82] width 199 height 9
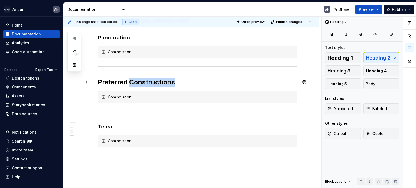
click at [133, 81] on h2 "Preferred Constructions" at bounding box center [197, 82] width 199 height 9
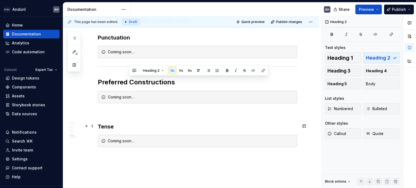
click at [103, 125] on h3 "Tense" at bounding box center [197, 127] width 199 height 8
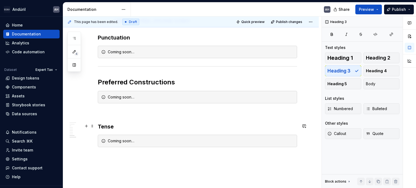
click at [103, 125] on h3 "Tense" at bounding box center [197, 127] width 199 height 8
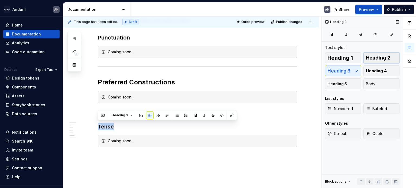
click at [382, 56] on span "Heading 2" at bounding box center [378, 57] width 24 height 5
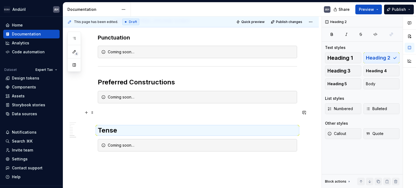
click at [116, 113] on p at bounding box center [197, 113] width 199 height 6
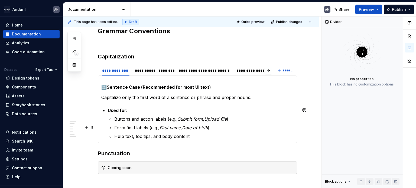
scroll to position [121, 0]
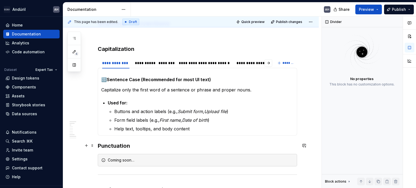
click at [116, 146] on h3 "Punctuation" at bounding box center [197, 146] width 199 height 8
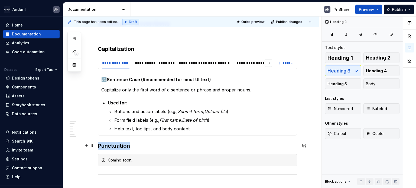
click at [116, 146] on h3 "Punctuation" at bounding box center [197, 146] width 199 height 8
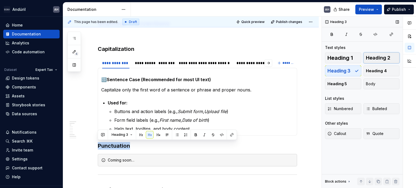
click at [379, 58] on span "Heading 2" at bounding box center [378, 57] width 24 height 5
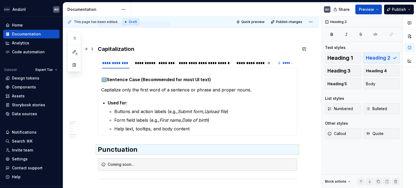
click at [120, 48] on strong "Capitalization" at bounding box center [116, 49] width 37 height 6
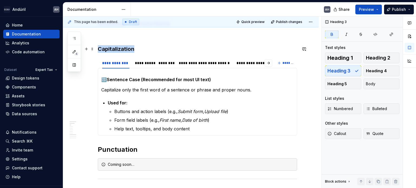
click at [120, 48] on strong "Capitalization" at bounding box center [116, 49] width 37 height 6
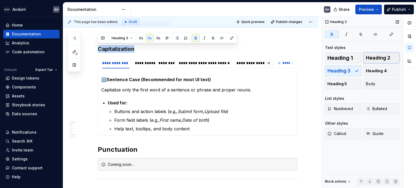
click at [378, 57] on span "Heading 2" at bounding box center [378, 57] width 24 height 5
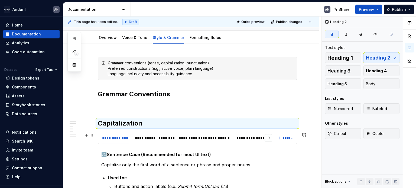
scroll to position [44, 0]
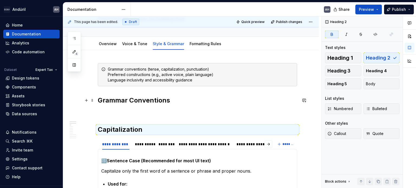
click at [119, 99] on h2 "Grammar Conventions" at bounding box center [197, 100] width 199 height 9
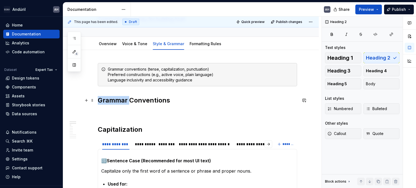
click at [119, 99] on h2 "Grammar Conventions" at bounding box center [197, 100] width 199 height 9
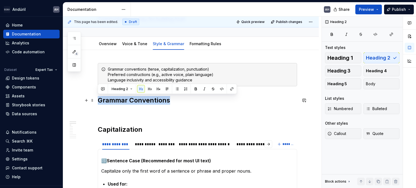
click at [119, 99] on h2 "Grammar Conventions" at bounding box center [197, 100] width 199 height 9
click at [113, 129] on strong "Capitalization" at bounding box center [120, 130] width 45 height 8
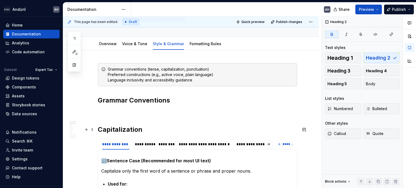
click at [113, 129] on strong "Capitalization" at bounding box center [120, 130] width 45 height 8
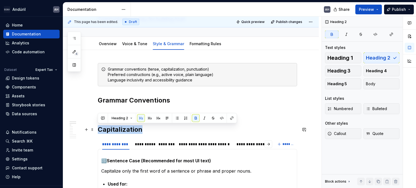
click at [113, 129] on strong "Capitalization" at bounding box center [120, 130] width 45 height 8
click at [150, 118] on button "button" at bounding box center [150, 118] width 8 height 8
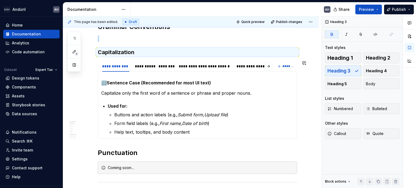
scroll to position [125, 0]
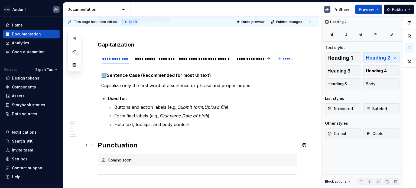
click at [118, 146] on h2 "Punctuation" at bounding box center [197, 145] width 199 height 9
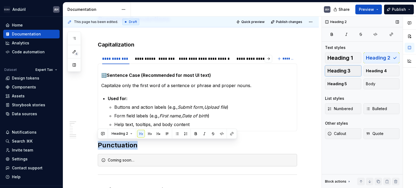
click at [353, 70] on button "Heading 3" at bounding box center [343, 71] width 36 height 11
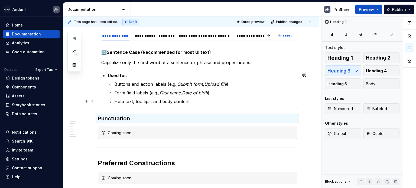
scroll to position [179, 0]
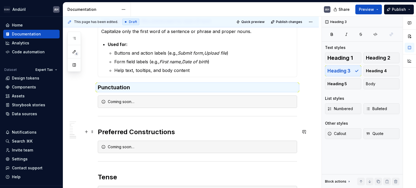
click at [142, 128] on h2 "Preferred Constructions" at bounding box center [197, 132] width 199 height 9
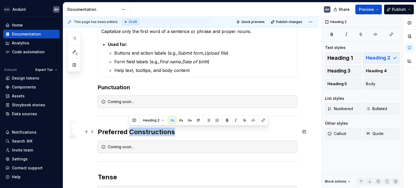
click at [142, 128] on h2 "Preferred Constructions" at bounding box center [197, 132] width 199 height 9
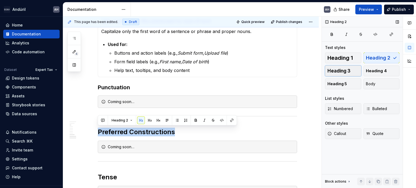
click at [338, 71] on span "Heading 3" at bounding box center [338, 70] width 23 height 5
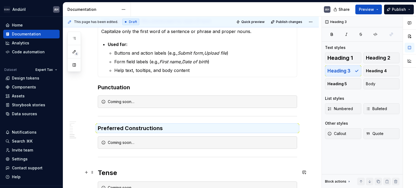
click at [108, 176] on h2 "Tense" at bounding box center [197, 173] width 199 height 9
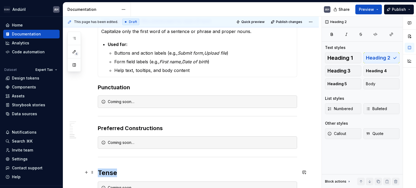
click at [108, 176] on h2 "Tense" at bounding box center [197, 173] width 199 height 9
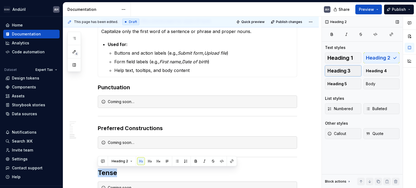
click at [349, 71] on span "Heading 3" at bounding box center [338, 70] width 23 height 5
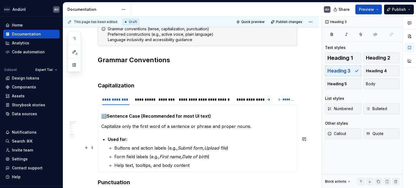
scroll to position [71, 0]
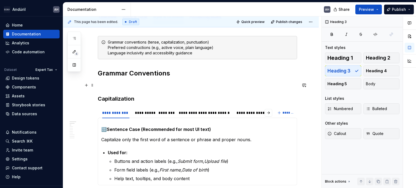
click at [113, 86] on p at bounding box center [197, 85] width 199 height 6
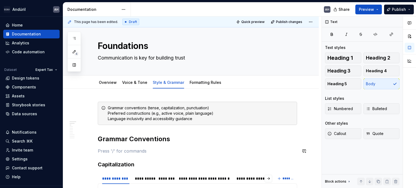
scroll to position [0, 0]
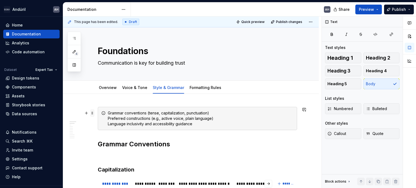
click at [92, 112] on span at bounding box center [92, 113] width 4 height 8
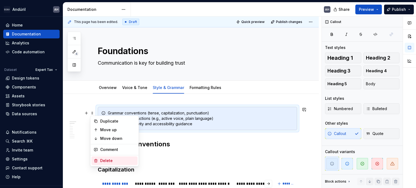
click at [104, 161] on div "Delete" at bounding box center [117, 160] width 35 height 5
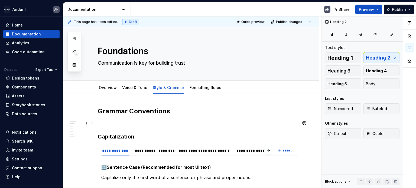
click at [114, 125] on p at bounding box center [197, 123] width 199 height 6
click at [291, 21] on span "Publish changes" at bounding box center [289, 22] width 26 height 4
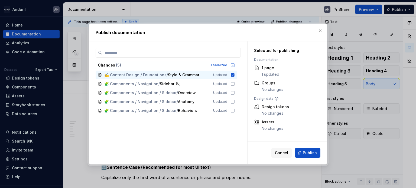
click at [312, 153] on span "Publish" at bounding box center [310, 152] width 14 height 5
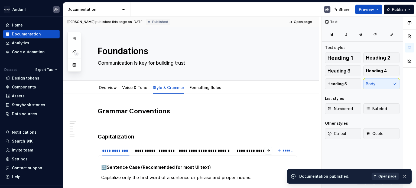
click at [383, 176] on span "Open page" at bounding box center [387, 176] width 18 height 4
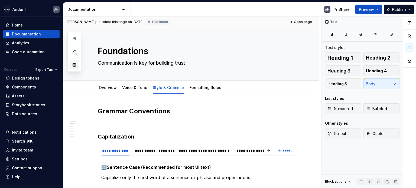
click at [76, 66] on button "button" at bounding box center [74, 65] width 10 height 10
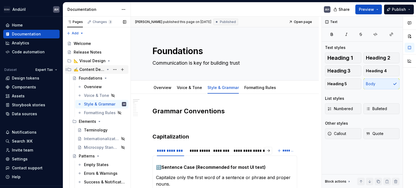
click at [106, 70] on icon "Page tree" at bounding box center [108, 69] width 4 height 4
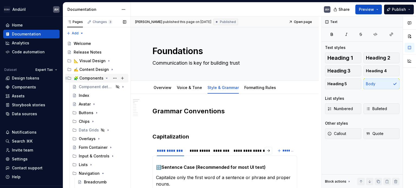
click at [105, 80] on icon "Page tree" at bounding box center [106, 78] width 4 height 4
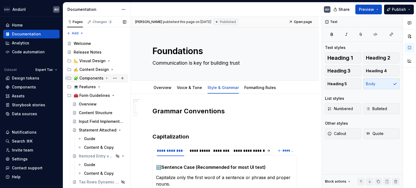
click at [105, 80] on icon "Page tree" at bounding box center [106, 78] width 4 height 4
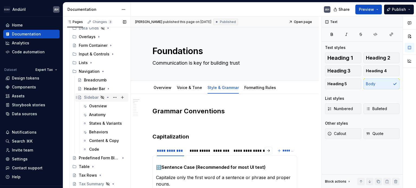
scroll to position [108, 0]
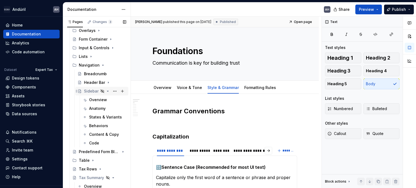
click at [87, 92] on div "Sidebar" at bounding box center [91, 91] width 15 height 5
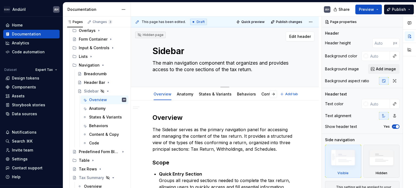
click at [243, 62] on textarea "The main navigation component that organizes and provides access to the core se…" at bounding box center [223, 66] width 145 height 15
click at [264, 61] on textarea "The main navigation component that organizes and provides access to the core se…" at bounding box center [223, 66] width 145 height 15
drag, startPoint x: 228, startPoint y: 63, endPoint x: 183, endPoint y: 72, distance: 45.3
click at [183, 72] on textarea "The main navigation component that organizes and provides access to the core se…" at bounding box center [223, 66] width 145 height 15
type textarea "*"
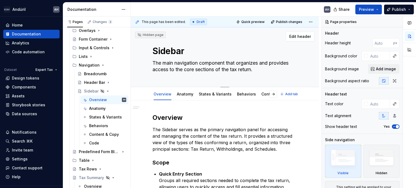
type textarea "The main navigation component o core sections of the tax return."
type textarea "*"
type textarea "The main navigation component or core sections of the tax return."
type textarea "*"
type textarea "The main navigation component org core sections of the tax return."
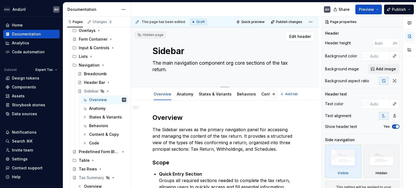
type textarea "*"
type textarea "The main navigation component orga core sections of the tax return."
type textarea "*"
type textarea "The main navigation component organ core sections of the tax return."
type textarea "*"
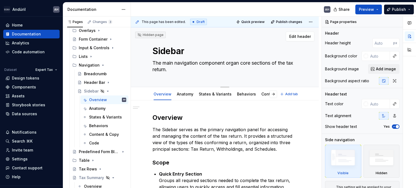
type textarea "The main navigation component organi core sections of the tax return."
type textarea "*"
type textarea "The main navigation component organiz core sections of the tax return."
type textarea "*"
type textarea "The main navigation component organizi core sections of the tax return."
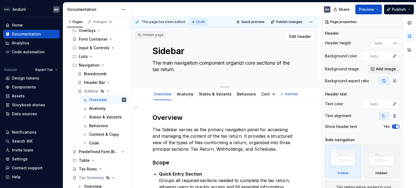
type textarea "*"
type textarea "The main navigation component organizin core sections of the tax return."
type textarea "*"
type textarea "The main navigation component organizing core sections of the tax return."
click at [189, 71] on textarea "The main navigation component organizing core sections of the tax return." at bounding box center [223, 66] width 145 height 15
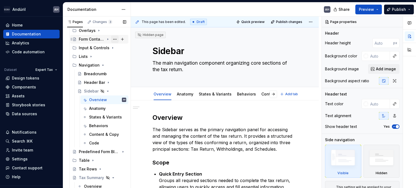
type textarea "*"
type textarea "The main navigation component organizing core sections of the tax return."
click at [124, 21] on button "button" at bounding box center [125, 22] width 8 height 8
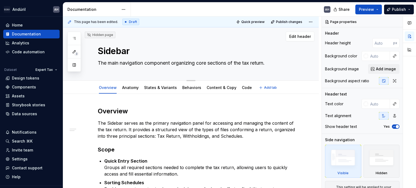
click at [118, 63] on textarea "The main navigation component organizing core sections of the tax return." at bounding box center [196, 63] width 199 height 9
drag, startPoint x: 119, startPoint y: 63, endPoint x: 94, endPoint y: 63, distance: 24.1
click at [94, 63] on div "Hidden page Sidebar The main navigation component organizing core sections of t…" at bounding box center [191, 53] width 256 height 53
type textarea "*"
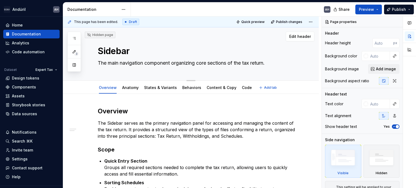
type textarea "M navigation component organizing core sections of the tax return."
type textarea "*"
type textarea "Ma navigation component organizing core sections of the tax return."
type textarea "*"
type textarea "Mai navigation component organizing core sections of the tax return."
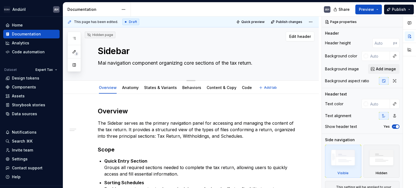
type textarea "*"
type textarea "Main navigation component organizing core sections of the tax return."
type textarea "*"
type textarea "Main navigation component organizing core sections of the tax return."
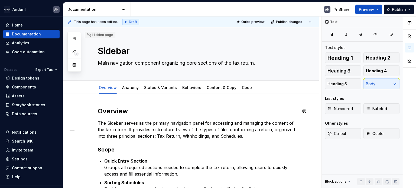
click at [199, 62] on textarea "Main navigation component organizing core sections of the tax return." at bounding box center [196, 63] width 199 height 9
click at [218, 62] on textarea "Main navigation component organizing core sections of the tax return." at bounding box center [196, 63] width 199 height 9
click at [210, 62] on textarea "Main navigation component organizing core sections of the tax return." at bounding box center [196, 63] width 199 height 9
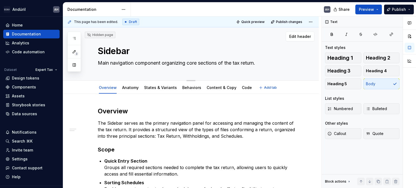
click at [259, 63] on textarea "Main navigation component organizing core sections of the tax return." at bounding box center [196, 63] width 199 height 9
click at [270, 61] on textarea "Main navigation component organizing core sections of the tax return." at bounding box center [196, 63] width 199 height 9
click at [218, 64] on textarea "Main navigation component organizing core sections of the tax return." at bounding box center [196, 63] width 199 height 9
click at [194, 63] on textarea "Main navigation component organizing core sections of the tax return." at bounding box center [196, 63] width 199 height 9
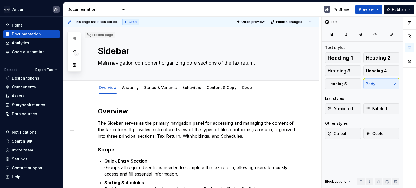
click at [189, 108] on h2 "Overview" at bounding box center [197, 111] width 199 height 9
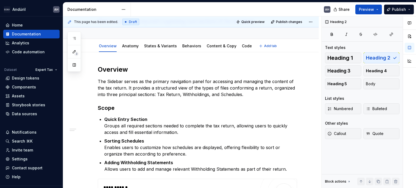
scroll to position [0, 0]
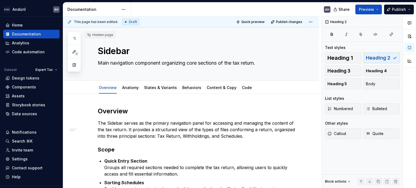
type textarea "*"
